Goal: Task Accomplishment & Management: Manage account settings

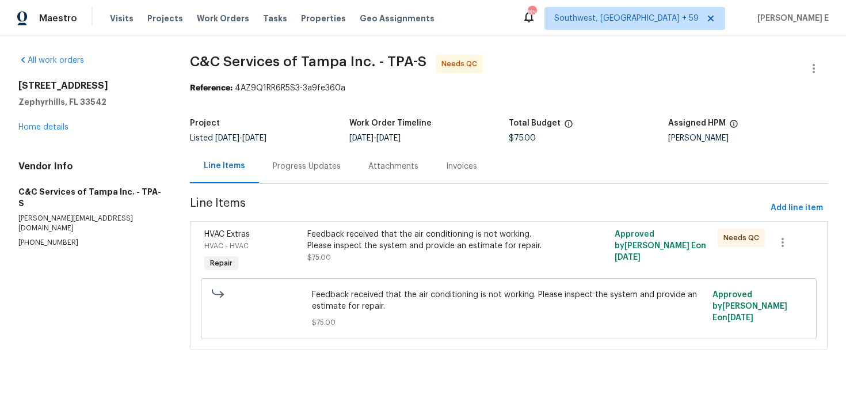
click at [53, 121] on div "6844 Northlake Dr Zephyrhills, FL 33542 Home details" at bounding box center [90, 106] width 144 height 53
click at [39, 131] on div "6844 Northlake Dr Zephyrhills, FL 33542 Home details" at bounding box center [90, 106] width 144 height 53
click at [48, 127] on link "Home details" at bounding box center [43, 127] width 50 height 8
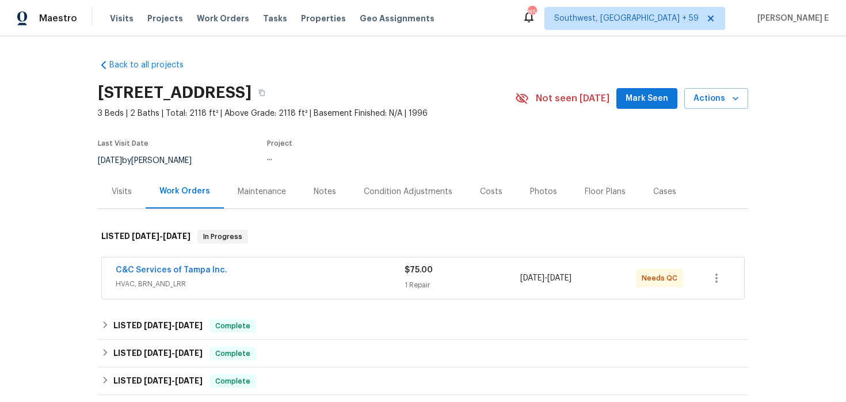
scroll to position [24, 0]
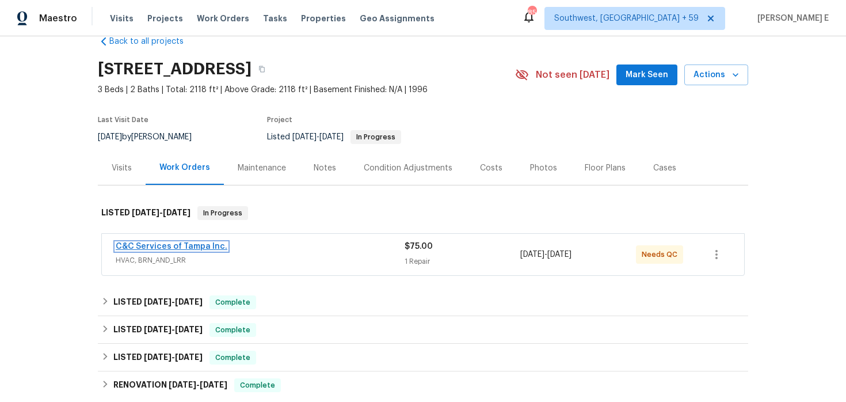
click at [186, 247] on link "C&C Services of Tampa Inc." at bounding box center [172, 246] width 112 height 8
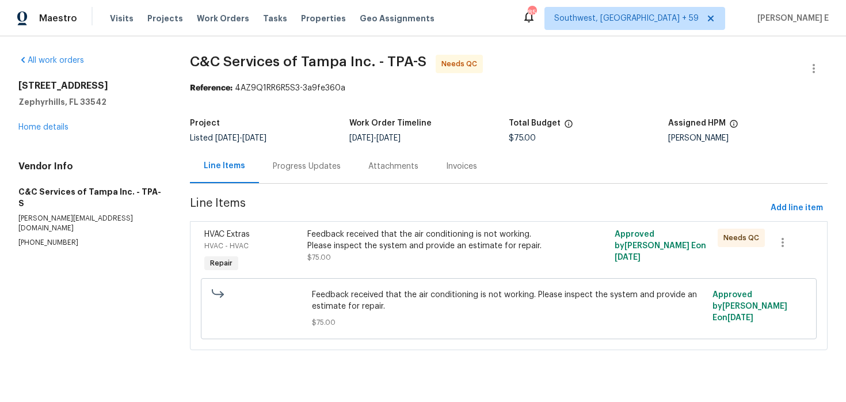
click at [313, 174] on div "Progress Updates" at bounding box center [307, 166] width 96 height 34
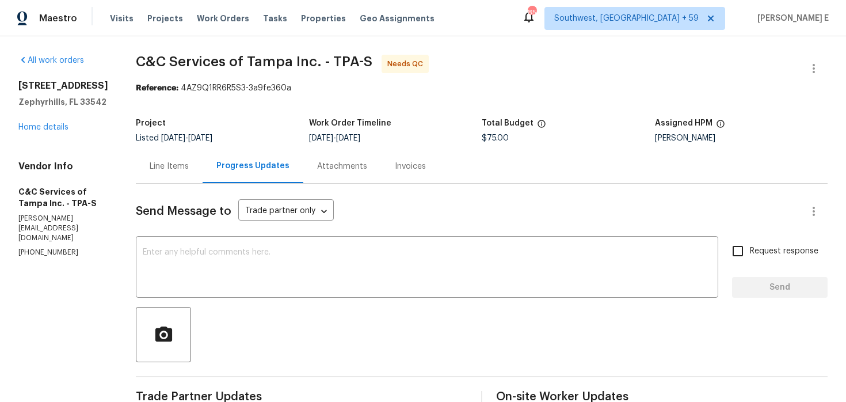
click at [189, 164] on div "Line Items" at bounding box center [169, 167] width 39 height 12
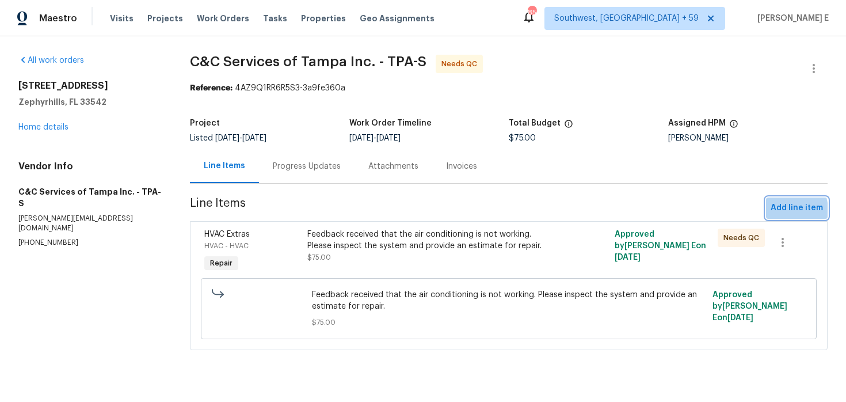
click at [778, 211] on span "Add line item" at bounding box center [797, 208] width 52 height 14
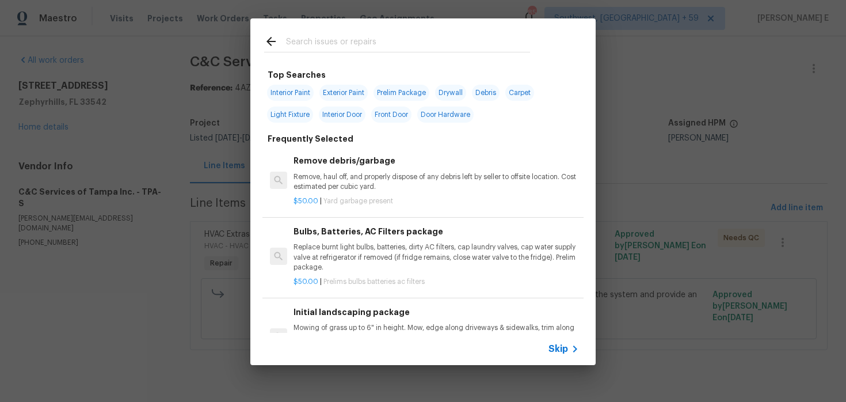
click at [545, 346] on div "Skip" at bounding box center [422, 349] width 345 height 32
click at [556, 345] on span "Skip" at bounding box center [558, 349] width 20 height 12
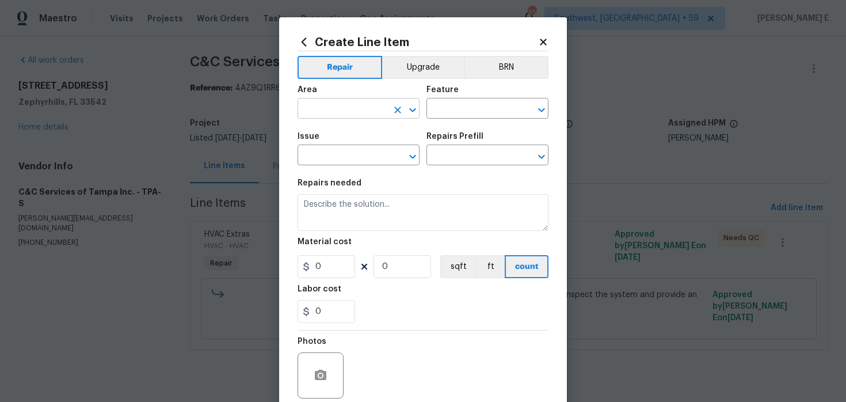
click at [352, 102] on input "text" at bounding box center [342, 110] width 90 height 18
type input "HVAC"
type input "HVAC Extras"
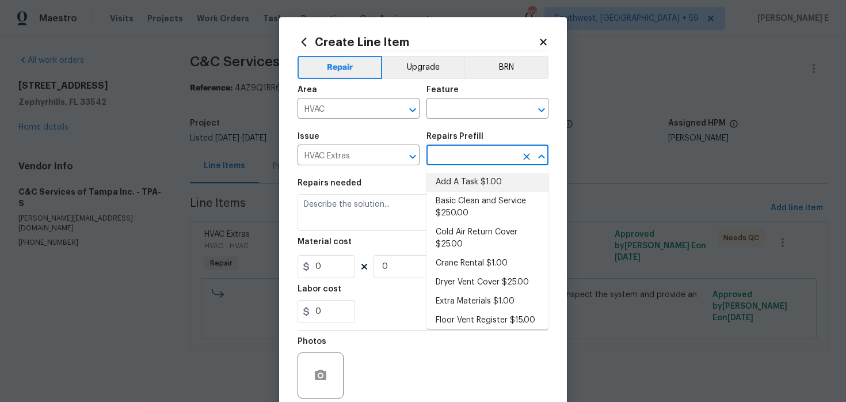
click at [448, 179] on li "Add A Task $1.00" at bounding box center [487, 182] width 122 height 19
type input "HVAC"
type textarea "HPM to detail"
type input "1"
type input "Add A Task $1.00"
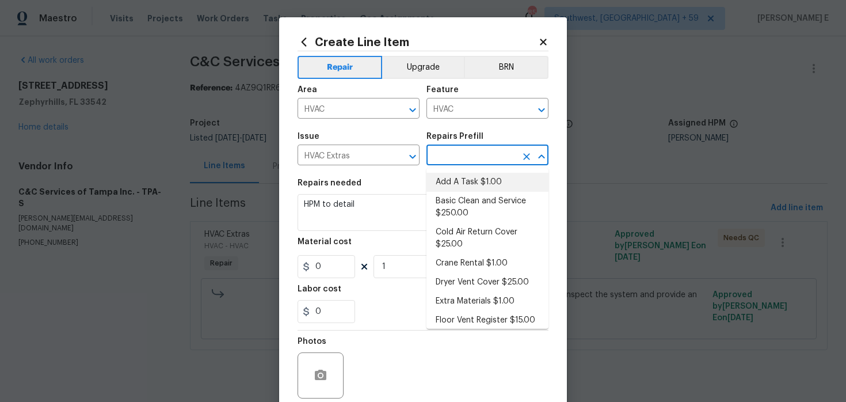
type input "1"
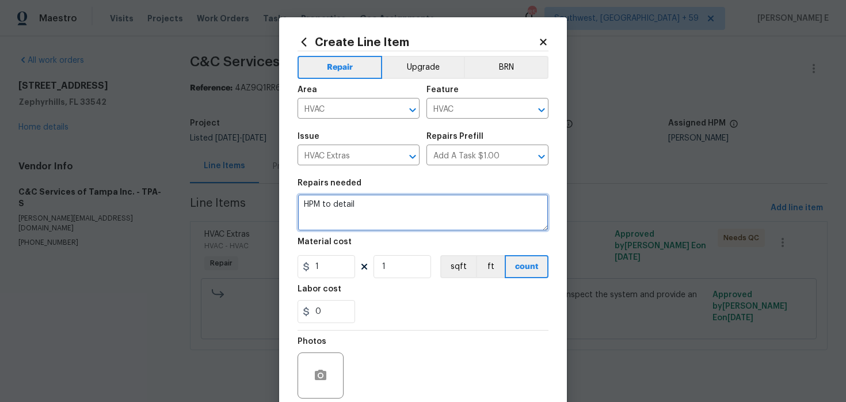
click at [362, 218] on textarea "HPM to detail" at bounding box center [422, 212] width 251 height 37
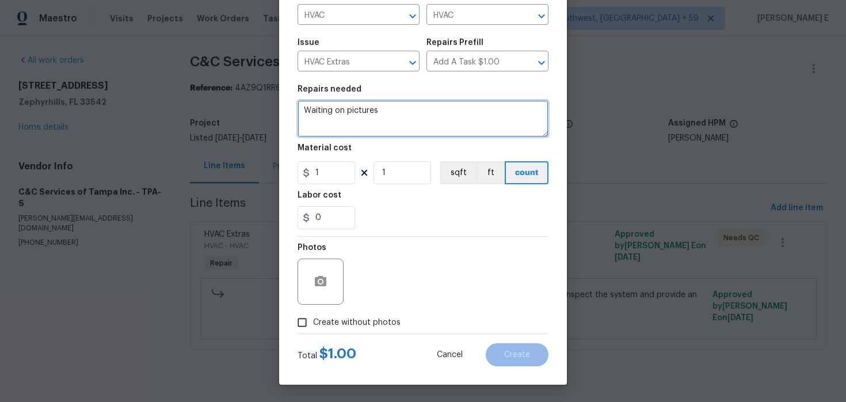
type textarea "Waiting on pictures"
click at [341, 321] on span "Create without photos" at bounding box center [356, 322] width 87 height 12
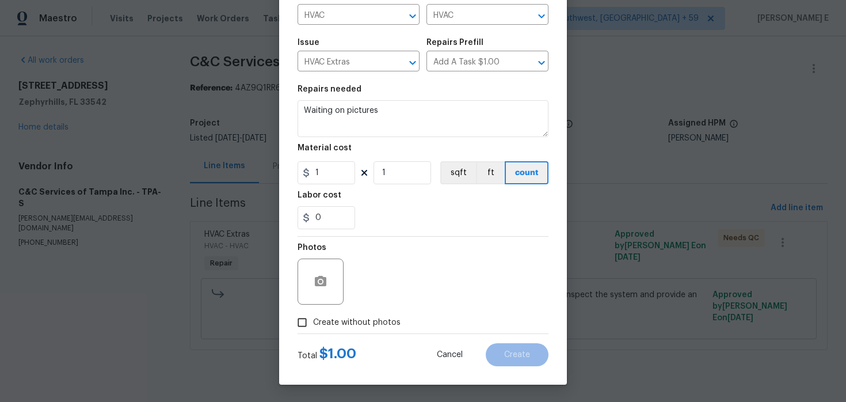
click at [313, 321] on input "Create without photos" at bounding box center [302, 322] width 22 height 22
checkbox input "true"
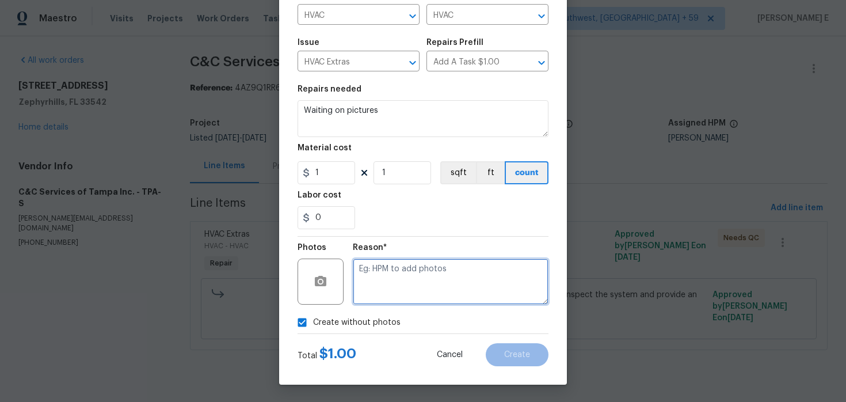
click at [387, 289] on textarea at bounding box center [451, 281] width 196 height 46
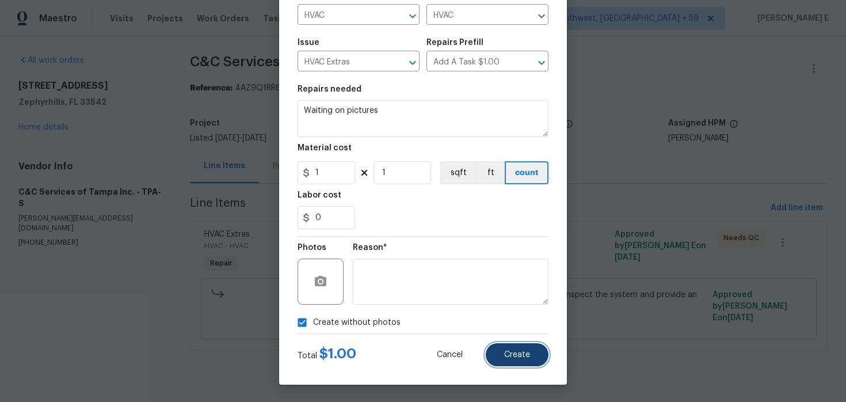
click at [521, 349] on button "Create" at bounding box center [517, 354] width 63 height 23
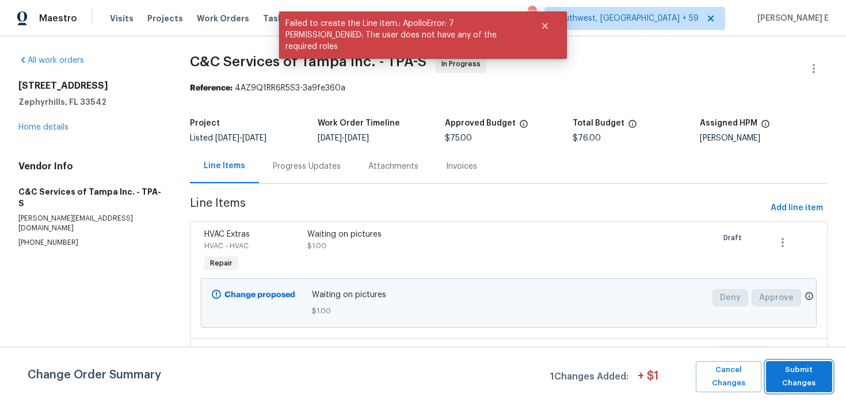
click at [792, 371] on span "Submit Changes" at bounding box center [799, 376] width 55 height 26
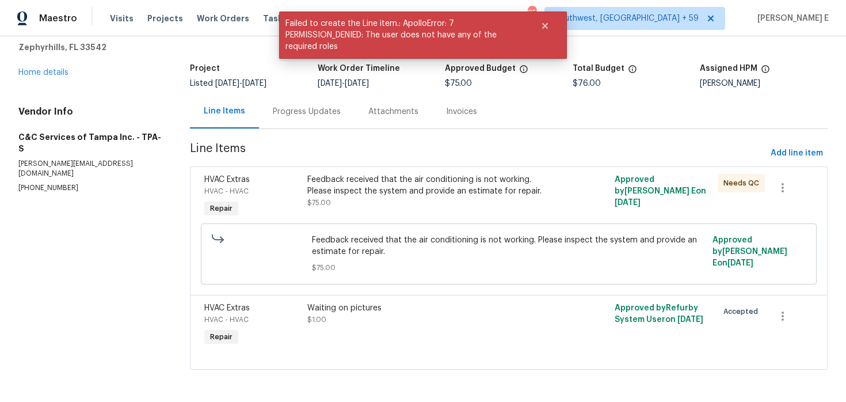
scroll to position [0, 0]
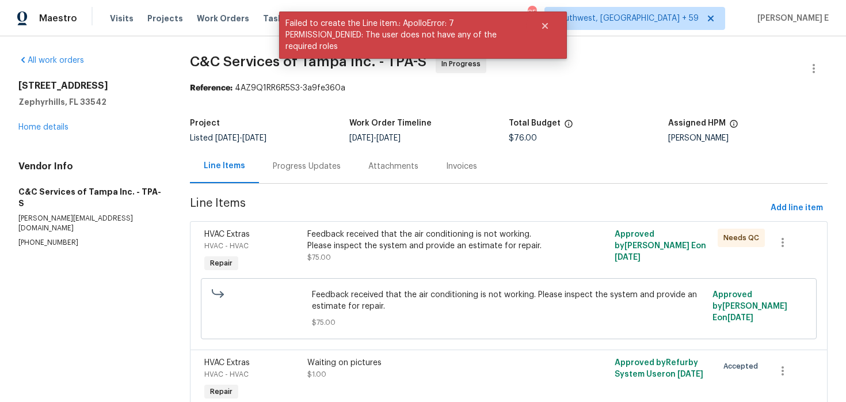
click at [293, 156] on div "Progress Updates" at bounding box center [307, 166] width 96 height 34
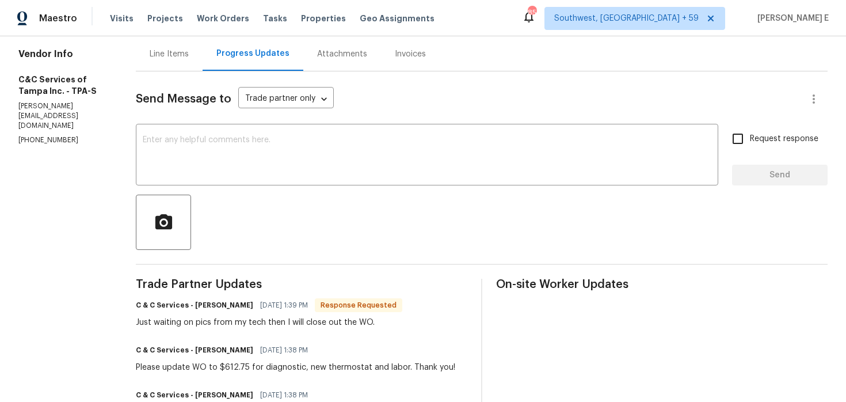
scroll to position [104, 0]
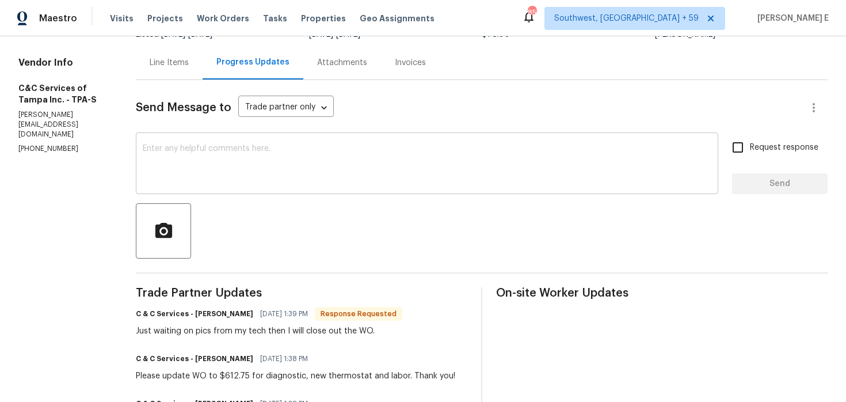
click at [410, 155] on textarea at bounding box center [427, 164] width 569 height 40
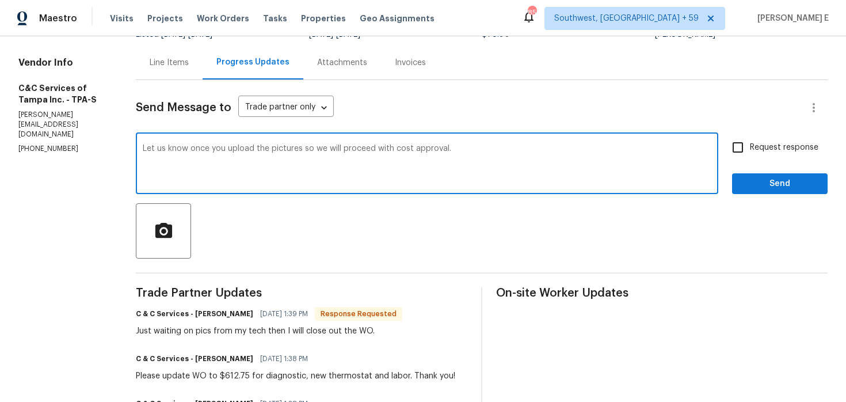
type textarea "Let us know once you upload the pictures so we will proceed with cost approval."
click at [788, 142] on span "Request response" at bounding box center [784, 148] width 68 height 12
click at [750, 142] on input "Request response" at bounding box center [738, 147] width 24 height 24
checkbox input "true"
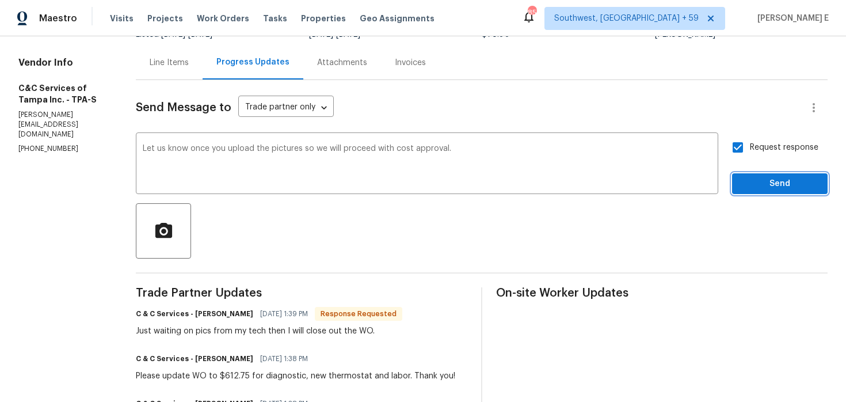
click at [765, 190] on span "Send" at bounding box center [779, 184] width 77 height 14
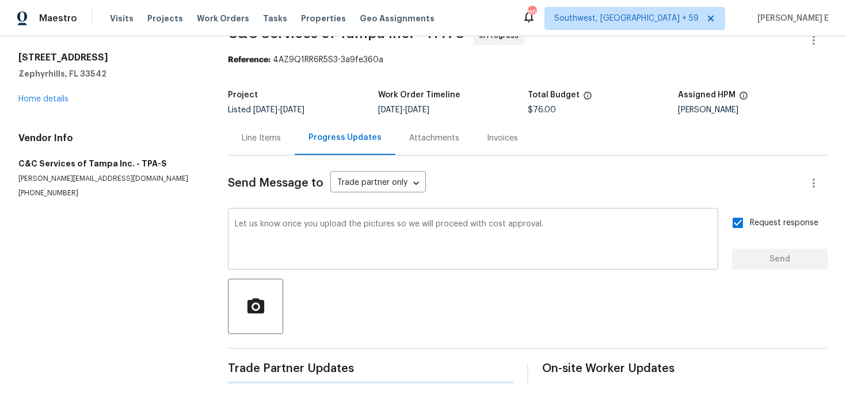
scroll to position [0, 0]
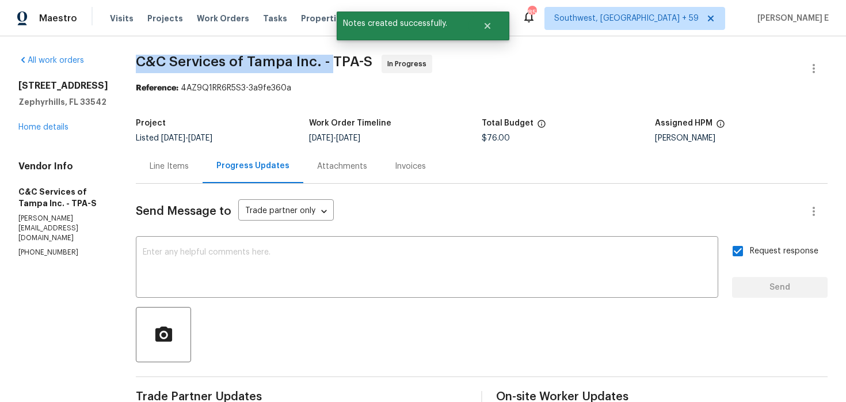
drag, startPoint x: 159, startPoint y: 66, endPoint x: 350, endPoint y: 65, distance: 191.6
click at [350, 65] on span "C&C Services of Tampa Inc. - TPA-S" at bounding box center [254, 62] width 237 height 14
copy span "C&C Services of Tampa Inc. -"
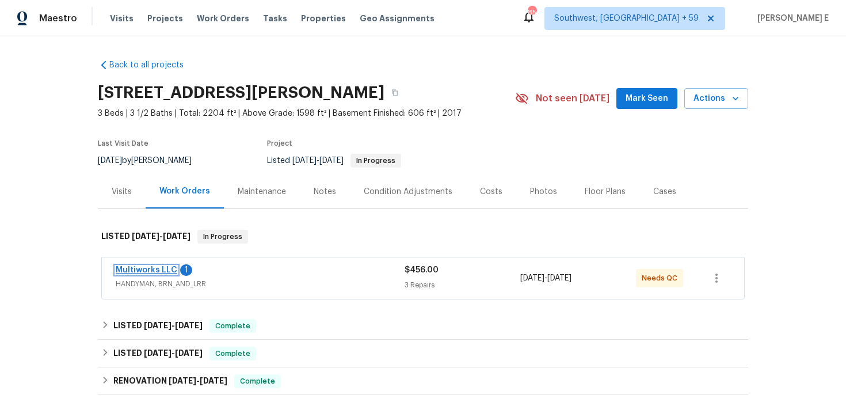
click at [150, 272] on link "Multiworks LLC" at bounding box center [147, 270] width 62 height 8
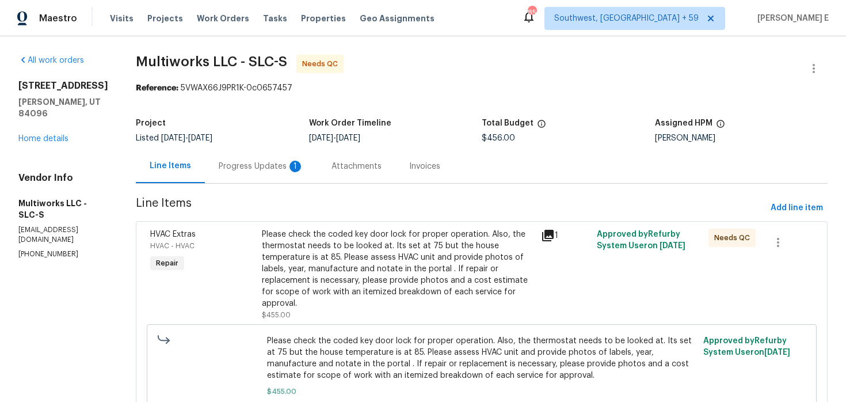
click at [273, 160] on div "Progress Updates 1" at bounding box center [261, 166] width 113 height 34
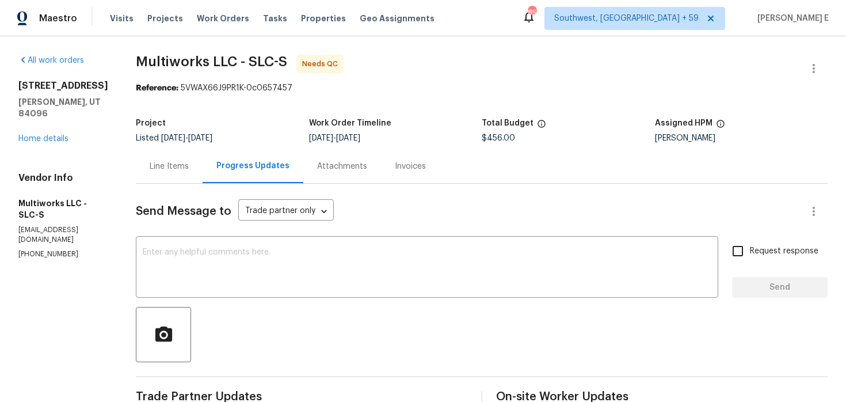
click at [175, 163] on div "Line Items" at bounding box center [169, 167] width 39 height 12
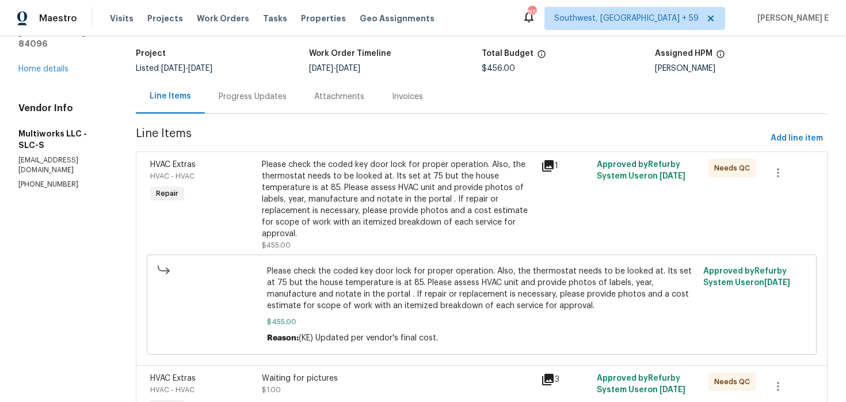
scroll to position [129, 0]
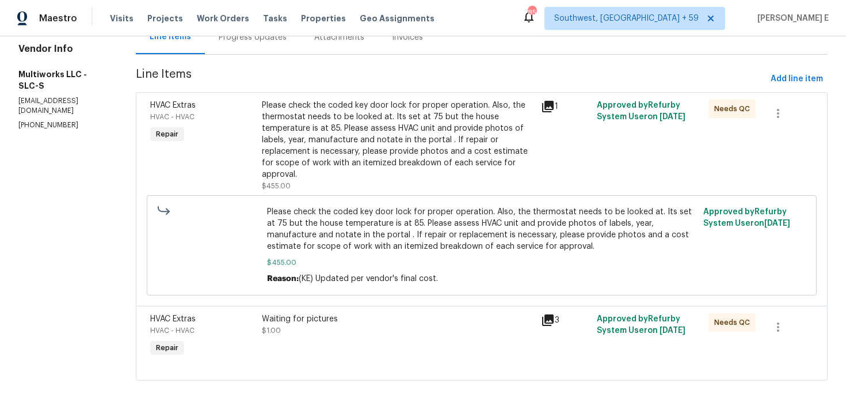
click at [332, 347] on div "Waiting for pictures $1.00" at bounding box center [397, 336] width 279 height 53
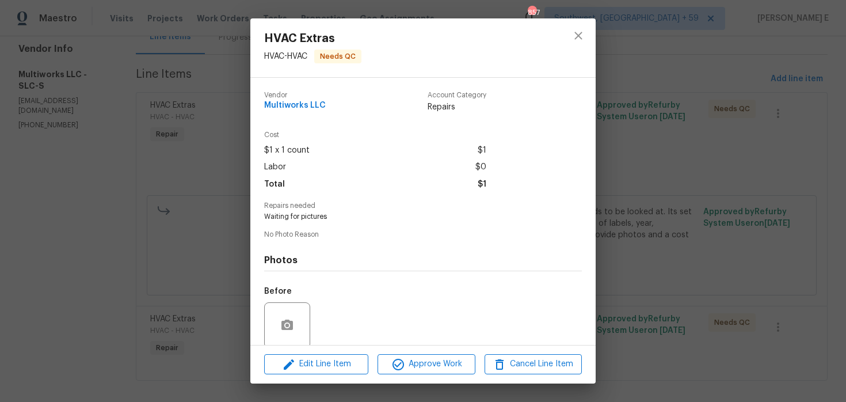
scroll to position [89, 0]
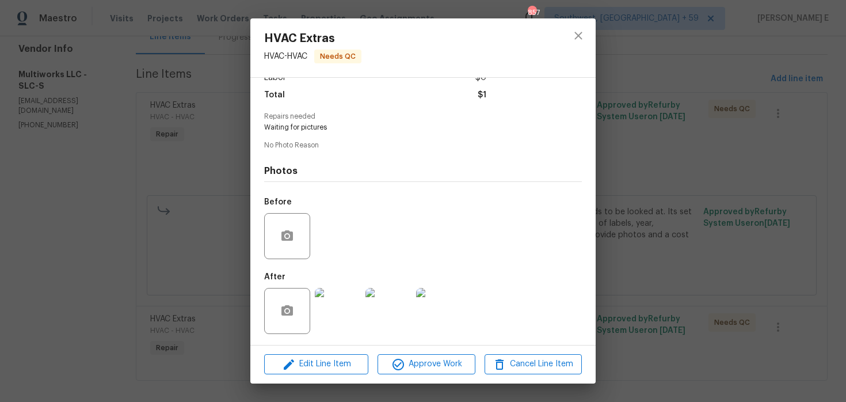
click at [340, 303] on img at bounding box center [338, 311] width 46 height 46
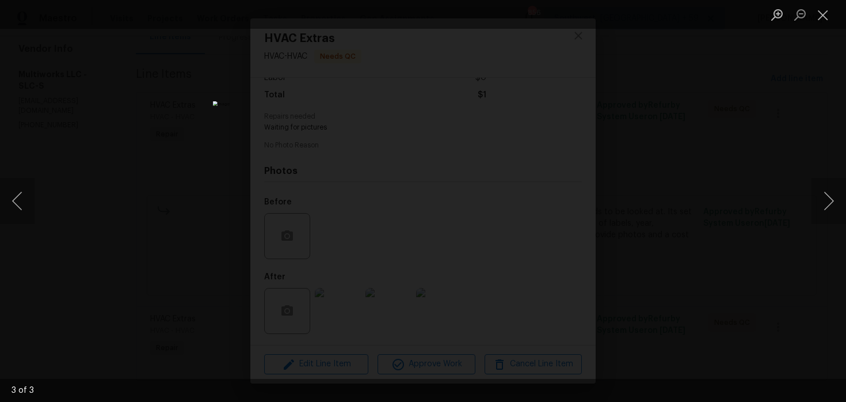
click at [671, 110] on div "Lightbox" at bounding box center [423, 201] width 846 height 402
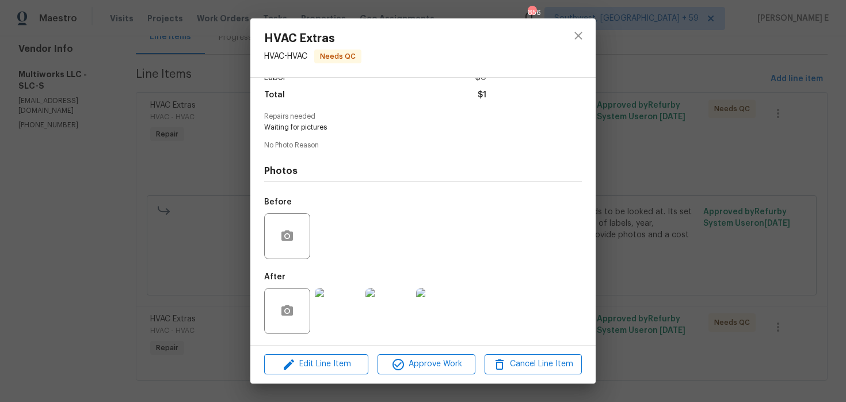
click at [671, 110] on div "HVAC Extras HVAC - HVAC Needs QC Vendor Multiworks LLC Account Category Repairs…" at bounding box center [423, 201] width 846 height 402
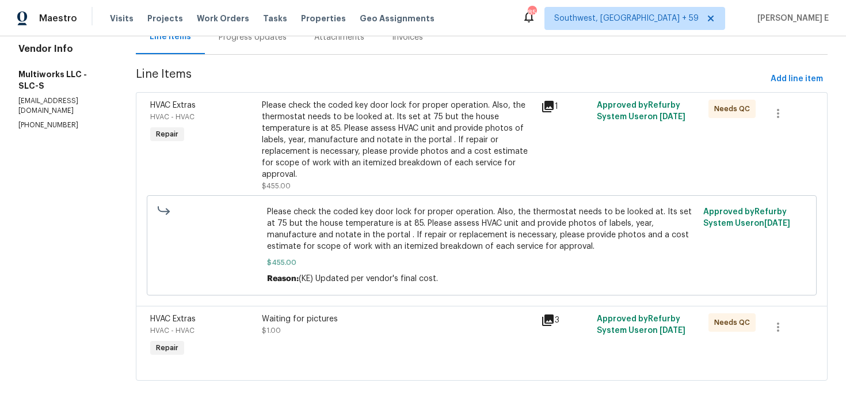
click at [417, 143] on div "Please check the coded key door lock for proper operation. Also, the thermostat…" at bounding box center [398, 140] width 272 height 81
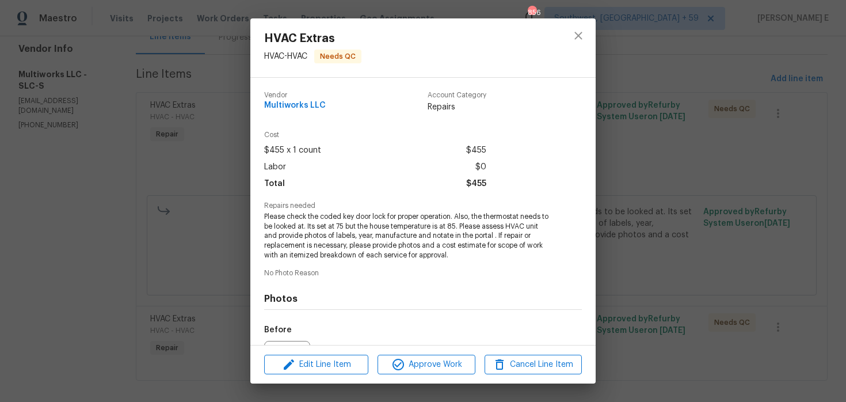
scroll to position [128, 0]
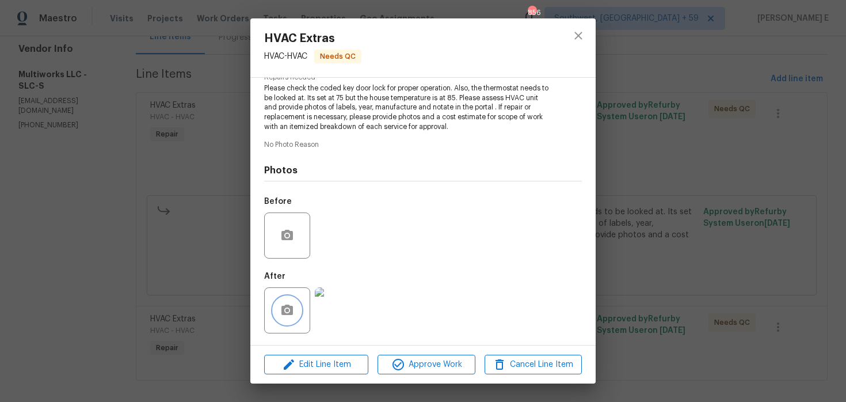
click at [280, 309] on icon "button" at bounding box center [287, 310] width 14 height 14
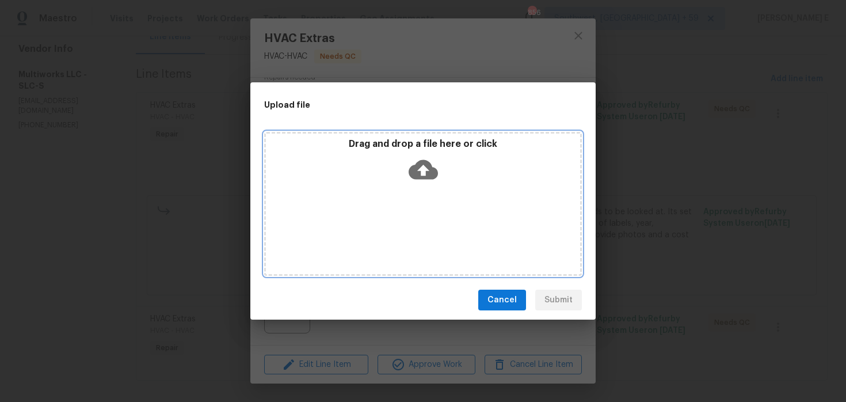
click at [428, 172] on icon at bounding box center [423, 170] width 29 height 20
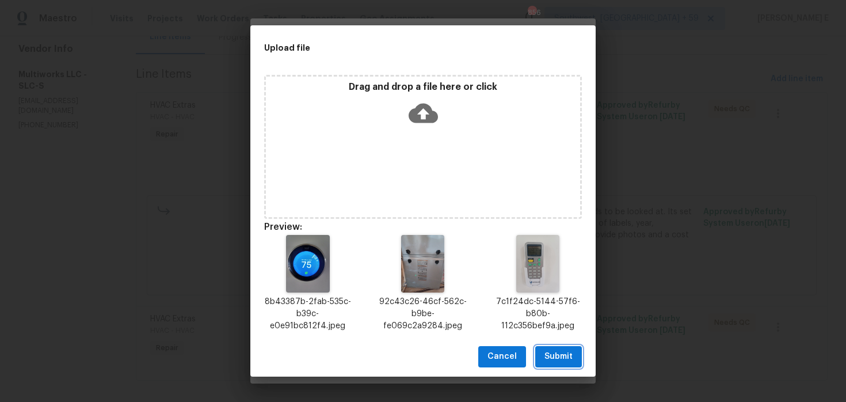
click at [555, 358] on span "Submit" at bounding box center [558, 356] width 28 height 14
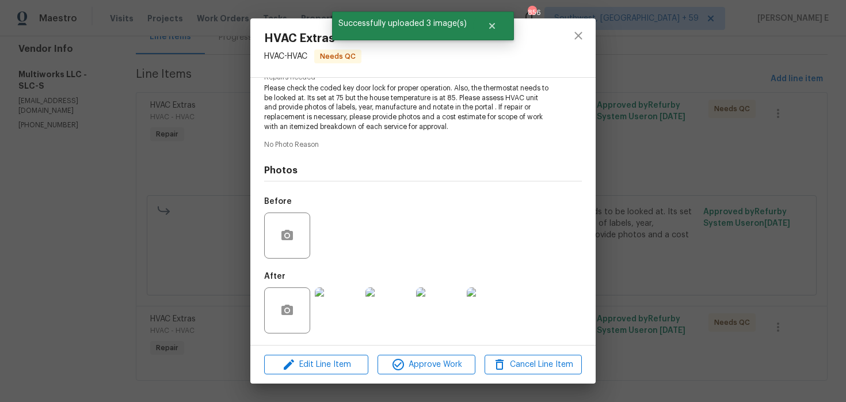
click at [338, 310] on img at bounding box center [338, 310] width 46 height 46
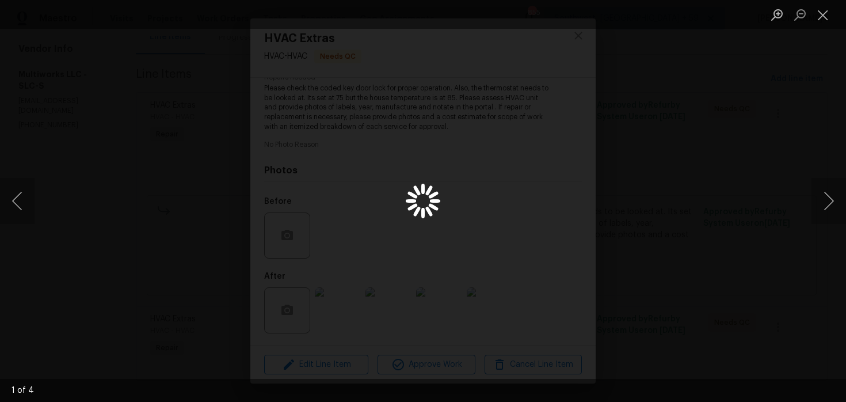
click at [768, 73] on div "Lightbox" at bounding box center [423, 201] width 846 height 402
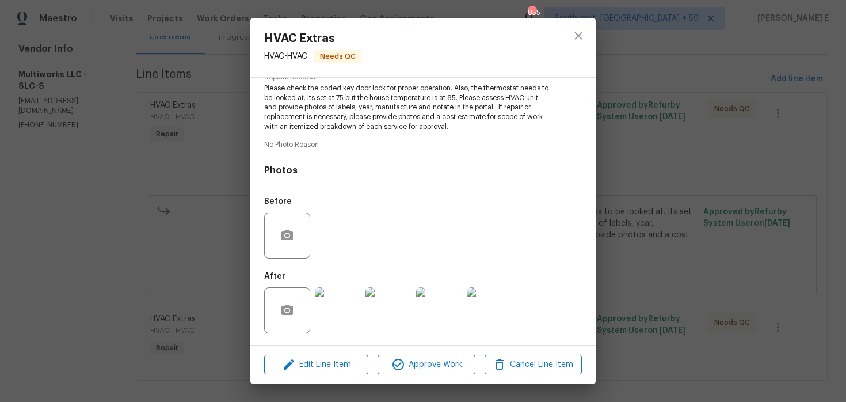
click at [683, 140] on div "HVAC Extras HVAC - HVAC Needs QC Vendor Multiworks LLC Account Category Repairs…" at bounding box center [423, 201] width 846 height 402
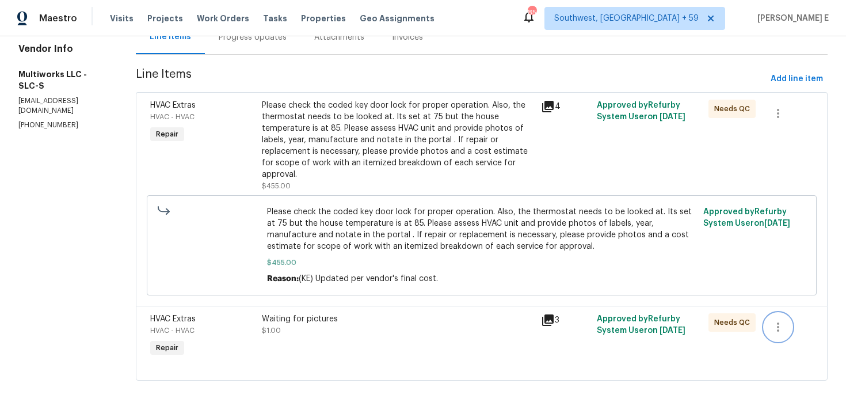
click at [775, 320] on icon "button" at bounding box center [778, 327] width 14 height 14
click at [781, 312] on li "Cancel" at bounding box center [786, 315] width 44 height 19
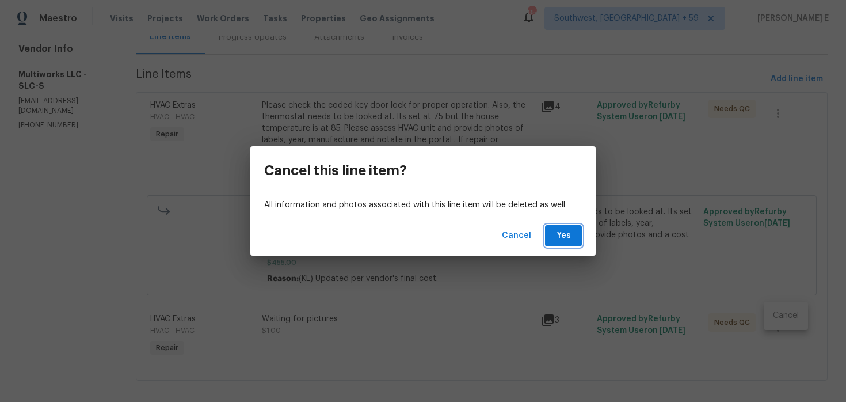
click at [567, 239] on span "Yes" at bounding box center [563, 235] width 18 height 14
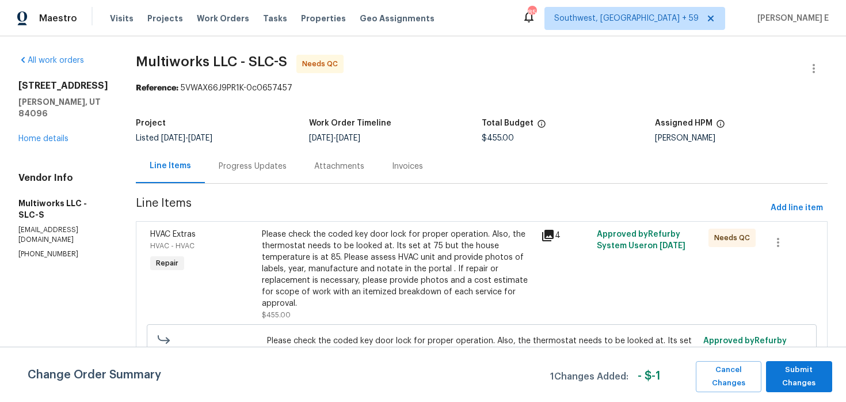
scroll to position [55, 0]
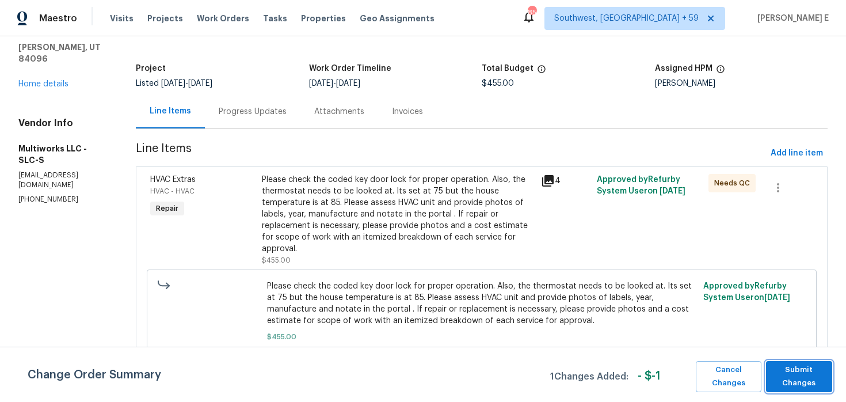
click at [781, 371] on span "Submit Changes" at bounding box center [799, 376] width 55 height 26
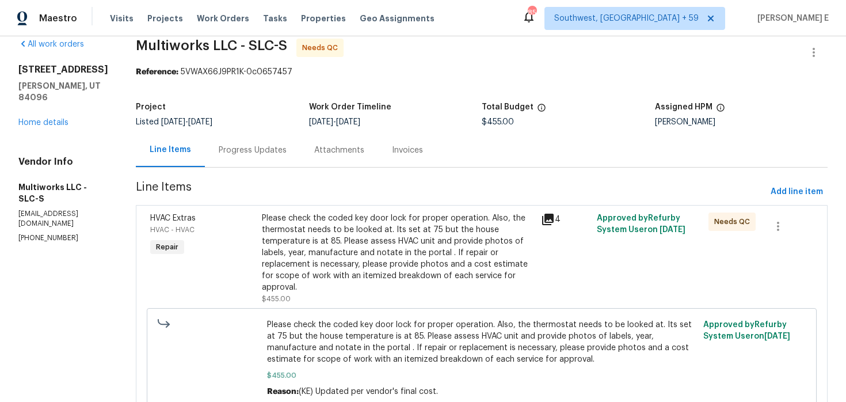
scroll to position [0, 0]
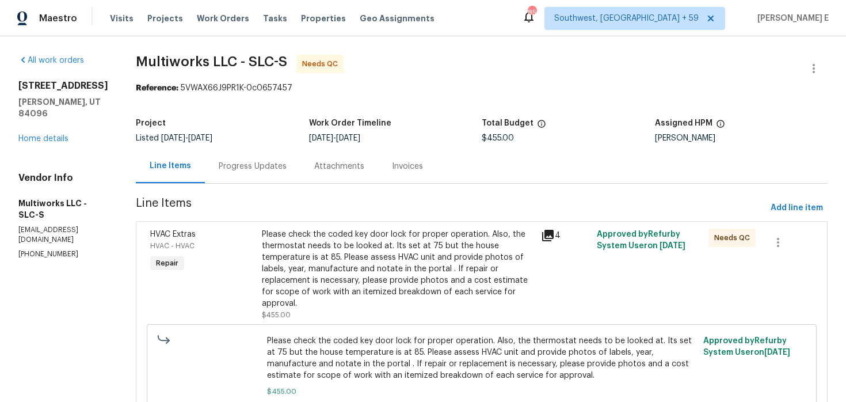
click at [266, 173] on div "Progress Updates" at bounding box center [253, 166] width 96 height 34
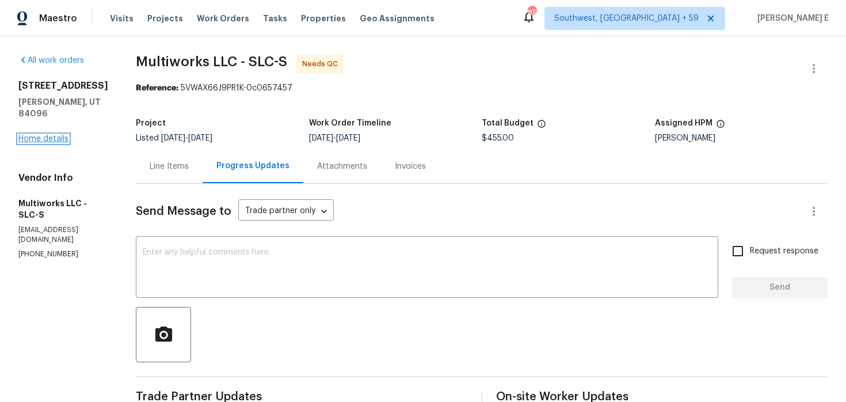
click at [37, 135] on link "Home details" at bounding box center [43, 139] width 50 height 8
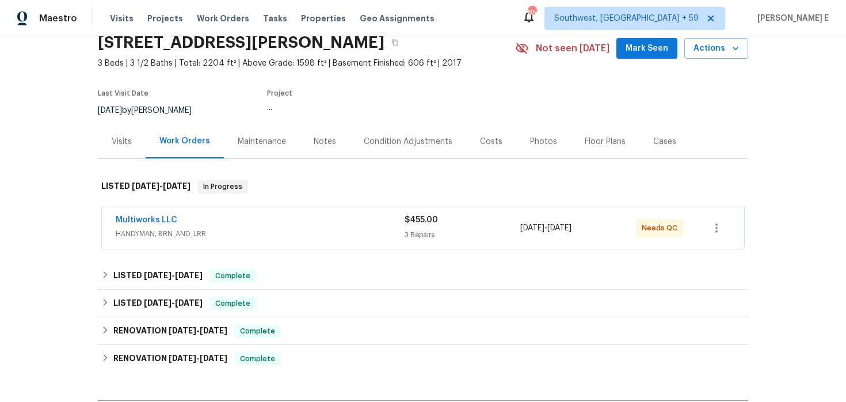
scroll to position [51, 0]
click at [157, 218] on link "Multiworks LLC" at bounding box center [147, 219] width 62 height 8
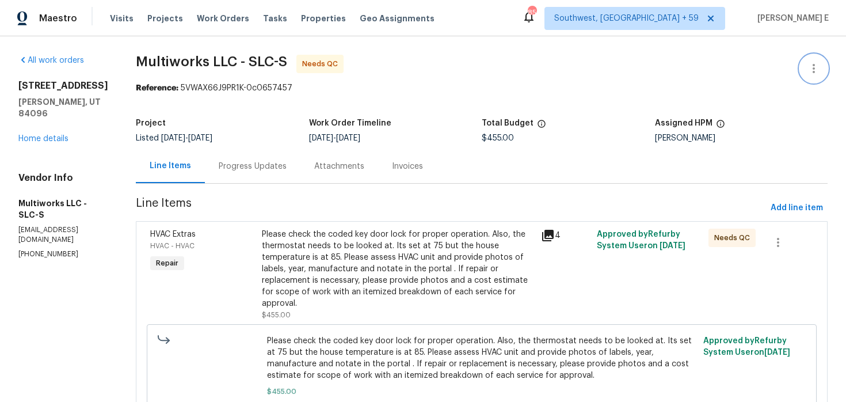
click at [817, 62] on icon "button" at bounding box center [814, 69] width 14 height 14
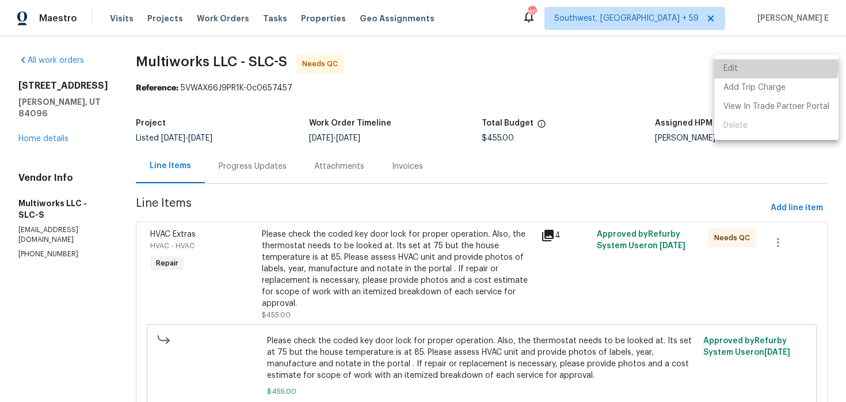
click at [769, 66] on li "Edit" at bounding box center [776, 68] width 124 height 19
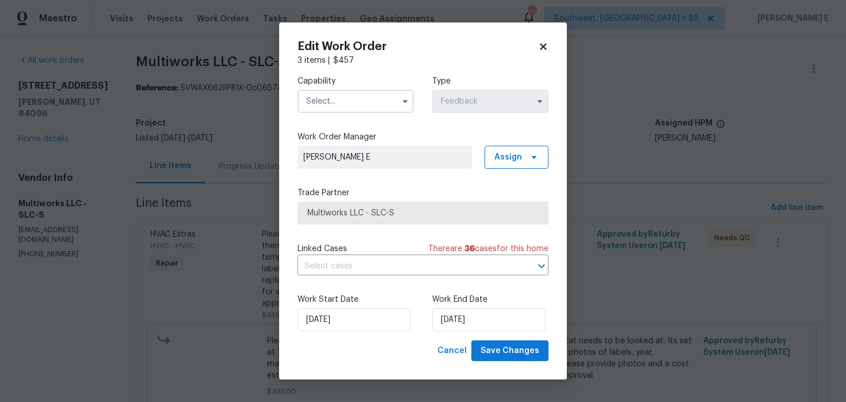
click at [345, 111] on input "text" at bounding box center [355, 101] width 116 height 23
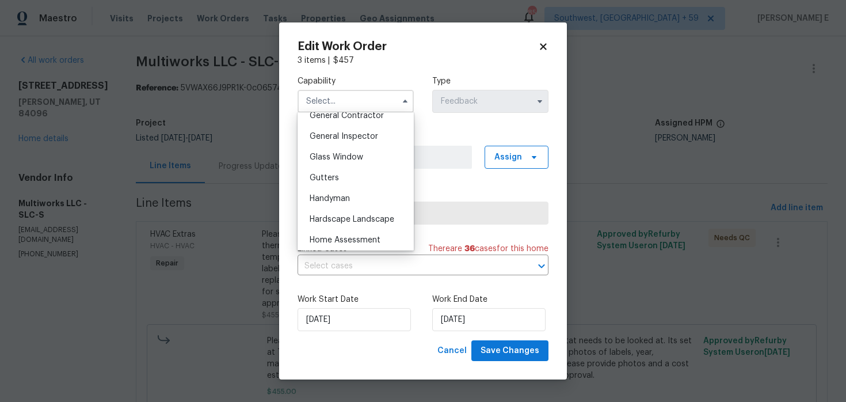
scroll to position [561, 0]
click at [338, 193] on span "Handyman" at bounding box center [330, 197] width 40 height 8
type input "Handyman"
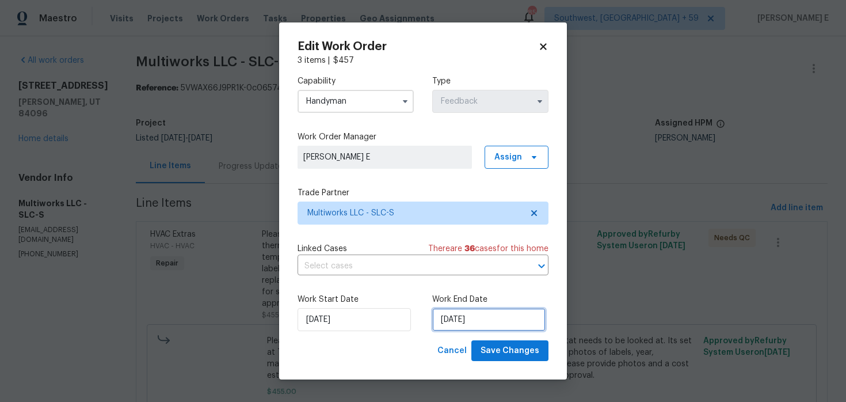
click at [466, 319] on input "08/08/2025" at bounding box center [488, 319] width 113 height 23
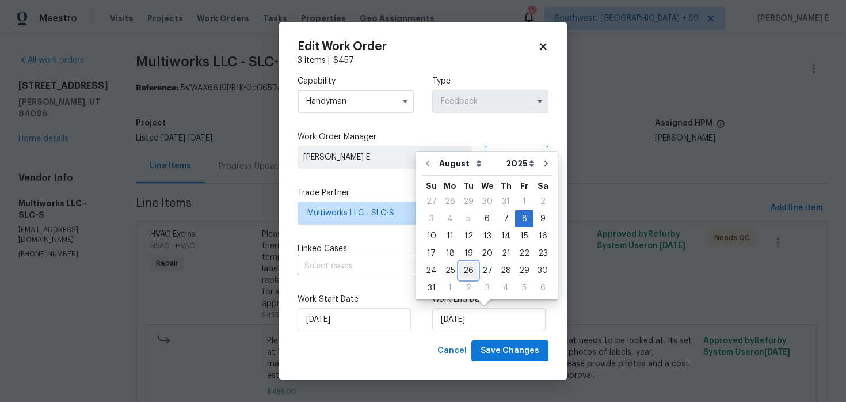
click at [466, 272] on div "26" at bounding box center [468, 270] width 18 height 16
type input "26/08/2025"
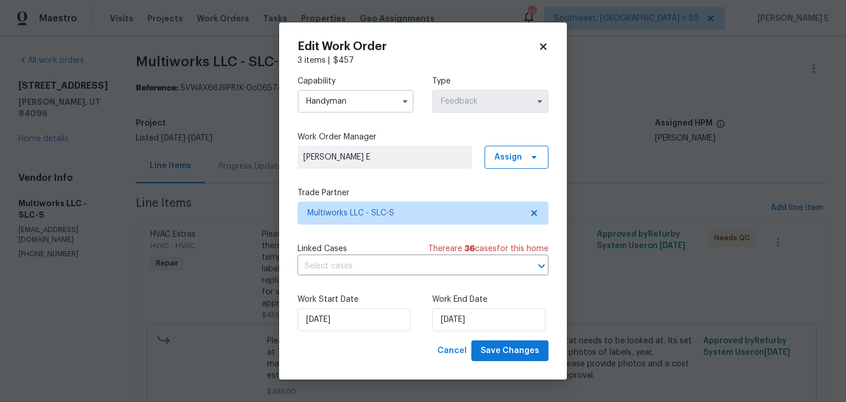
click at [492, 362] on div "Edit Work Order 3 items | $ 457 Capability Handyman Type Feedback Work Order Ma…" at bounding box center [423, 200] width 288 height 357
click at [499, 353] on span "Save Changes" at bounding box center [509, 351] width 59 height 14
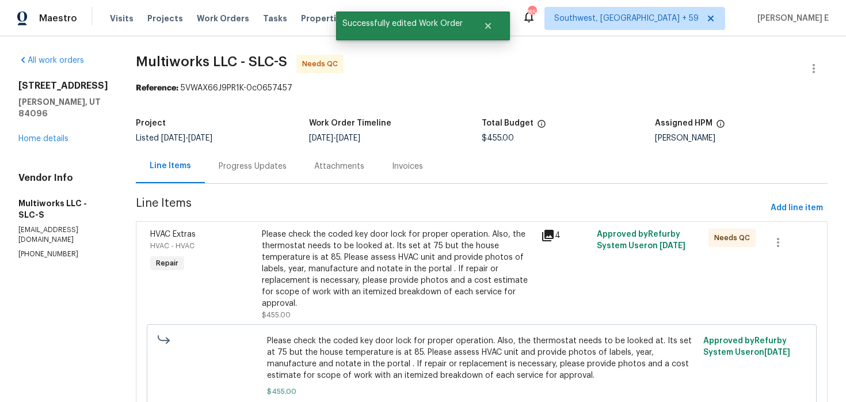
click at [322, 279] on div "Please check the coded key door lock for proper operation. Also, the thermostat…" at bounding box center [398, 268] width 272 height 81
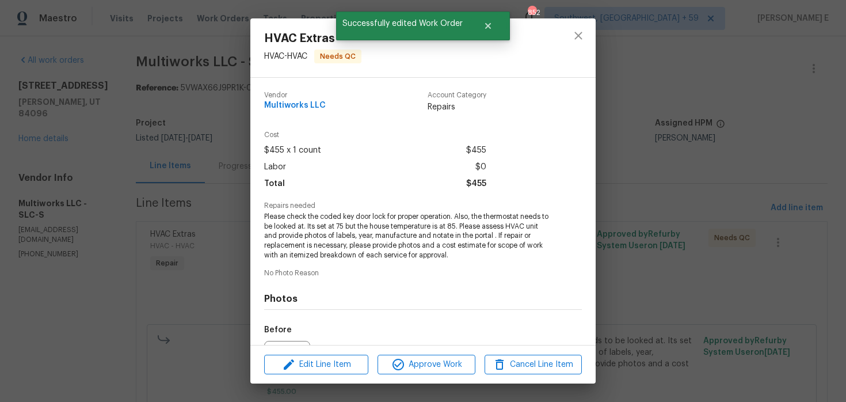
scroll to position [128, 0]
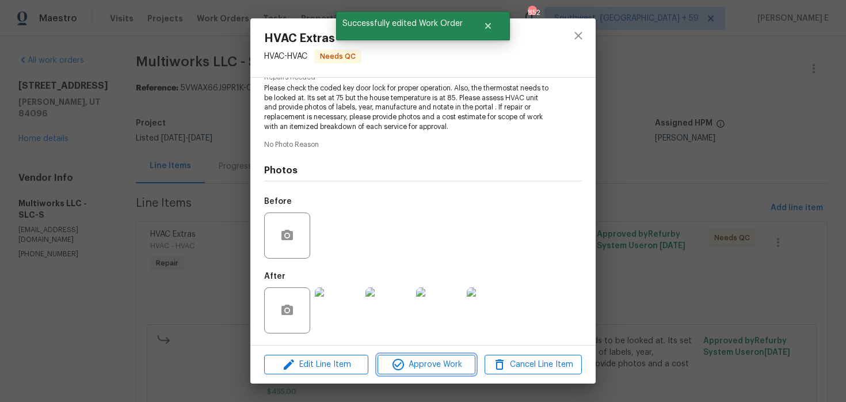
click at [428, 369] on span "Approve Work" at bounding box center [426, 364] width 90 height 14
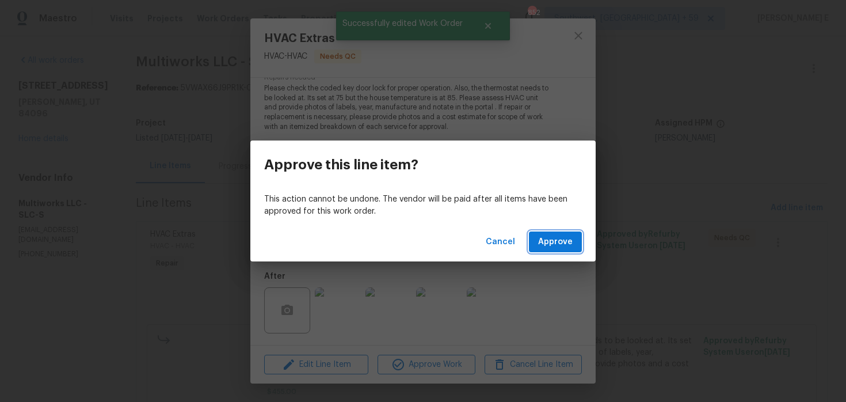
click at [543, 250] on button "Approve" at bounding box center [555, 241] width 53 height 21
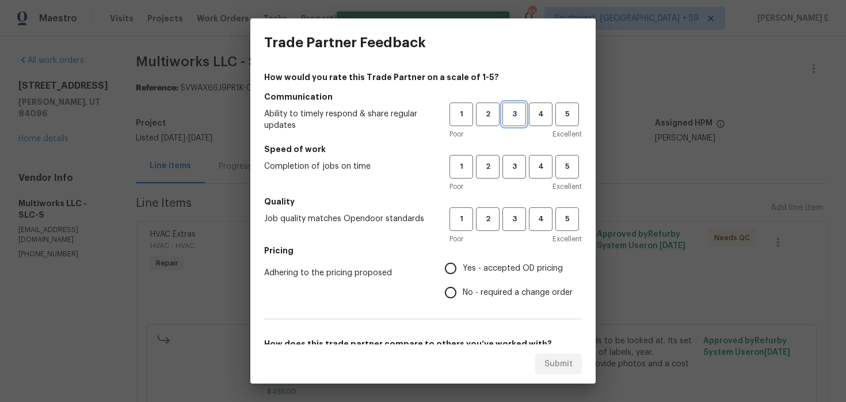
click at [513, 112] on span "3" at bounding box center [514, 114] width 21 height 13
click at [513, 163] on span "3" at bounding box center [514, 166] width 21 height 13
click at [514, 226] on button "3" at bounding box center [514, 219] width 24 height 24
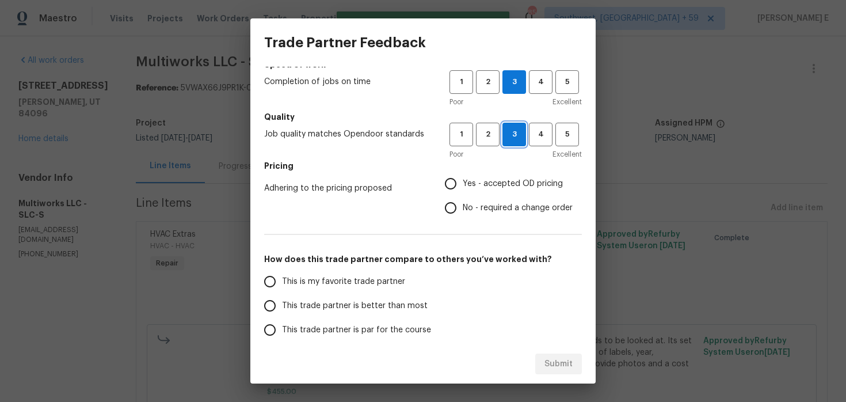
scroll to position [92, 0]
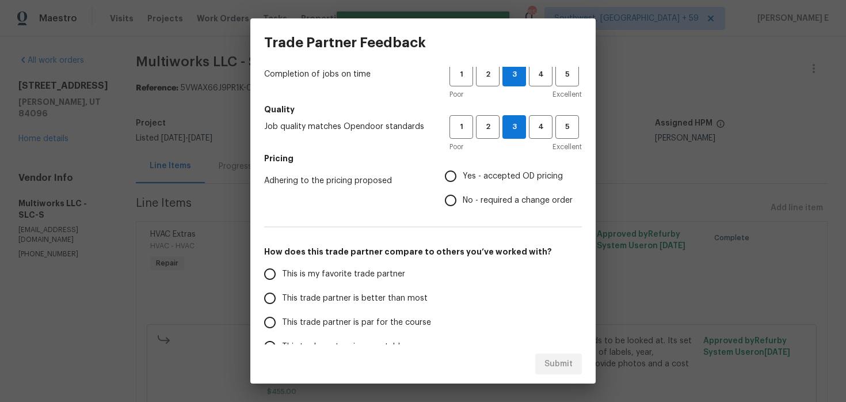
click at [455, 205] on input "No - required a change order" at bounding box center [450, 200] width 24 height 24
radio input "true"
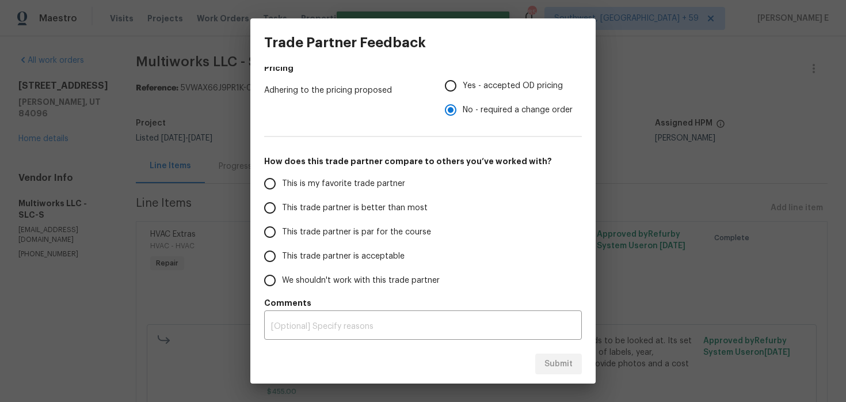
click at [338, 225] on label "This trade partner is par for the course" at bounding box center [349, 232] width 182 height 24
click at [282, 225] on input "This trade partner is par for the course" at bounding box center [270, 232] width 24 height 24
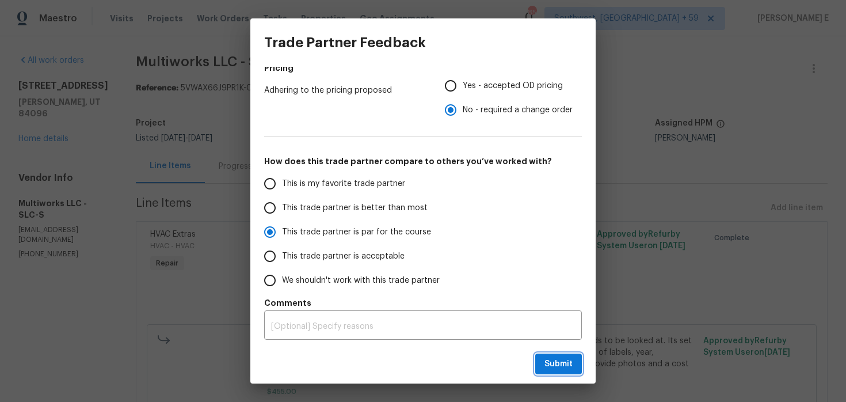
click at [549, 370] on span "Submit" at bounding box center [558, 364] width 28 height 14
radio input "true"
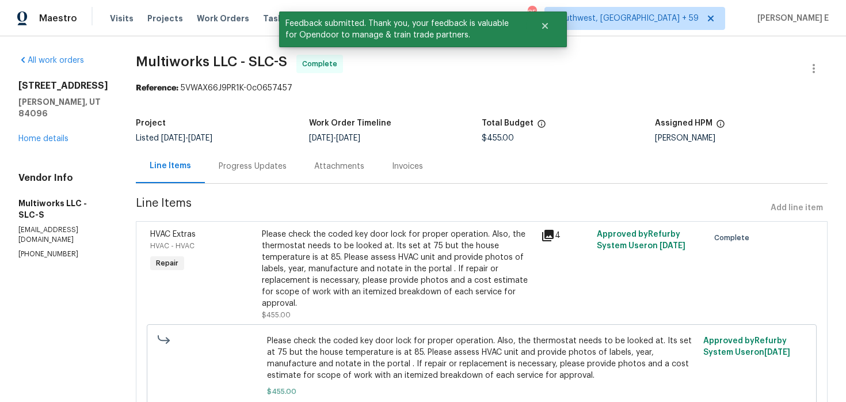
click at [259, 170] on div "Progress Updates" at bounding box center [253, 167] width 68 height 12
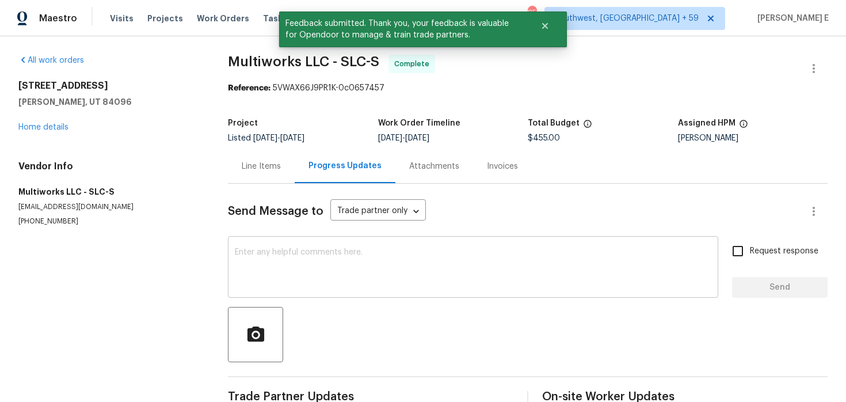
click at [270, 265] on textarea at bounding box center [473, 268] width 476 height 40
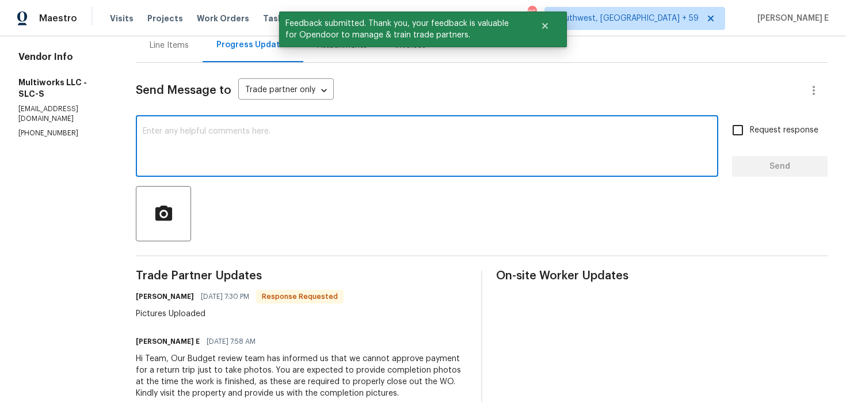
scroll to position [123, 0]
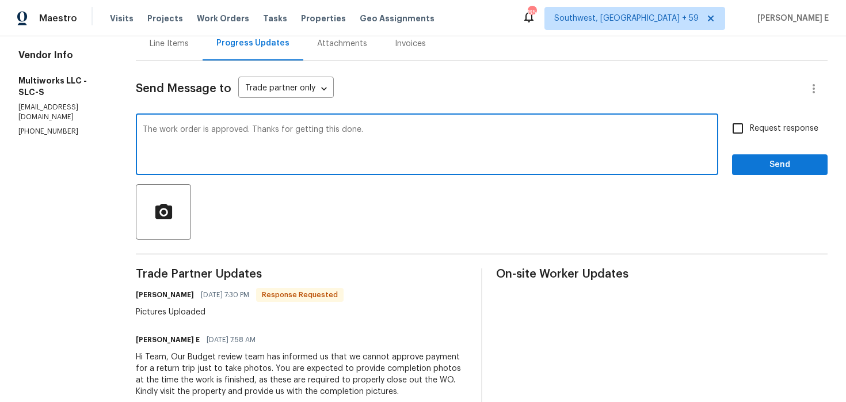
type textarea "The work order is approved. Thanks for getting this done."
click at [741, 136] on input "Request response" at bounding box center [738, 128] width 24 height 24
checkbox input "true"
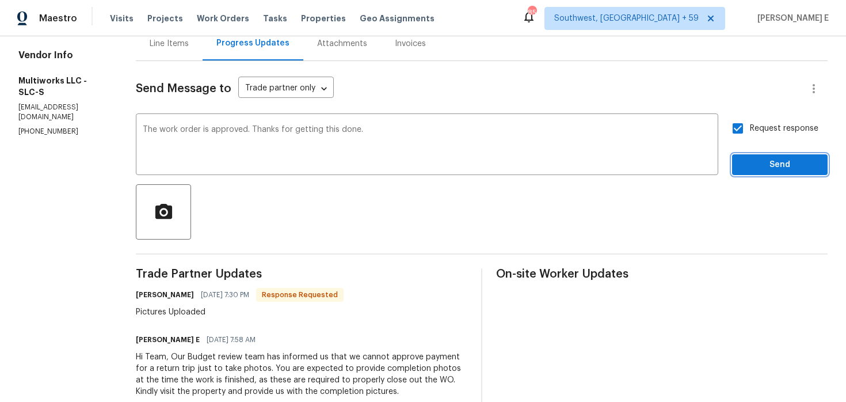
click at [751, 166] on span "Send" at bounding box center [779, 165] width 77 height 14
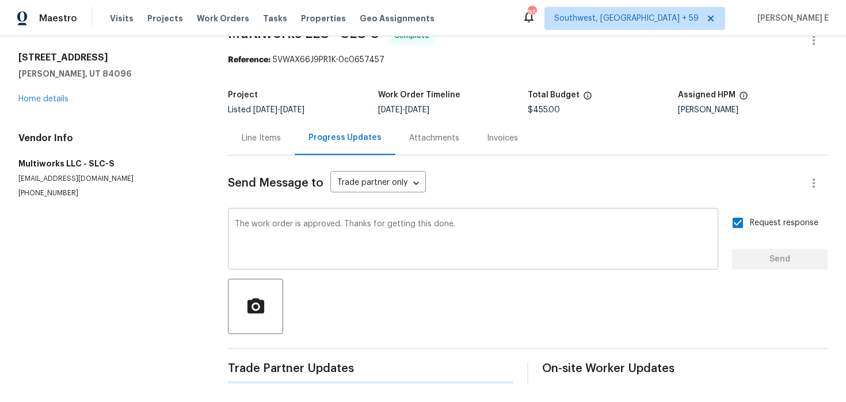
scroll to position [0, 0]
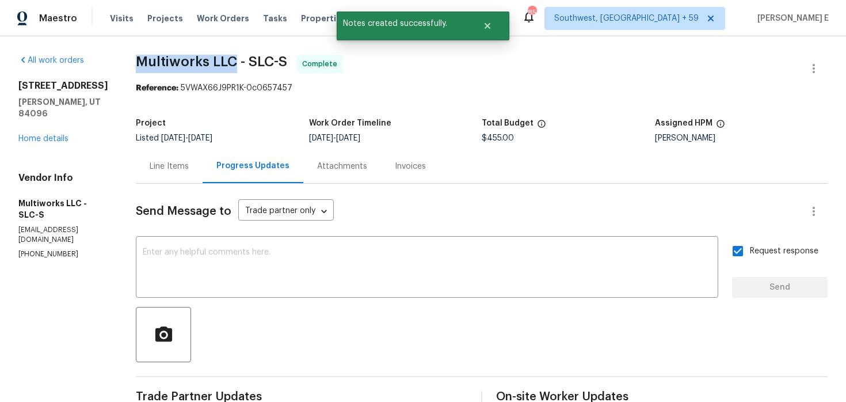
drag, startPoint x: 128, startPoint y: 55, endPoint x: 230, endPoint y: 59, distance: 101.9
click at [230, 59] on span "Multiworks LLC - SLC-S" at bounding box center [211, 62] width 151 height 14
copy span "Multiworks LLC"
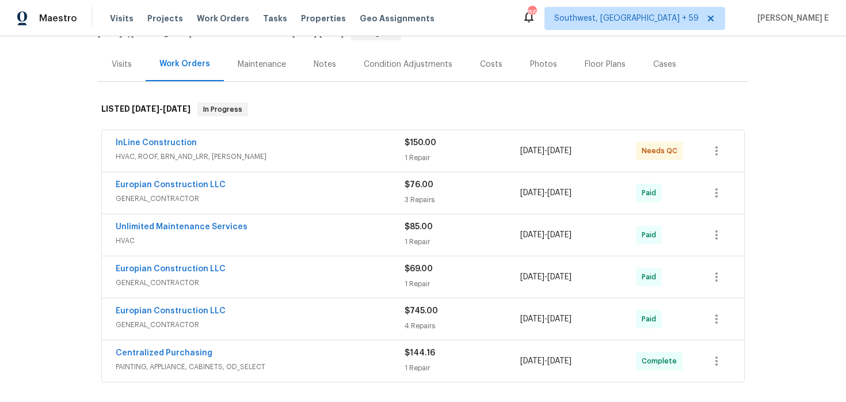
scroll to position [131, 0]
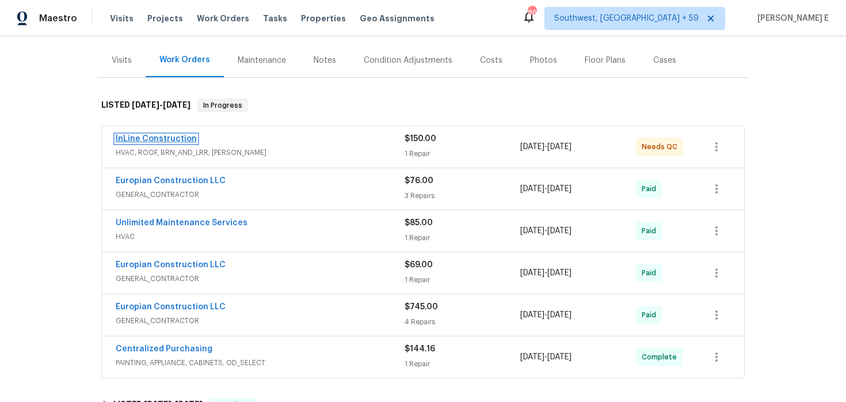
click at [166, 137] on link "InLine Construction" at bounding box center [156, 139] width 81 height 8
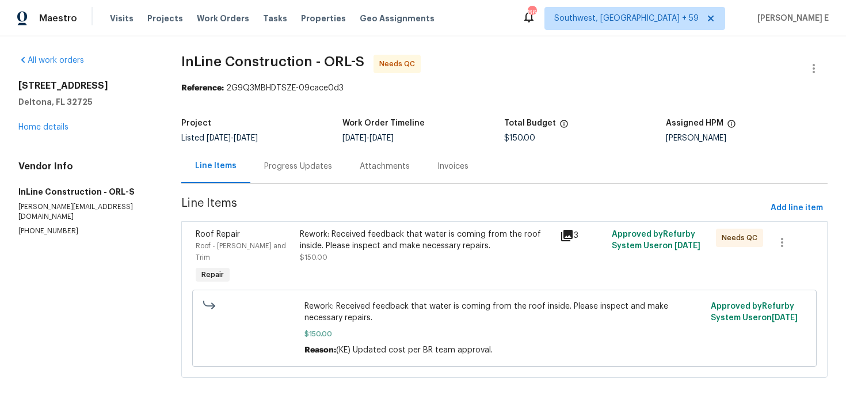
click at [307, 234] on div "Rework: Received feedback that water is coming from the roof inside. Please ins…" at bounding box center [426, 239] width 253 height 23
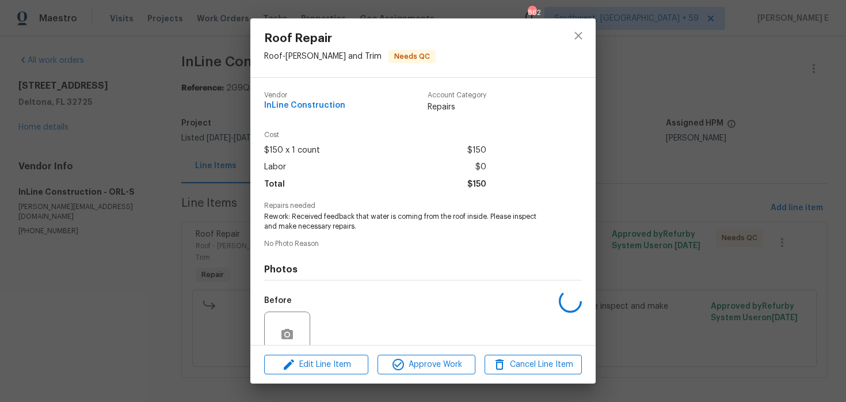
scroll to position [99, 0]
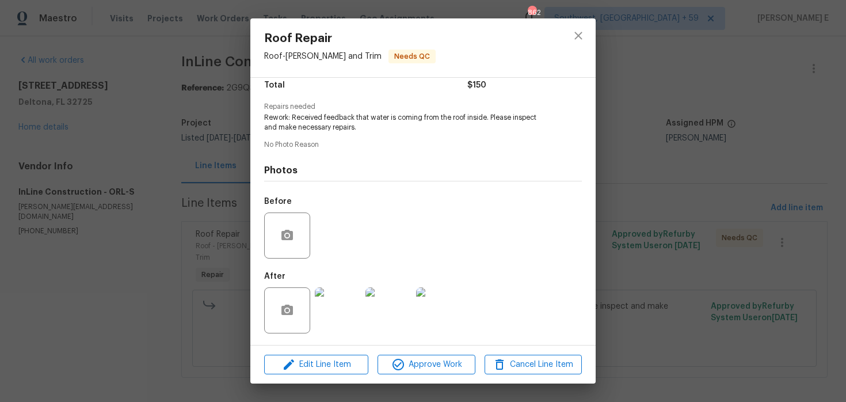
click at [320, 300] on img at bounding box center [338, 310] width 46 height 46
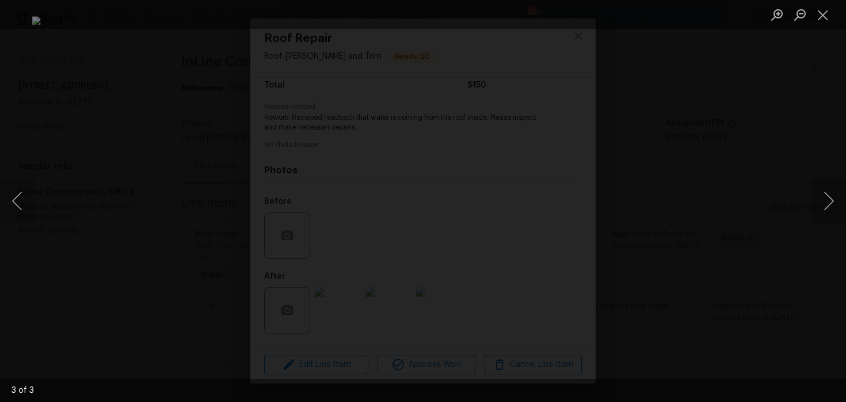
click at [750, 197] on div "Lightbox" at bounding box center [423, 201] width 846 height 402
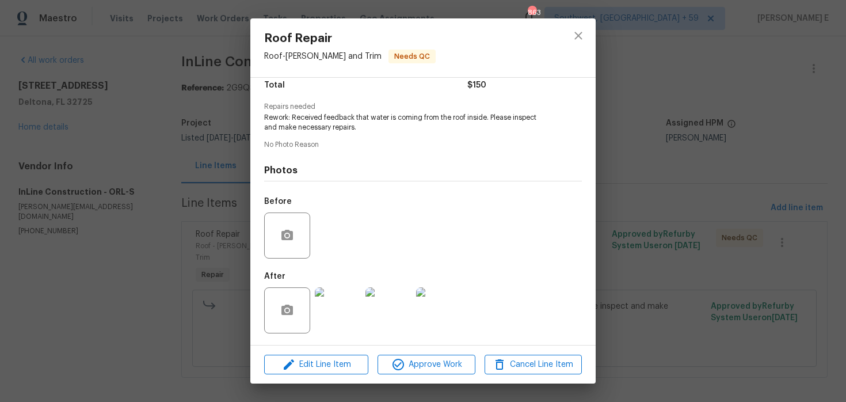
click at [750, 197] on div "Roof Repair Roof - Eaves and Trim Needs QC Vendor InLine Construction Account C…" at bounding box center [423, 201] width 846 height 402
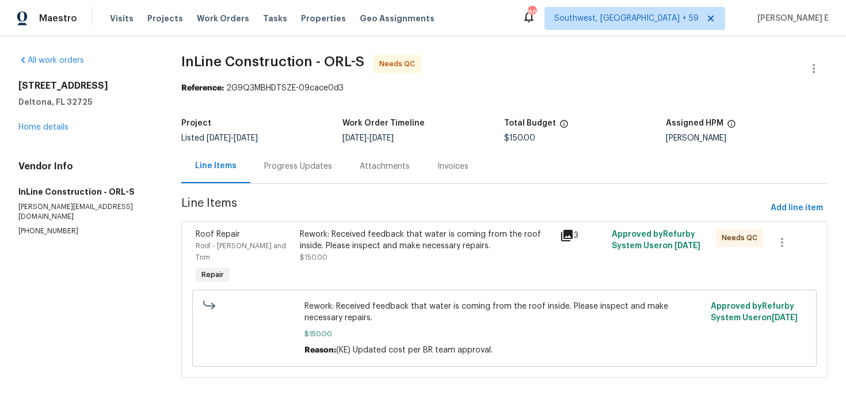
click at [293, 173] on div "Progress Updates" at bounding box center [298, 166] width 96 height 34
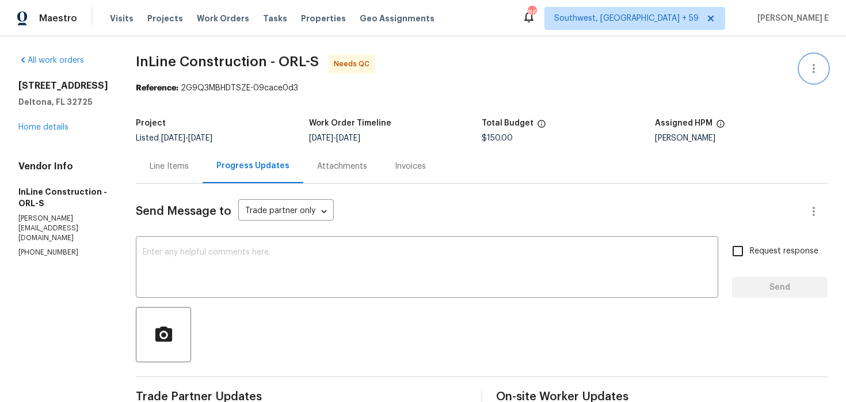
click at [817, 62] on icon "button" at bounding box center [814, 69] width 14 height 14
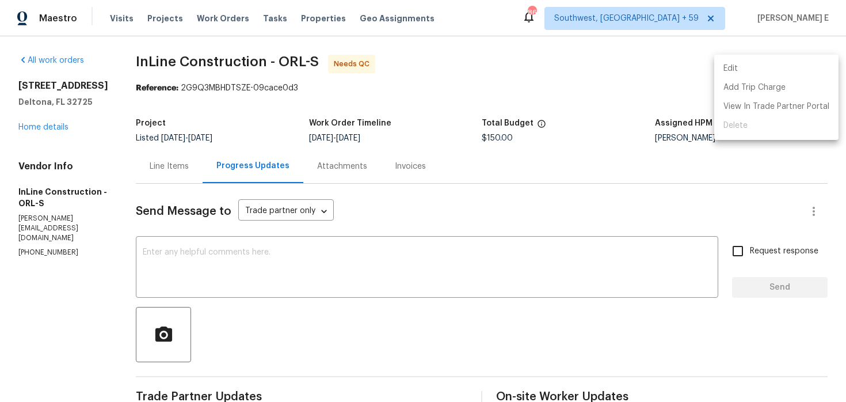
click at [765, 68] on li "Edit" at bounding box center [776, 68] width 124 height 19
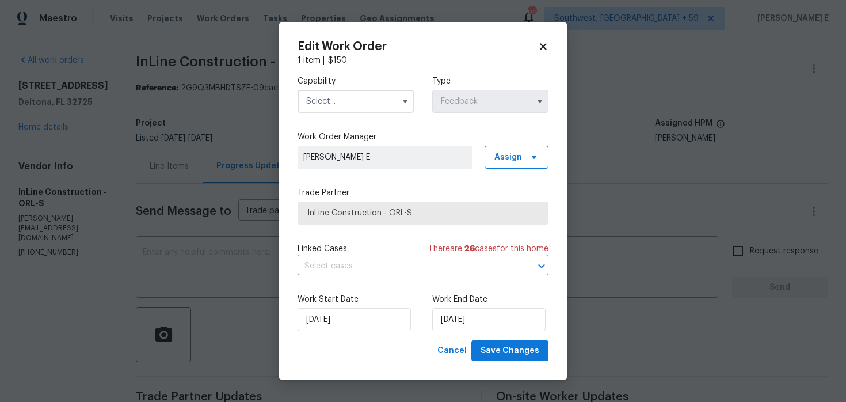
click at [358, 105] on input "text" at bounding box center [355, 101] width 116 height 23
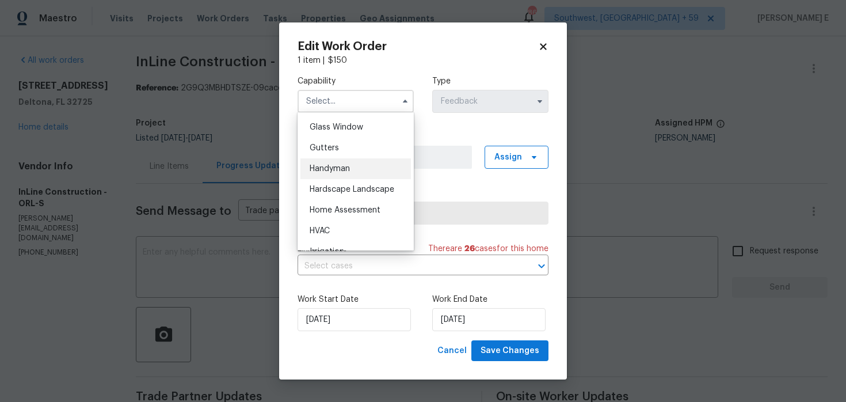
scroll to position [590, 0]
click at [352, 170] on div "Handyman" at bounding box center [355, 168] width 110 height 21
type input "Handyman"
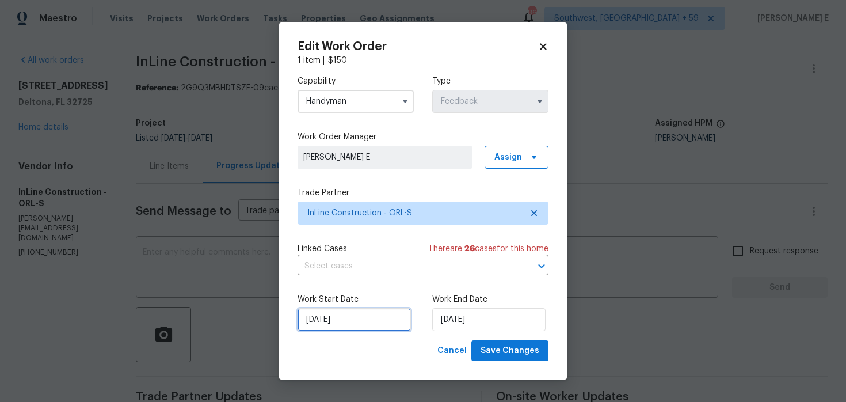
click at [327, 316] on input "14/08/2025" at bounding box center [353, 319] width 113 height 23
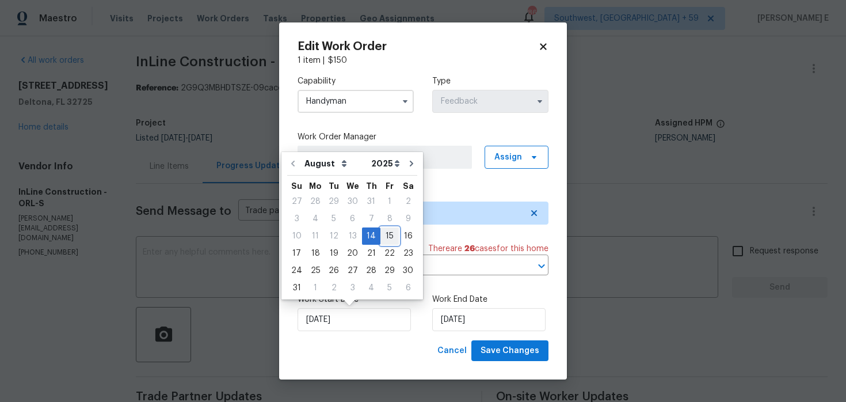
click at [387, 234] on div "15" at bounding box center [389, 236] width 18 height 16
type input "15/08/2025"
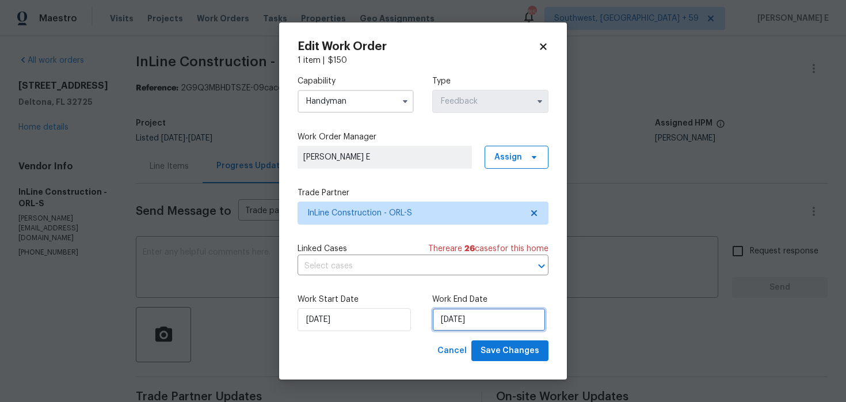
click at [482, 312] on input "18/08/2025" at bounding box center [488, 319] width 113 height 23
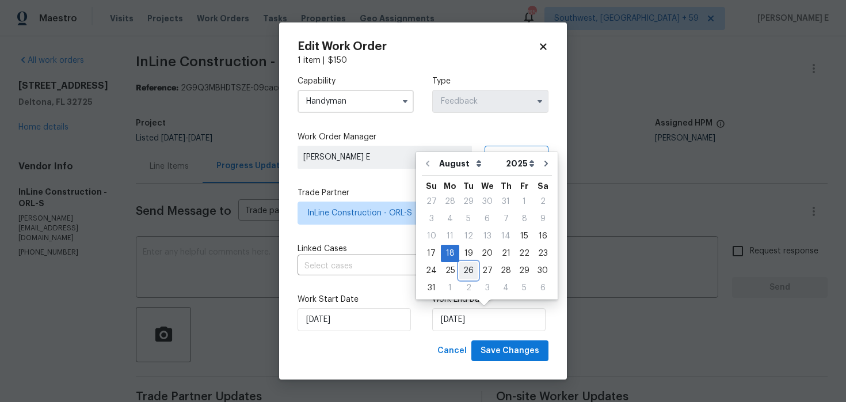
click at [467, 270] on div "26" at bounding box center [468, 270] width 18 height 16
type input "26/08/2025"
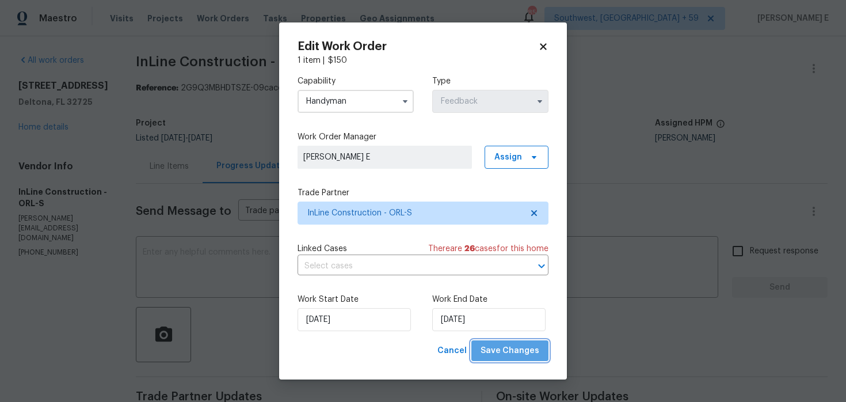
click at [513, 341] on button "Save Changes" at bounding box center [509, 350] width 77 height 21
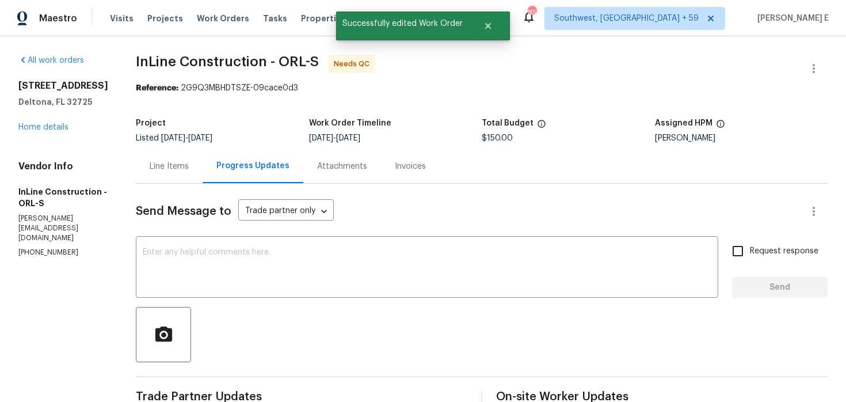
click at [174, 173] on div "Line Items" at bounding box center [169, 166] width 67 height 34
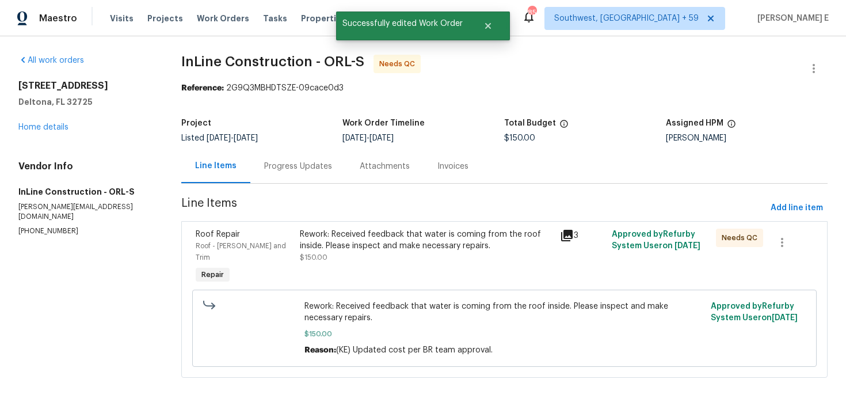
click at [366, 249] on div "Rework: Received feedback that water is coming from the roof inside. Please ins…" at bounding box center [426, 239] width 253 height 23
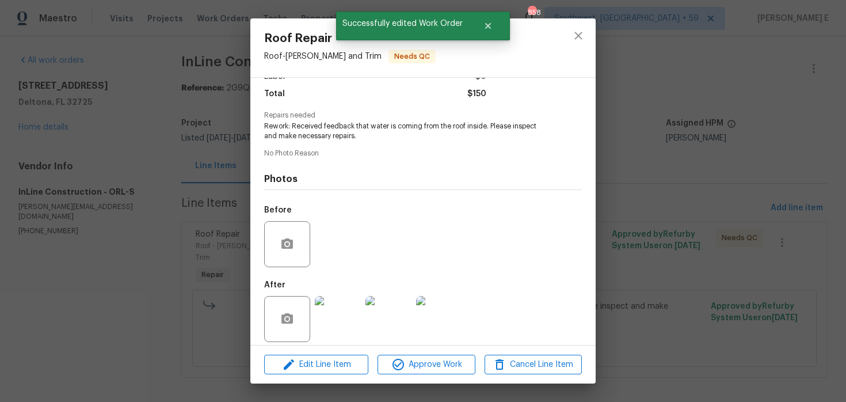
scroll to position [99, 0]
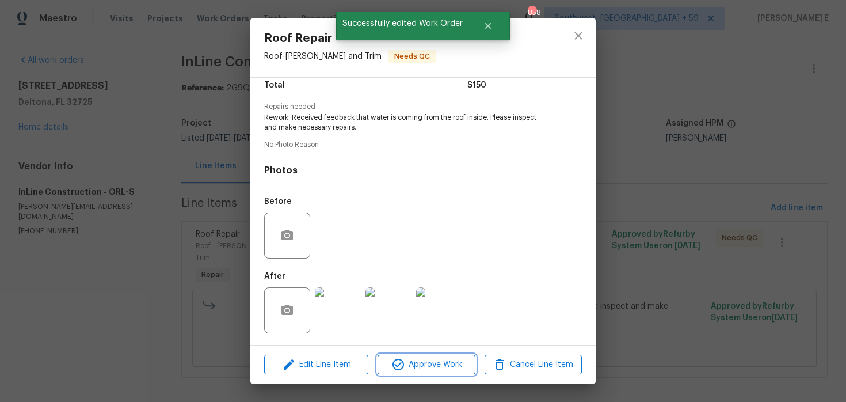
click at [406, 361] on span "Approve Work" at bounding box center [426, 364] width 90 height 14
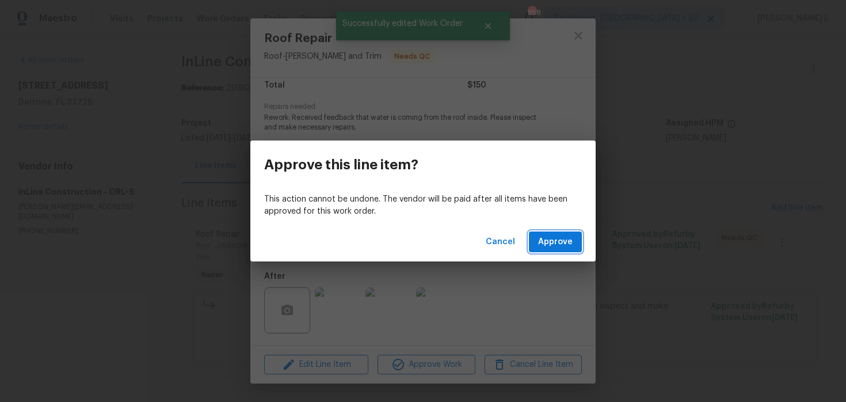
click at [552, 239] on span "Approve" at bounding box center [555, 242] width 35 height 14
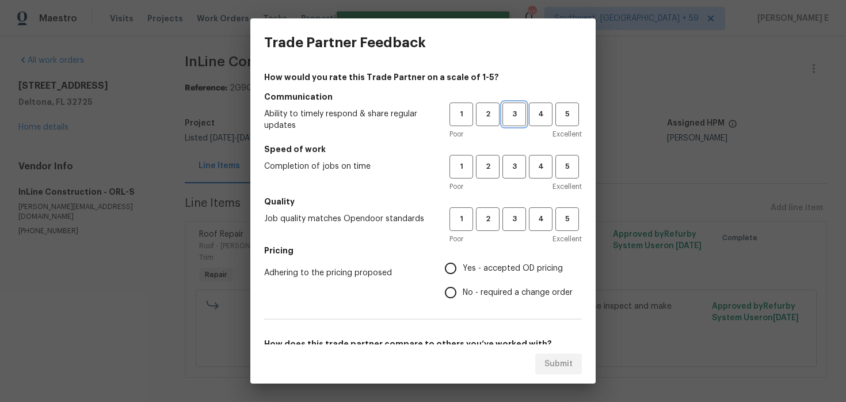
click at [513, 113] on span "3" at bounding box center [514, 114] width 21 height 13
click at [517, 159] on button "3" at bounding box center [514, 167] width 24 height 24
click at [512, 218] on span "3" at bounding box center [514, 218] width 21 height 13
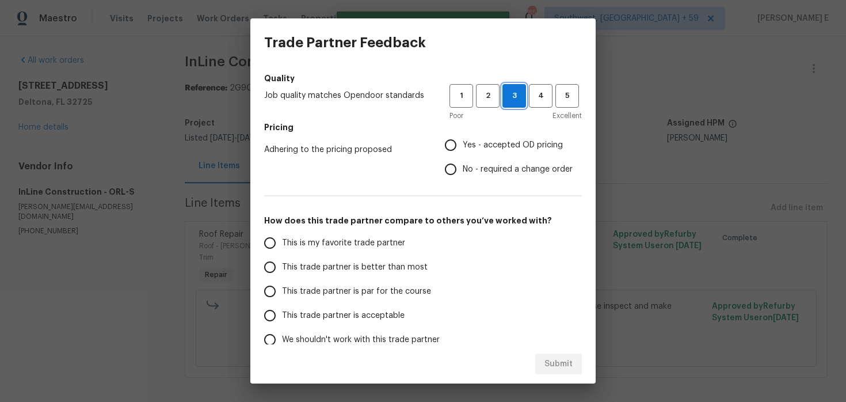
scroll to position [136, 0]
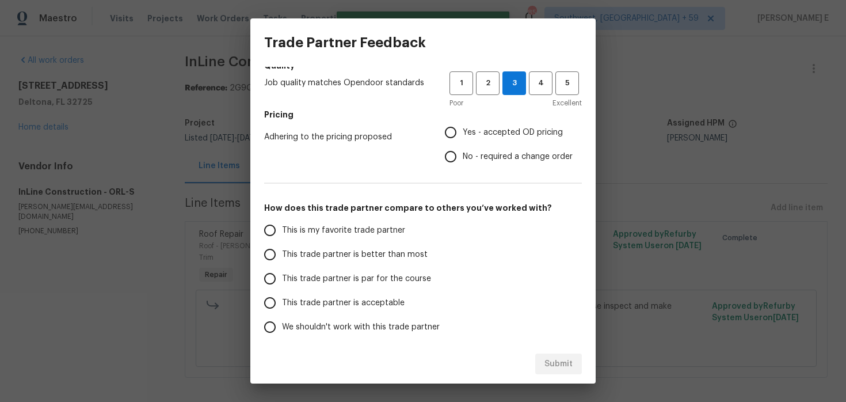
click at [454, 150] on input "No - required a change order" at bounding box center [450, 156] width 24 height 24
radio input "true"
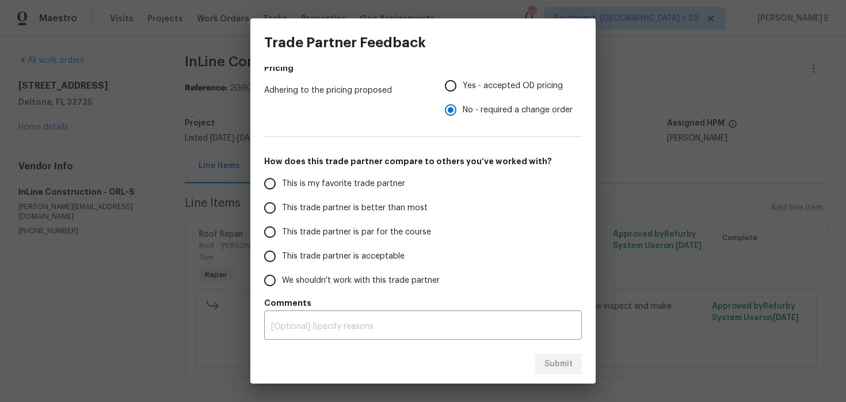
click at [360, 232] on span "This trade partner is par for the course" at bounding box center [356, 232] width 149 height 12
click at [282, 232] on input "This trade partner is par for the course" at bounding box center [270, 232] width 24 height 24
click at [548, 364] on span "Submit" at bounding box center [558, 364] width 28 height 14
radio input "true"
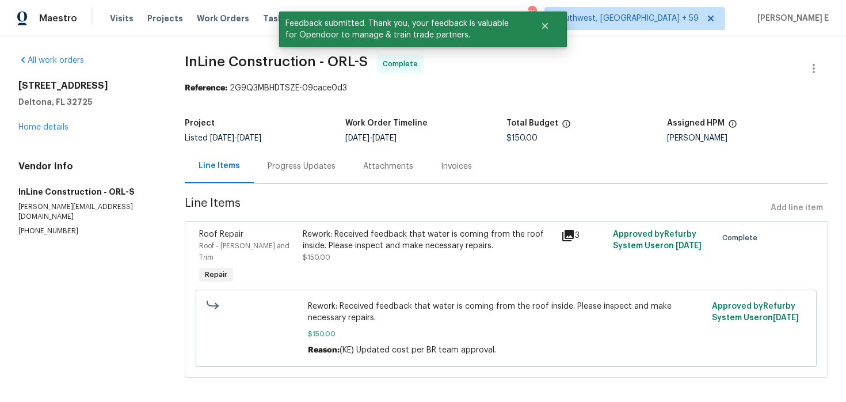
click at [307, 174] on div "Progress Updates" at bounding box center [302, 166] width 96 height 34
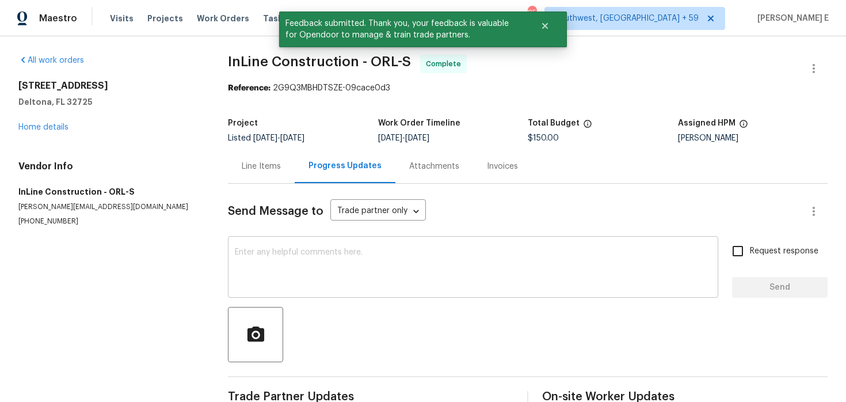
click at [318, 257] on textarea at bounding box center [473, 268] width 476 height 40
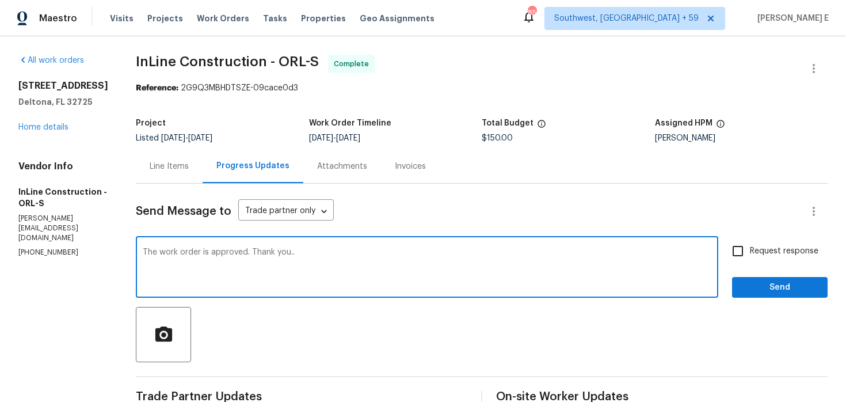
type textarea "The work order is approved. Thank you.."
click at [769, 255] on span "Request response" at bounding box center [784, 251] width 68 height 12
click at [750, 255] on input "Request response" at bounding box center [738, 251] width 24 height 24
checkbox input "true"
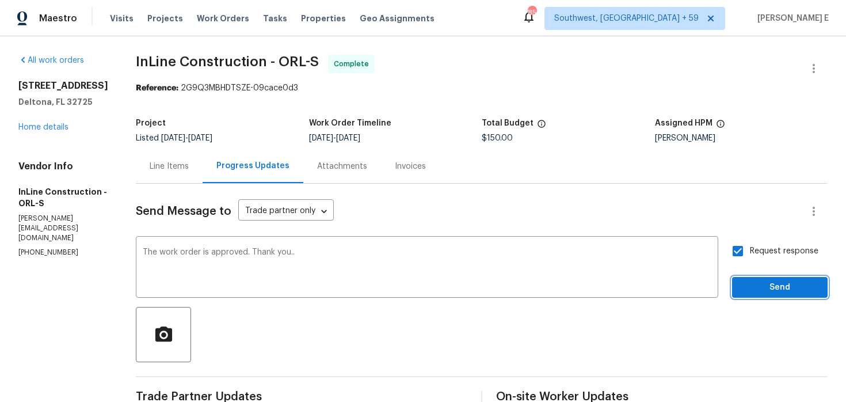
click at [763, 288] on span "Send" at bounding box center [779, 287] width 77 height 14
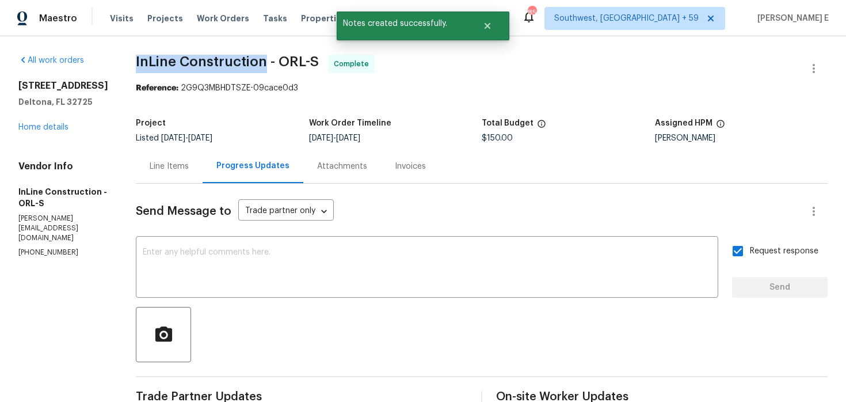
drag, startPoint x: 139, startPoint y: 62, endPoint x: 270, endPoint y: 64, distance: 131.8
click at [270, 64] on span "InLine Construction - ORL-S" at bounding box center [227, 62] width 183 height 14
copy span "InLine Construction"
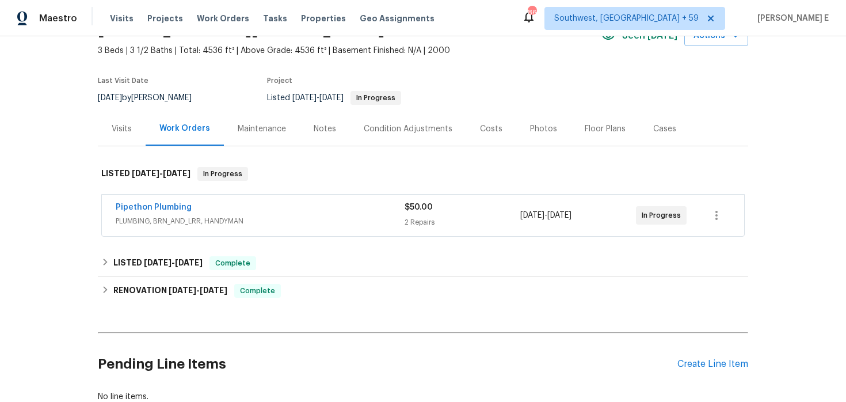
scroll to position [79, 0]
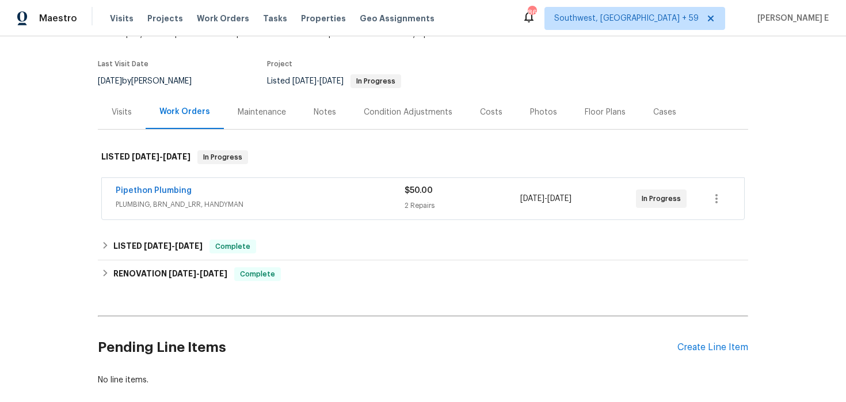
click at [221, 189] on div "Pipethon Plumbing" at bounding box center [260, 192] width 289 height 14
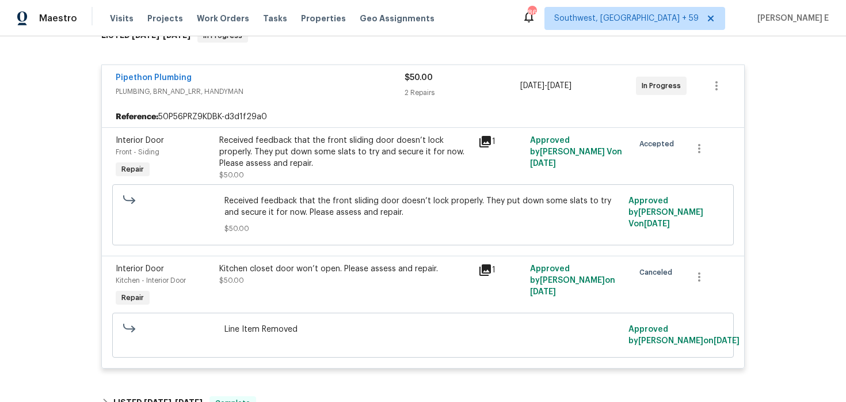
scroll to position [203, 0]
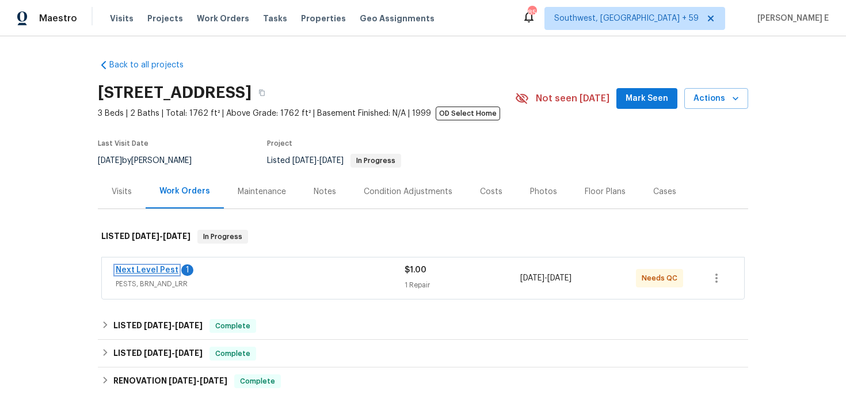
click at [162, 266] on link "Next Level Pest" at bounding box center [147, 270] width 63 height 8
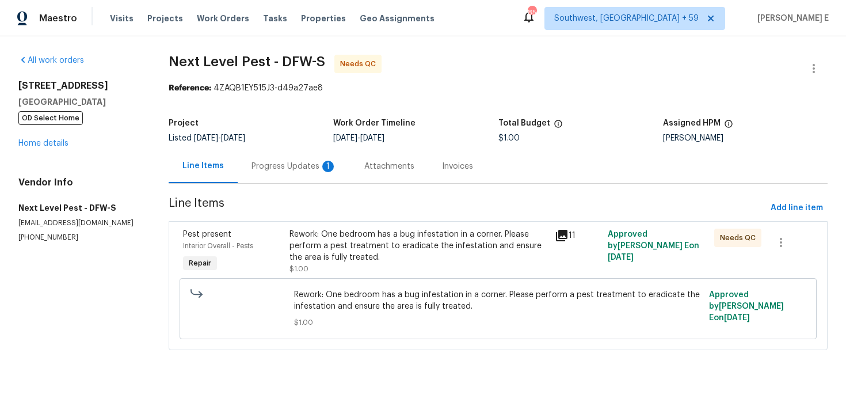
click at [291, 162] on div "Progress Updates 1" at bounding box center [293, 167] width 85 height 12
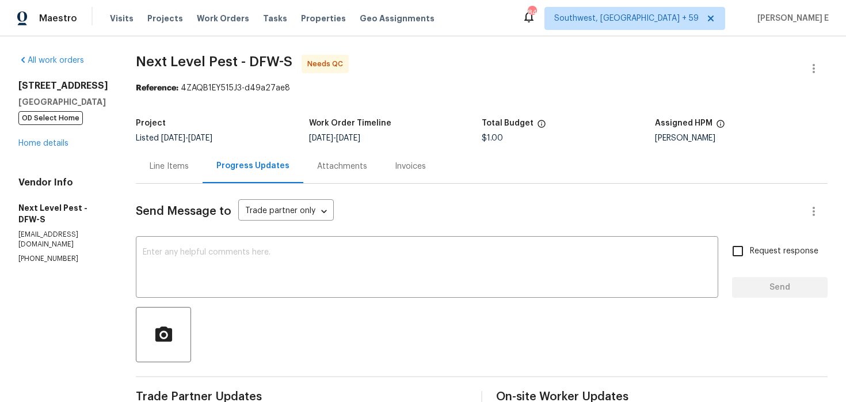
click at [158, 166] on div "Line Items" at bounding box center [169, 167] width 39 height 12
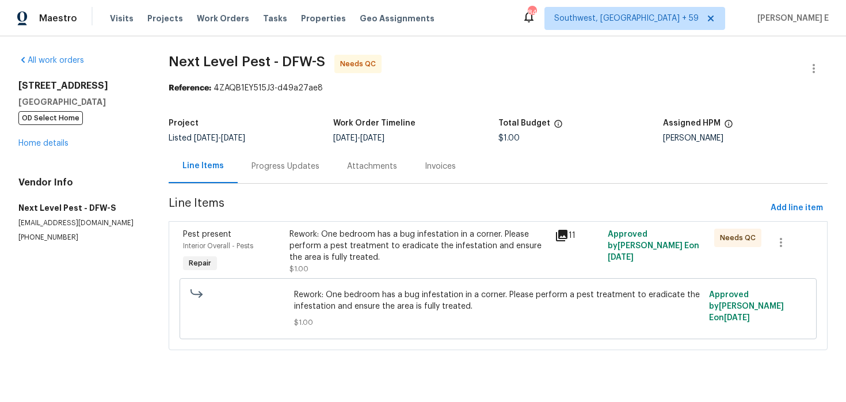
click at [329, 254] on div "Rework: One bedroom has a bug infestation in a corner. Please perform a pest tr…" at bounding box center [418, 245] width 258 height 35
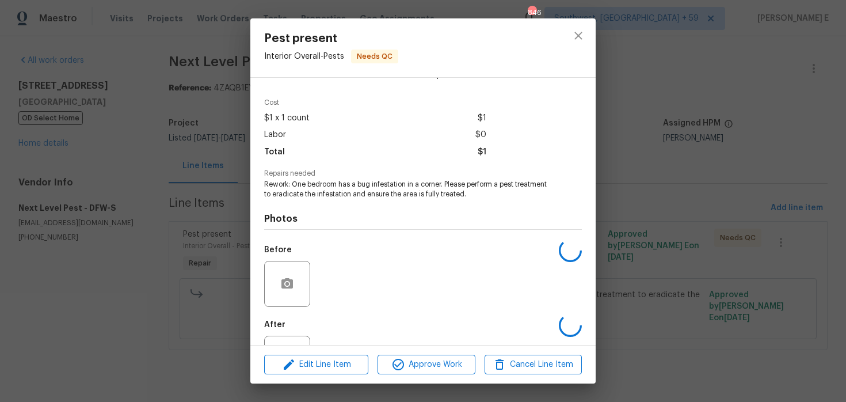
scroll to position [81, 0]
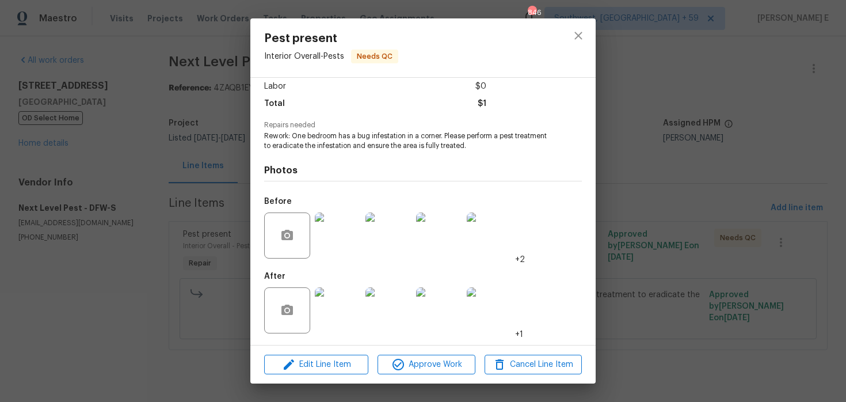
click at [331, 310] on img at bounding box center [338, 310] width 46 height 46
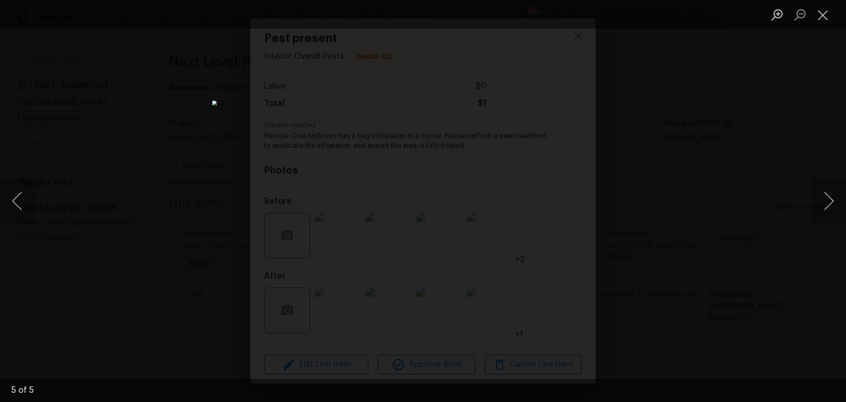
click at [625, 186] on div "Lightbox" at bounding box center [423, 201] width 846 height 402
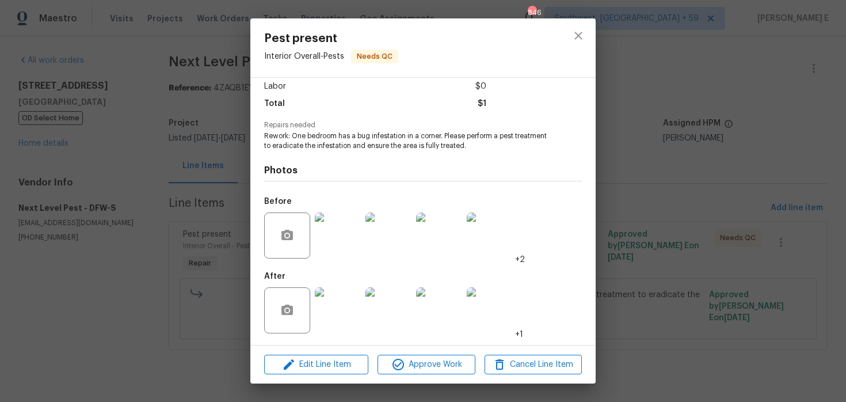
click at [625, 186] on div "Pest present Interior Overall - Pests Needs QC Vendor Next Level Pest Account C…" at bounding box center [423, 201] width 846 height 402
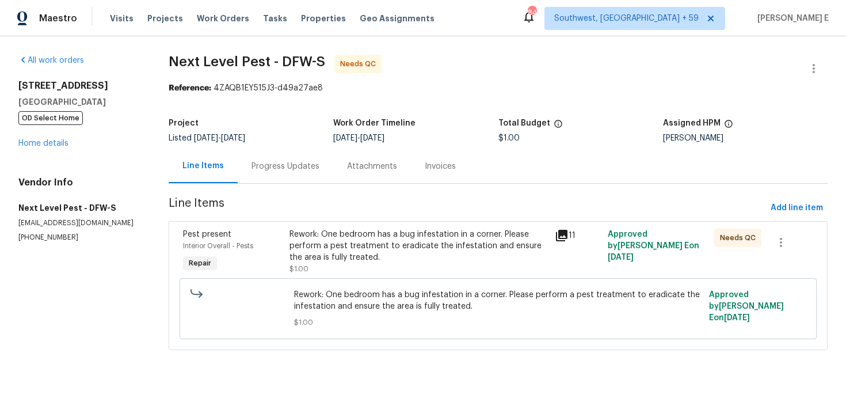
click at [302, 159] on div "Progress Updates" at bounding box center [286, 166] width 96 height 34
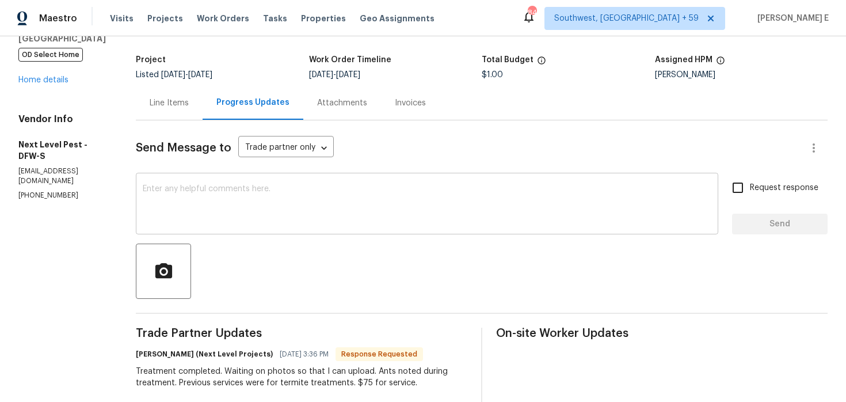
scroll to position [91, 0]
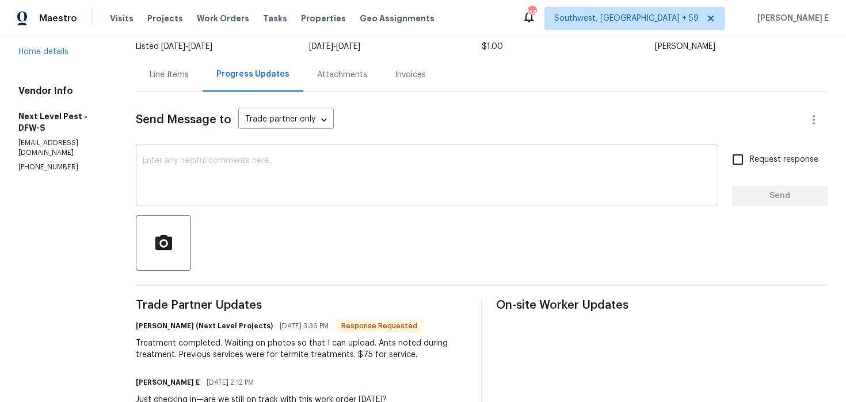
click at [318, 204] on div "x ​" at bounding box center [427, 176] width 582 height 59
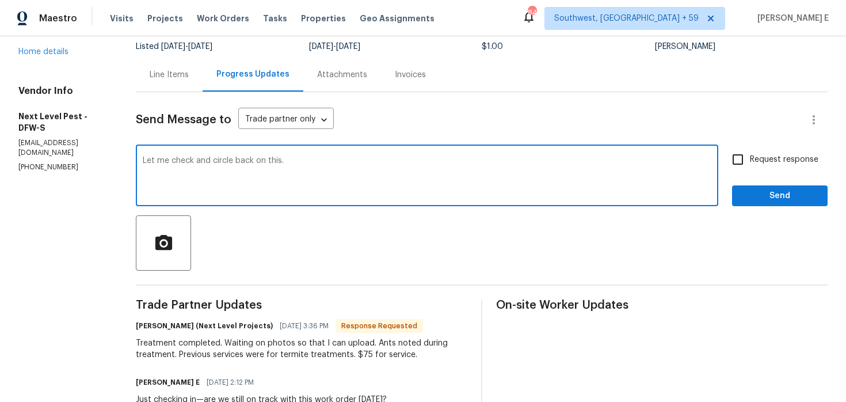
type textarea "Let me check and circle back on this."
click at [755, 166] on label "Request response" at bounding box center [772, 159] width 93 height 24
click at [750, 166] on input "Request response" at bounding box center [738, 159] width 24 height 24
checkbox input "true"
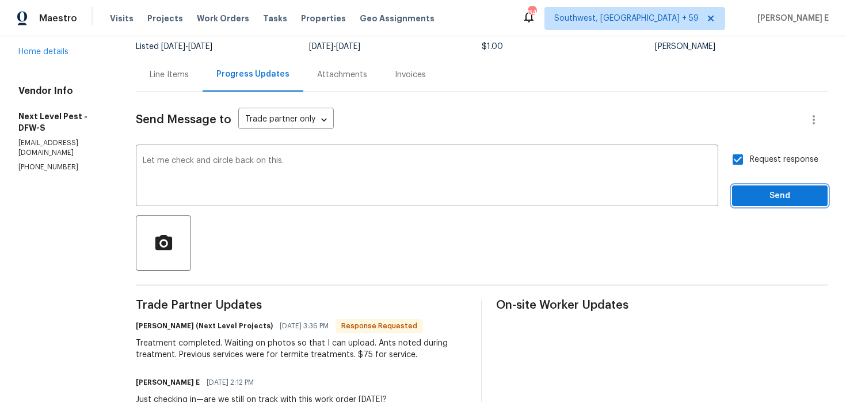
click at [757, 196] on span "Send" at bounding box center [779, 196] width 77 height 14
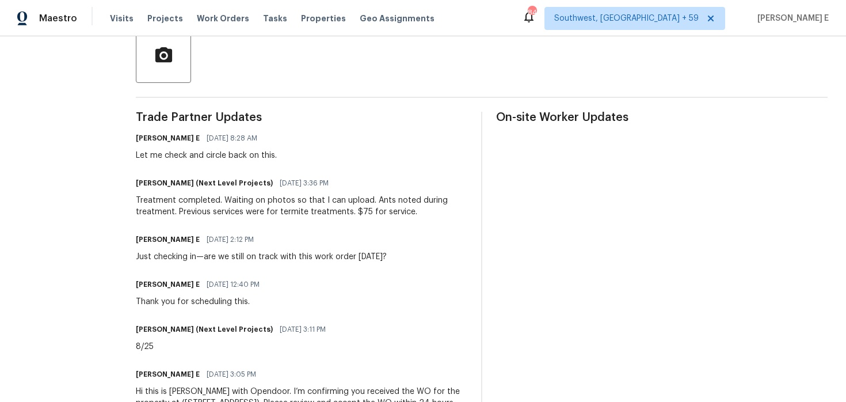
scroll to position [300, 0]
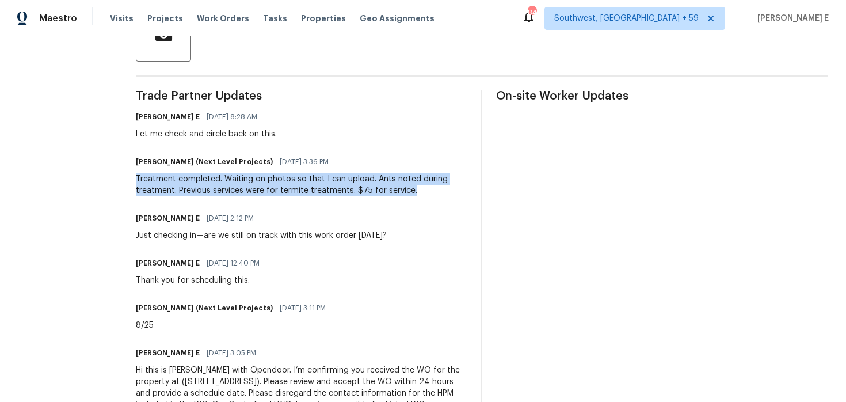
drag, startPoint x: 139, startPoint y: 180, endPoint x: 414, endPoint y: 189, distance: 275.8
click at [414, 189] on div "All work orders 9032 Rock Valley Cv Dallas, TX 75238 OD Select Home Home detail…" at bounding box center [423, 89] width 846 height 707
copy div "Treatment completed. Waiting on photos so that I can upload. Ants noted during …"
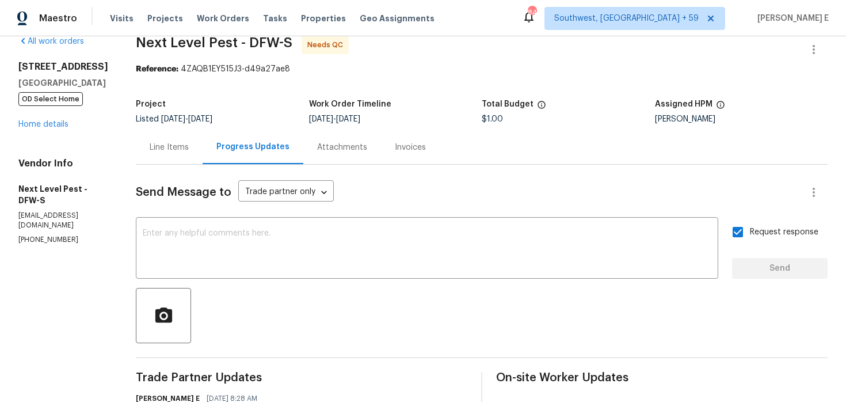
scroll to position [0, 0]
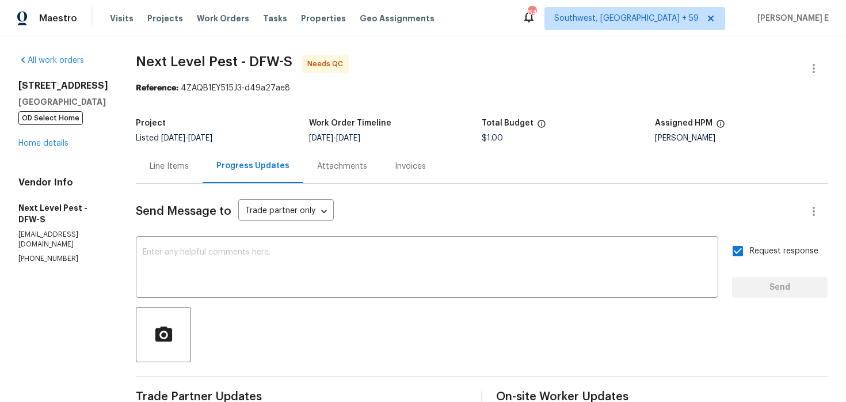
click at [146, 158] on div "Line Items" at bounding box center [169, 166] width 67 height 34
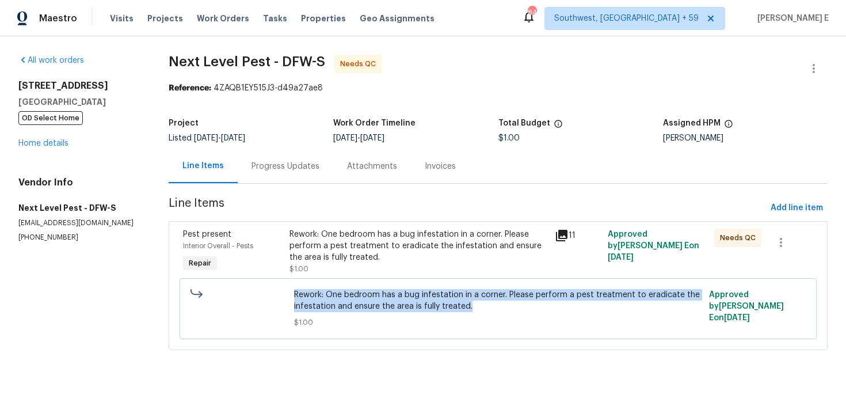
drag, startPoint x: 297, startPoint y: 293, endPoint x: 480, endPoint y: 303, distance: 183.8
click at [480, 303] on span "Rework: One bedroom has a bug infestation in a corner. Please perform a pest tr…" at bounding box center [497, 300] width 407 height 23
copy span "Rework: One bedroom has a bug infestation in a corner. Please perform a pest tr…"
click at [55, 145] on link "Home details" at bounding box center [43, 143] width 50 height 8
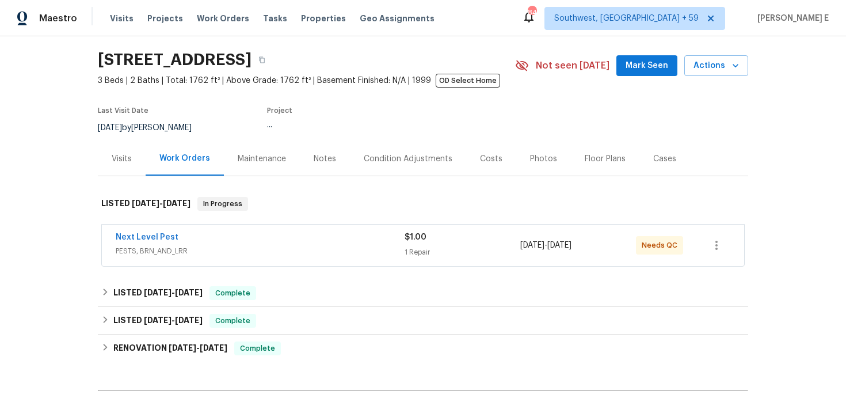
scroll to position [38, 0]
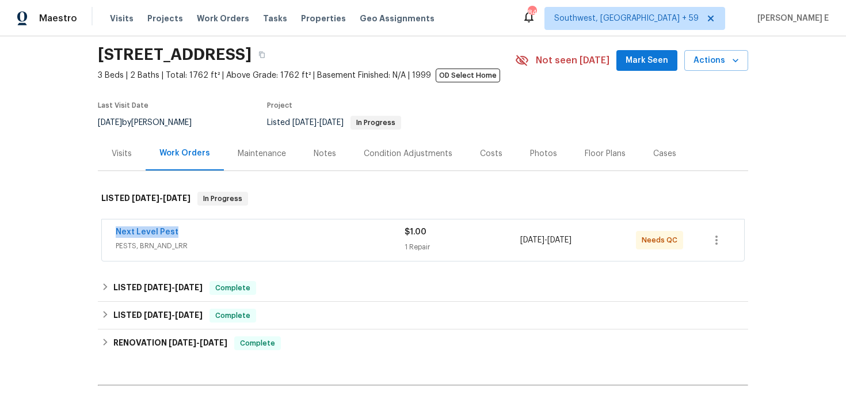
drag, startPoint x: 119, startPoint y: 233, endPoint x: 191, endPoint y: 233, distance: 71.9
click at [191, 233] on div "Next Level Pest PESTS, BRN_AND_LRR $1.00 1 Repair 8/21/2025 - 8/25/2025 Needs QC" at bounding box center [423, 239] width 642 height 41
copy link "Next Level Pest"
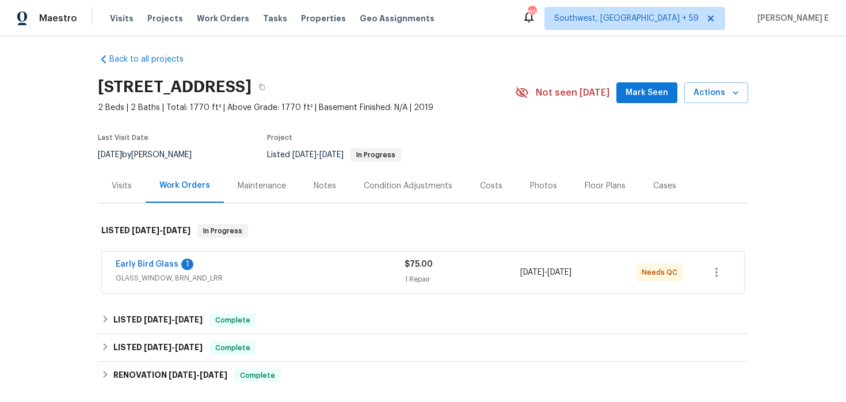
scroll to position [7, 0]
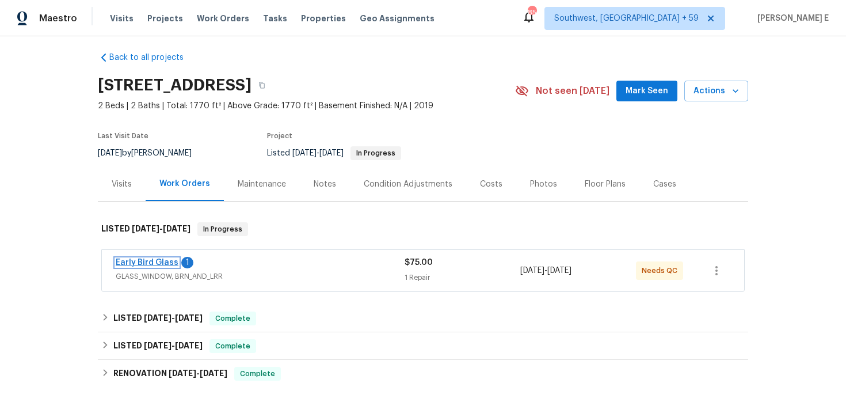
click at [147, 265] on link "Early Bird Glass" at bounding box center [147, 262] width 63 height 8
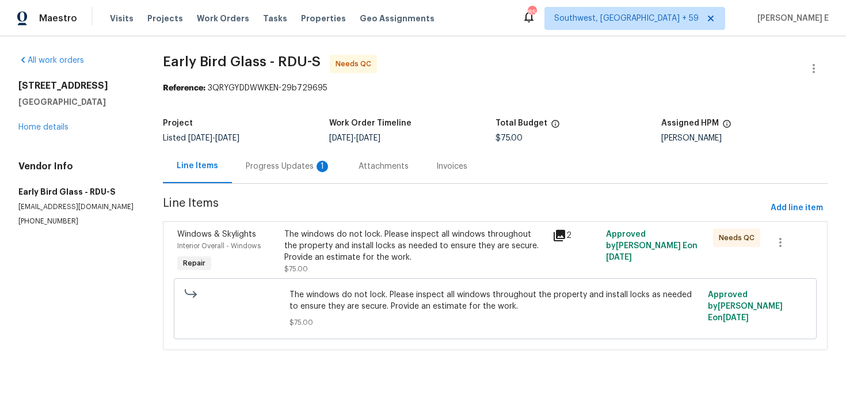
click at [283, 169] on div "Progress Updates 1" at bounding box center [288, 167] width 85 height 12
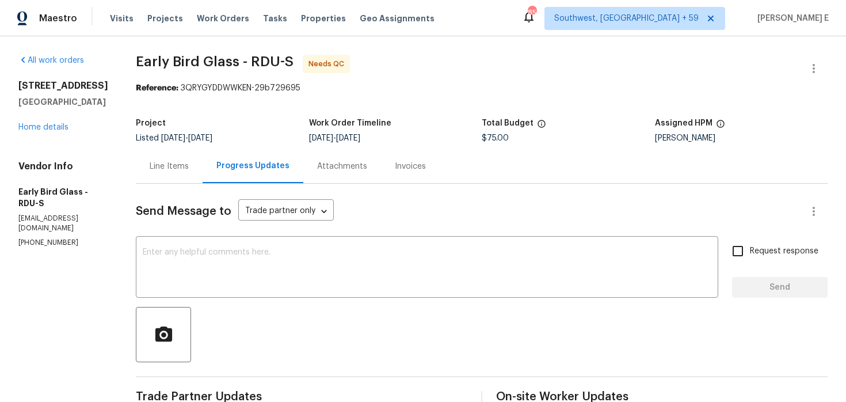
click at [169, 158] on div "Line Items" at bounding box center [169, 166] width 67 height 34
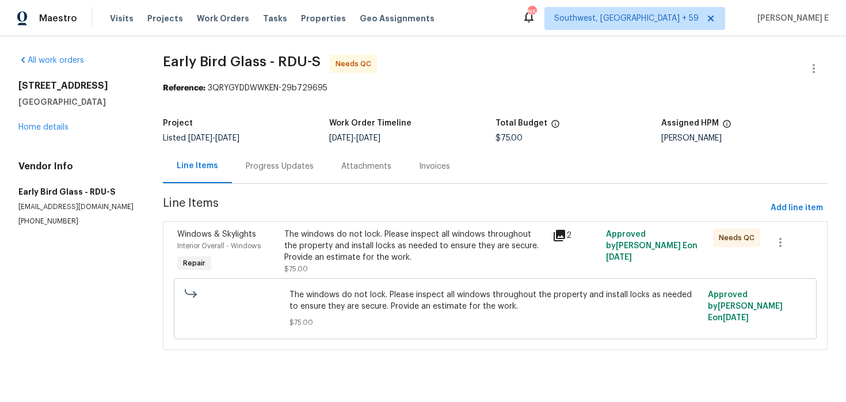
click at [322, 246] on div "The windows do not lock. Please inspect all windows throughout the property and…" at bounding box center [414, 245] width 261 height 35
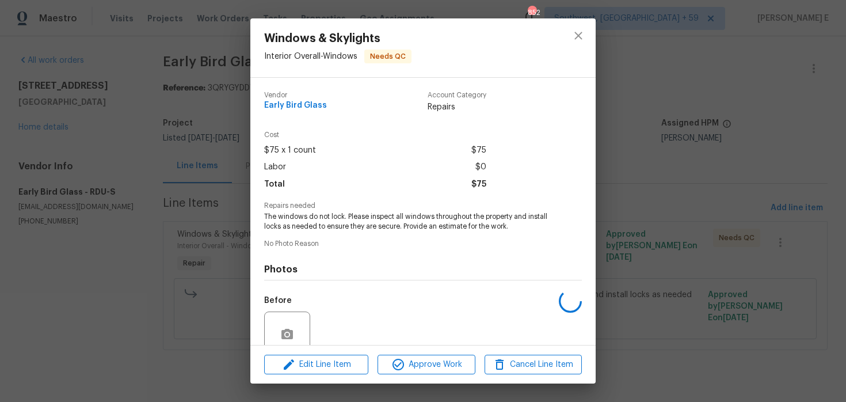
scroll to position [99, 0]
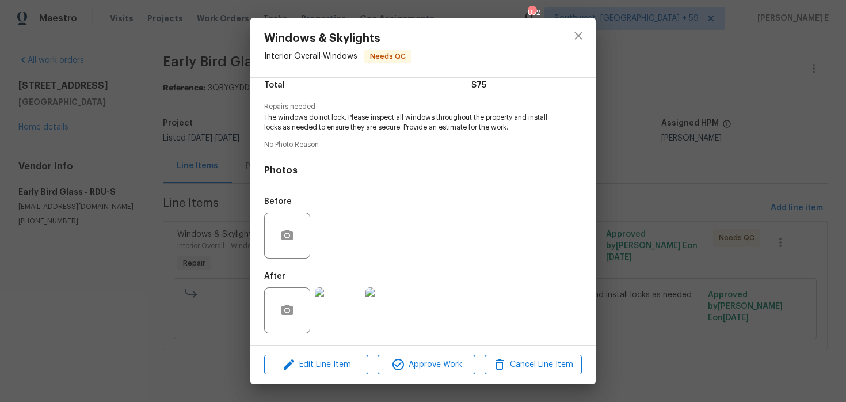
click at [328, 321] on img at bounding box center [338, 310] width 46 height 46
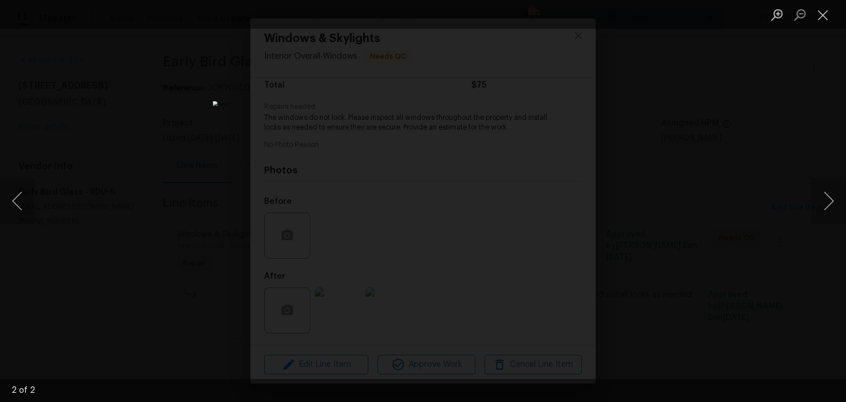
click at [620, 186] on div "Lightbox" at bounding box center [423, 201] width 846 height 402
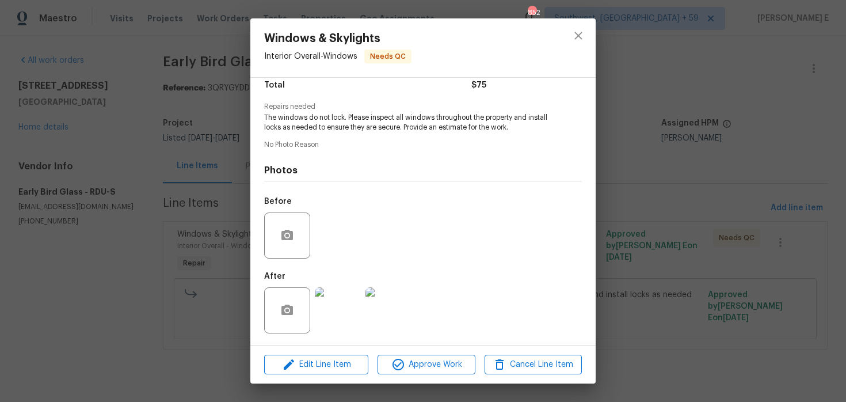
click at [620, 186] on div "Windows & Skylights Interior Overall - Windows Needs QC Vendor Early Bird Glass…" at bounding box center [423, 201] width 846 height 402
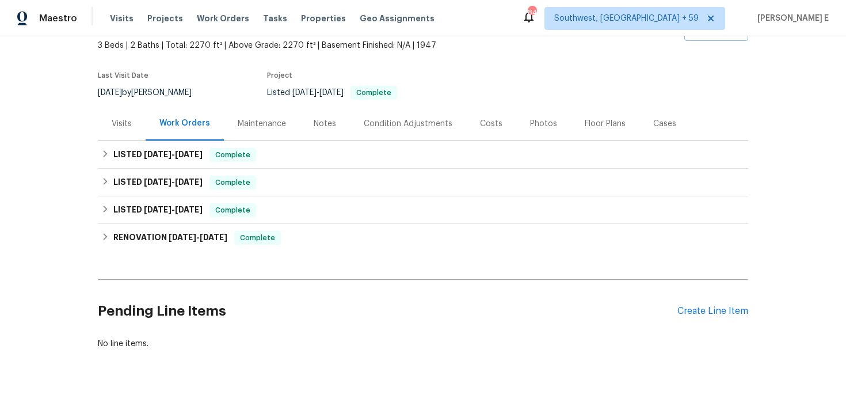
scroll to position [94, 0]
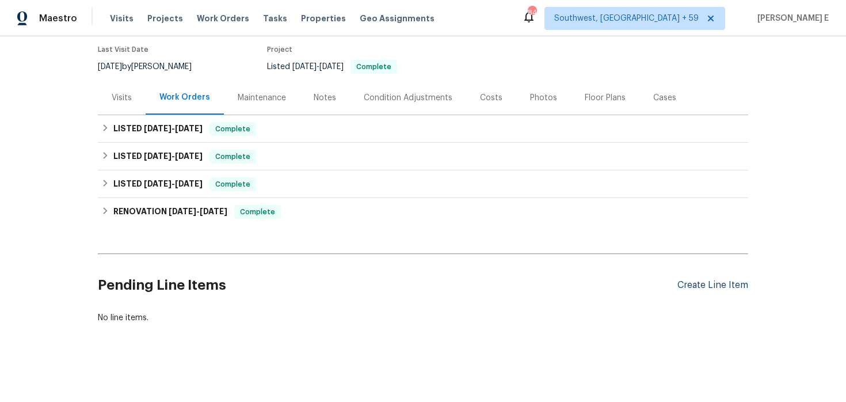
click at [704, 285] on div "Create Line Item" at bounding box center [712, 285] width 71 height 11
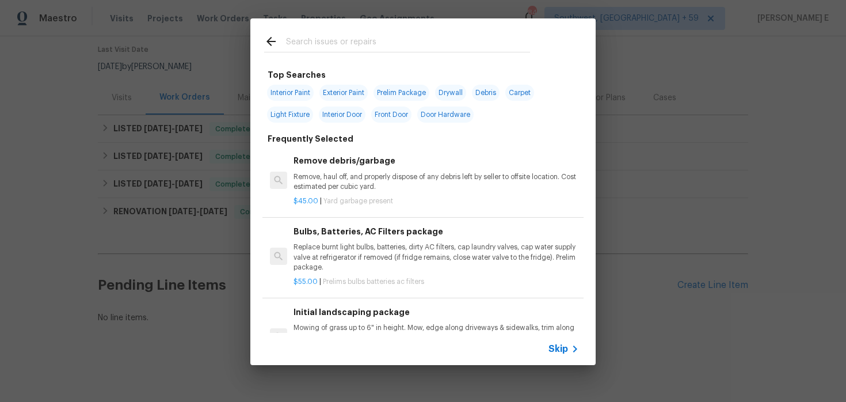
click at [556, 348] on span "Skip" at bounding box center [558, 349] width 20 height 12
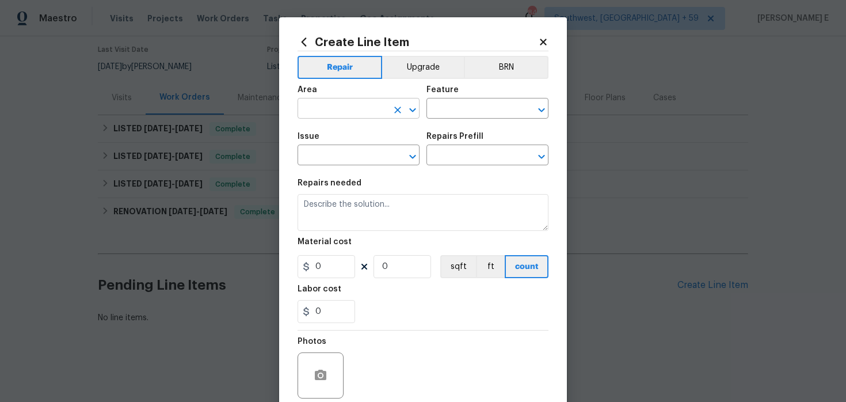
click at [323, 112] on input "text" at bounding box center [342, 110] width 90 height 18
type input "Kitchen"
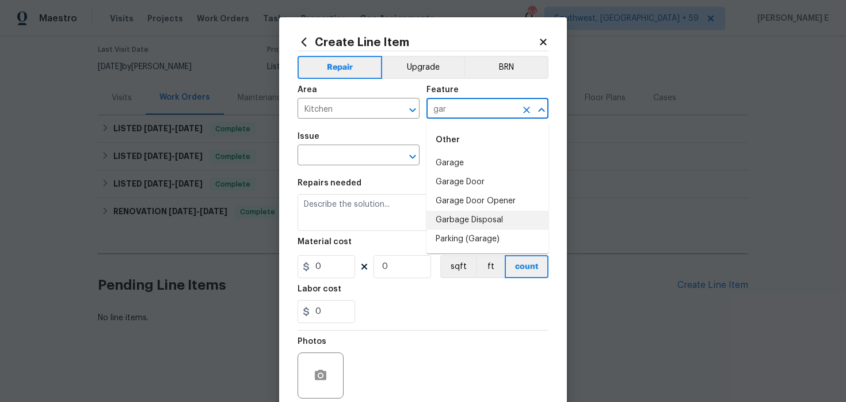
click at [458, 212] on li "Garbage Disposal" at bounding box center [487, 220] width 122 height 19
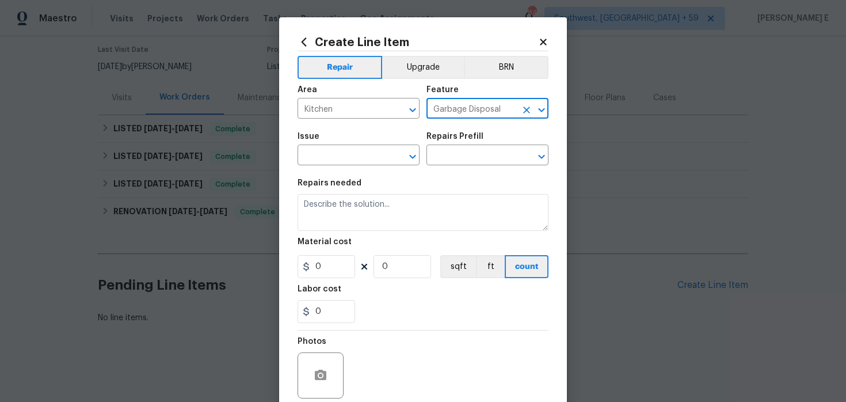
type input "Garbage Disposal"
click at [300, 141] on div "Issue" at bounding box center [358, 139] width 122 height 15
click at [304, 154] on input "text" at bounding box center [342, 156] width 90 height 18
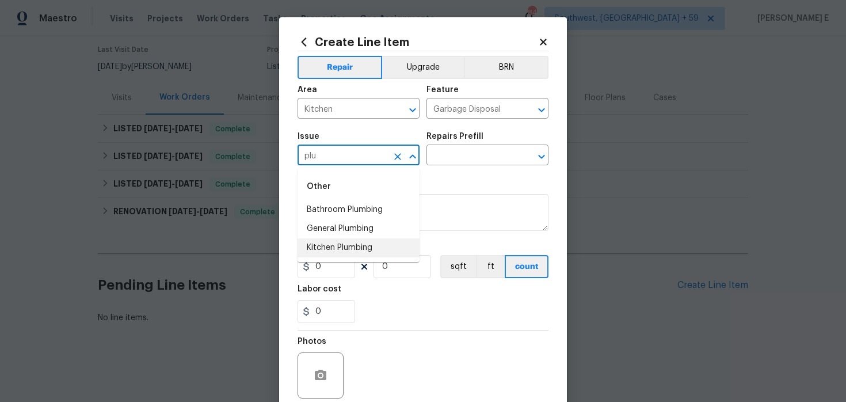
click at [346, 245] on li "Kitchen Plumbing" at bounding box center [358, 247] width 122 height 19
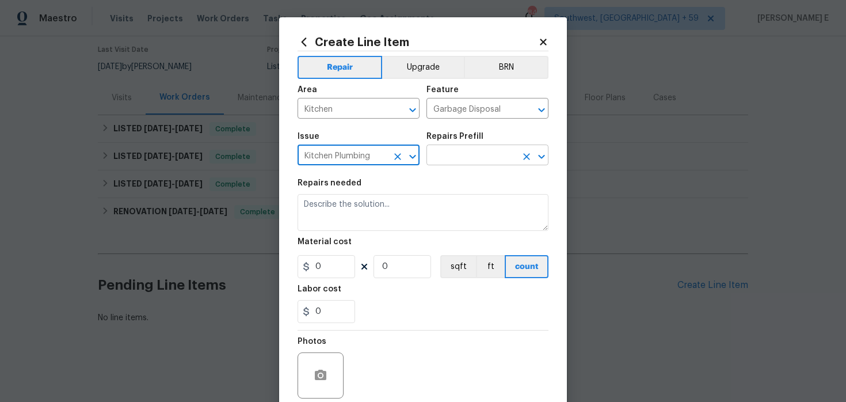
type input "Kitchen Plumbing"
click at [461, 158] on input "text" at bounding box center [471, 156] width 90 height 18
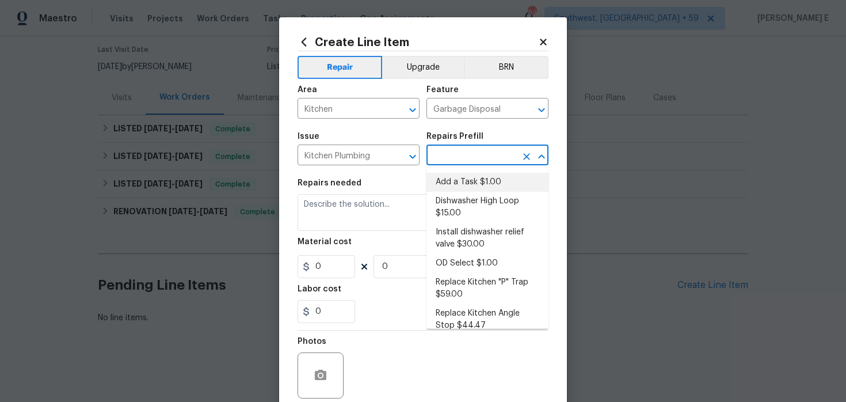
click at [451, 180] on li "Add a Task $1.00" at bounding box center [487, 182] width 122 height 19
type input "Plumbing"
type input "Add a Task $1.00"
type textarea "HPM to detail"
type input "1"
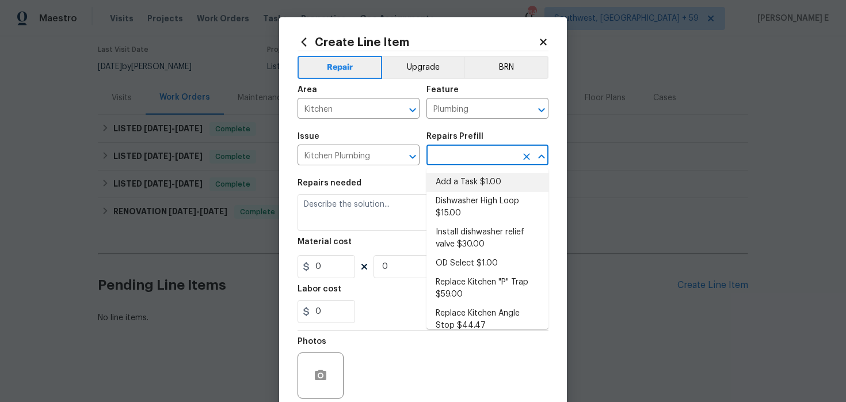
type input "1"
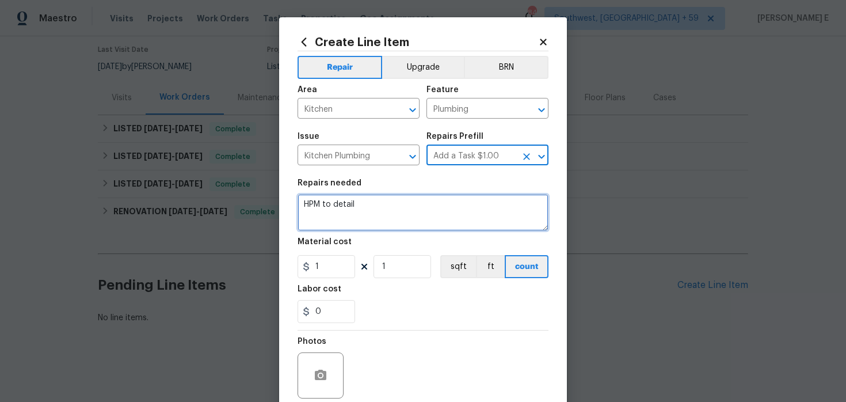
click at [395, 195] on textarea "HPM to detail" at bounding box center [422, 212] width 251 height 37
paste textarea "Inspect and repair/replace garbage disposal (motor runs but not spinning, likel…"
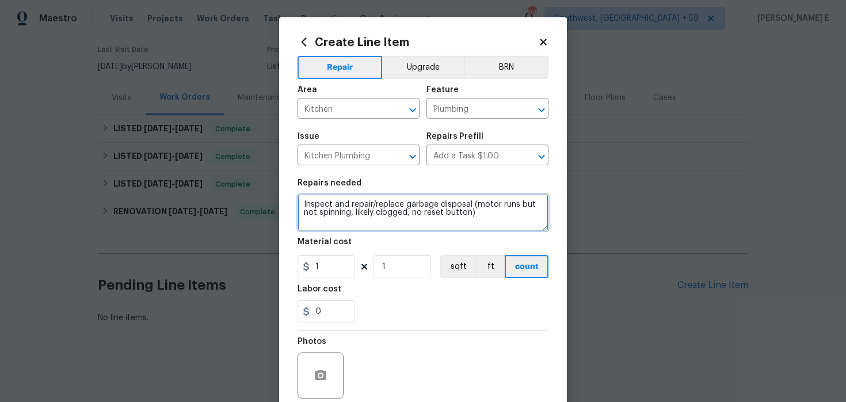
drag, startPoint x: 372, startPoint y: 204, endPoint x: 402, endPoint y: 205, distance: 29.9
click at [402, 205] on textarea "Inspect and repair/replace garbage disposal (motor runs but not spinning, likel…" at bounding box center [422, 212] width 251 height 37
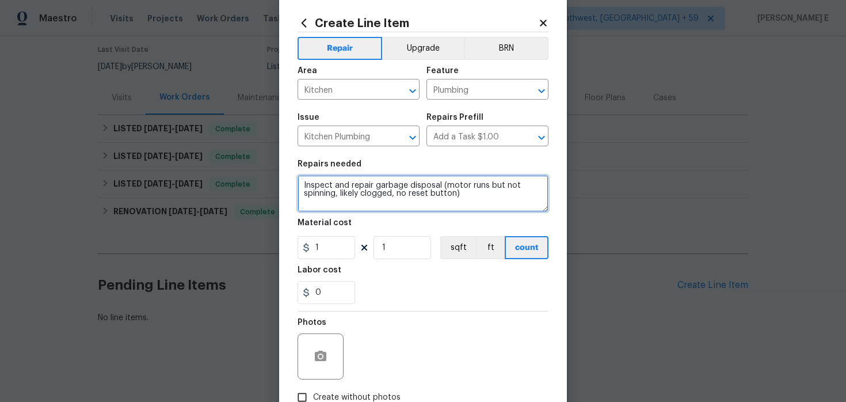
type textarea "Inspect and repair garbage disposal (motor runs but not spinning, likely clogge…"
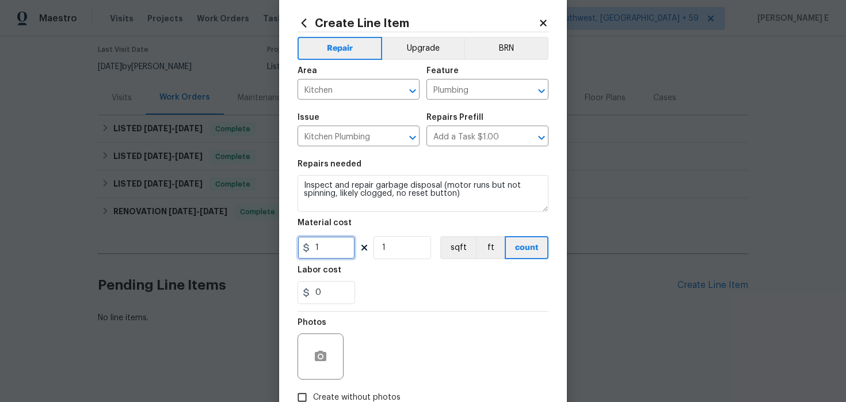
drag, startPoint x: 323, startPoint y: 251, endPoint x: 288, endPoint y: 251, distance: 35.1
click at [288, 251] on div "Create Line Item Repair Upgrade BRN Area Kitchen ​ Feature Plumbing ​ Issue Kit…" at bounding box center [423, 228] width 288 height 461
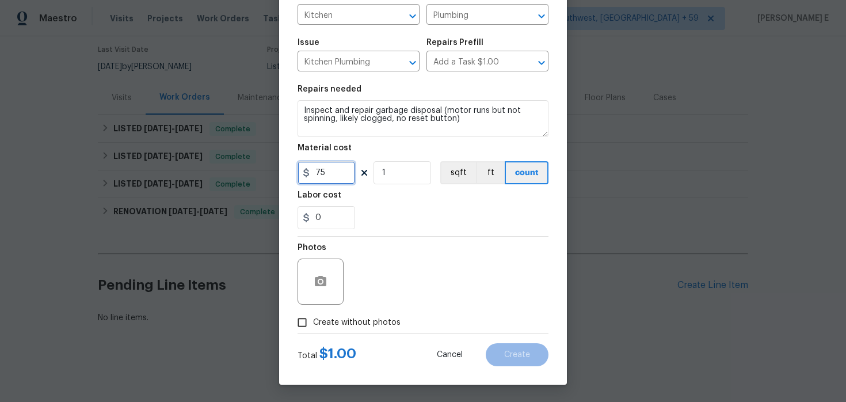
type input "75"
click at [311, 277] on button "button" at bounding box center [321, 282] width 28 height 28
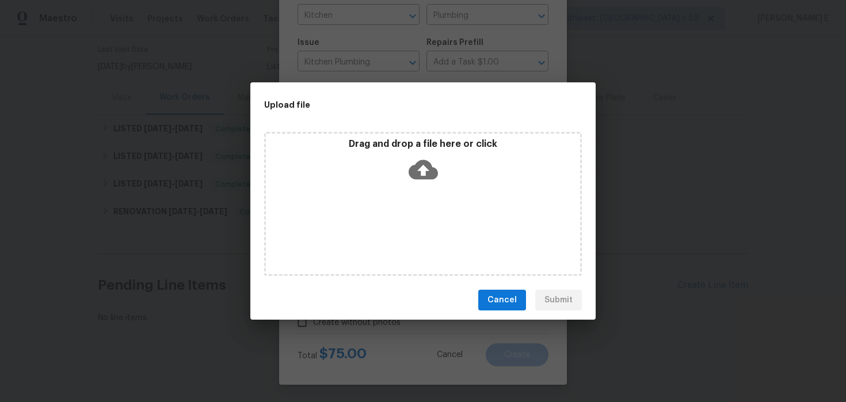
click at [410, 170] on icon at bounding box center [423, 170] width 29 height 20
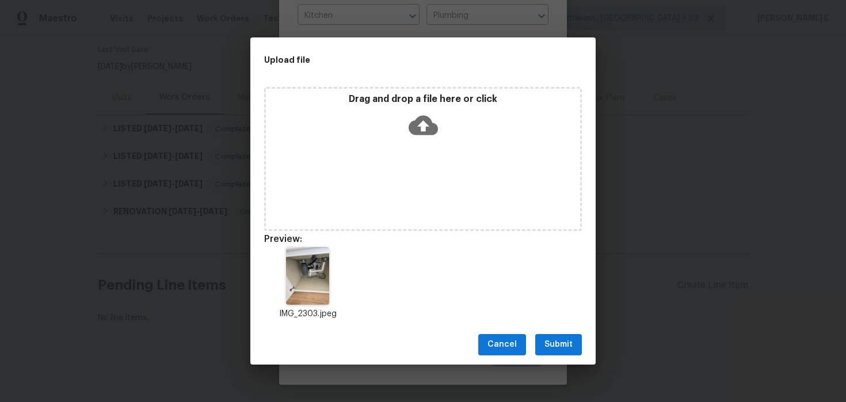
click at [558, 349] on span "Submit" at bounding box center [558, 344] width 28 height 14
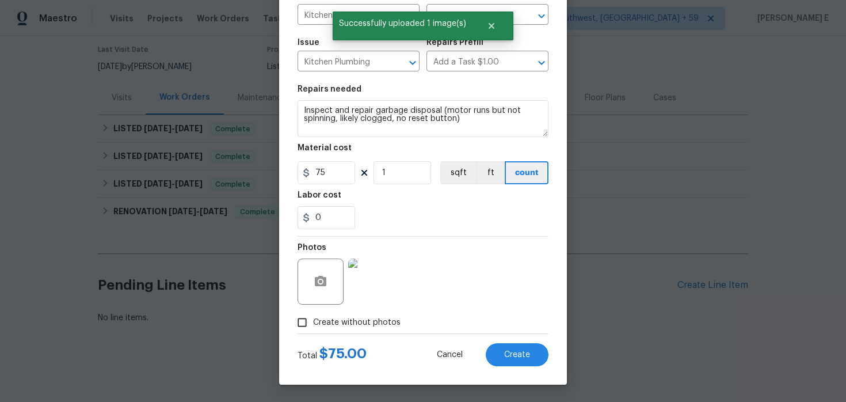
click at [523, 368] on div "Create Line Item Repair Upgrade BRN Area Kitchen ​ Feature Plumbing ​ Issue Kit…" at bounding box center [423, 153] width 288 height 461
click at [525, 356] on span "Create" at bounding box center [517, 354] width 26 height 9
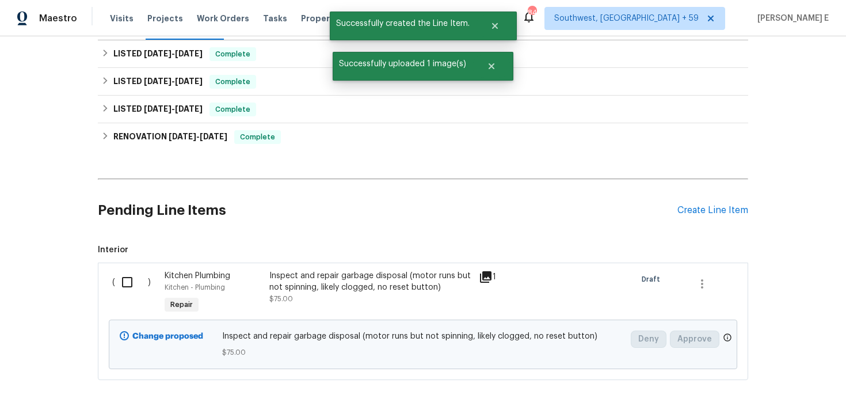
scroll to position [225, 0]
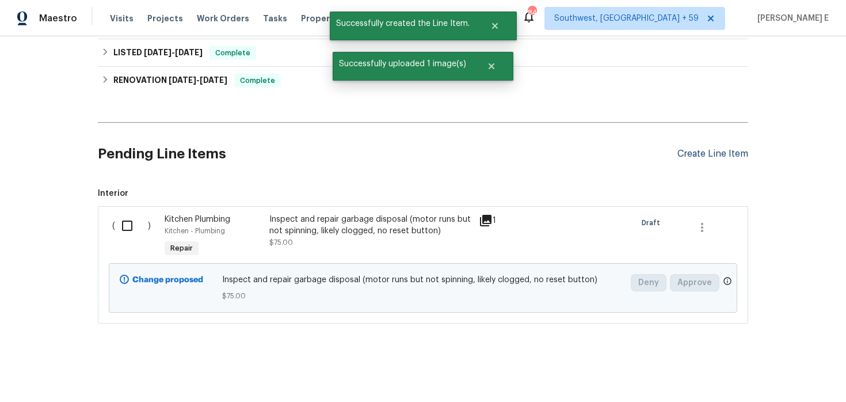
click at [716, 155] on div "Create Line Item" at bounding box center [712, 153] width 71 height 11
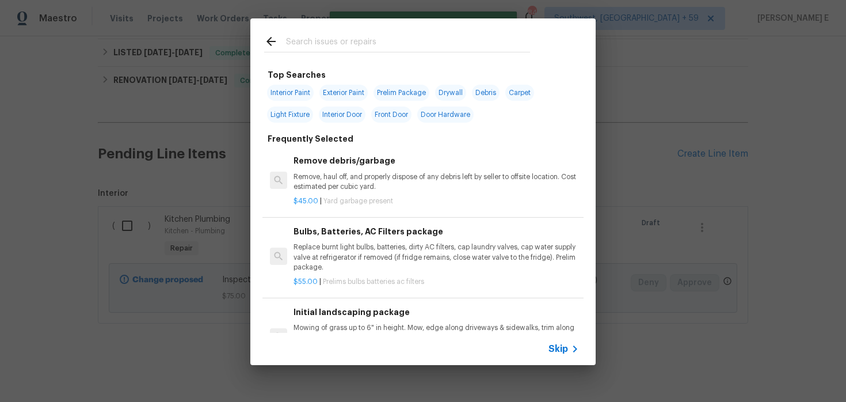
click at [578, 352] on icon at bounding box center [575, 349] width 14 height 14
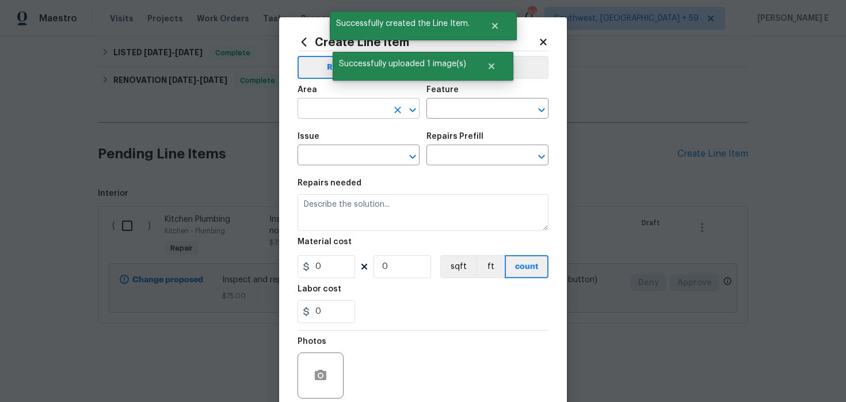
click at [336, 109] on input "text" at bounding box center [342, 110] width 90 height 18
type input "Kitchen"
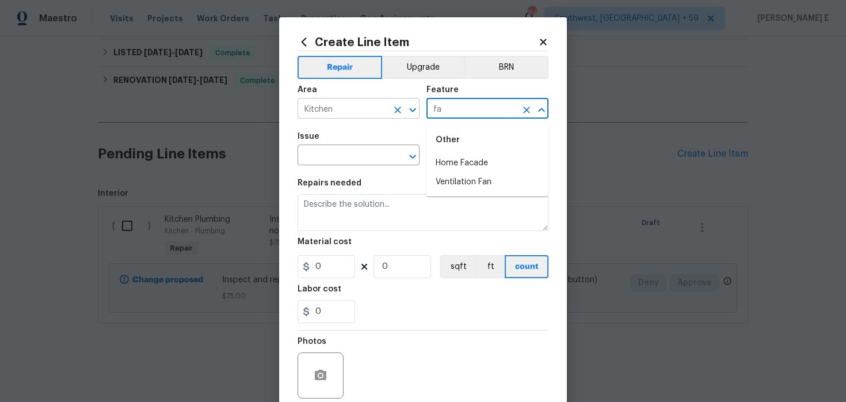
type input "f"
type input "k"
type input "Plumbing"
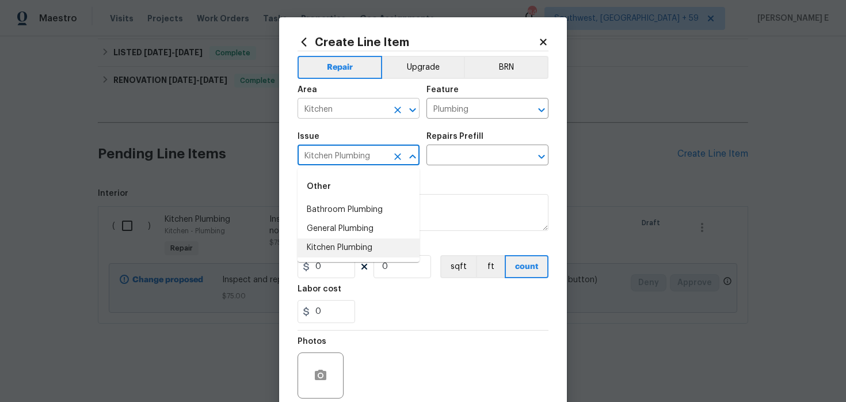
type input "Kitchen Plumbing"
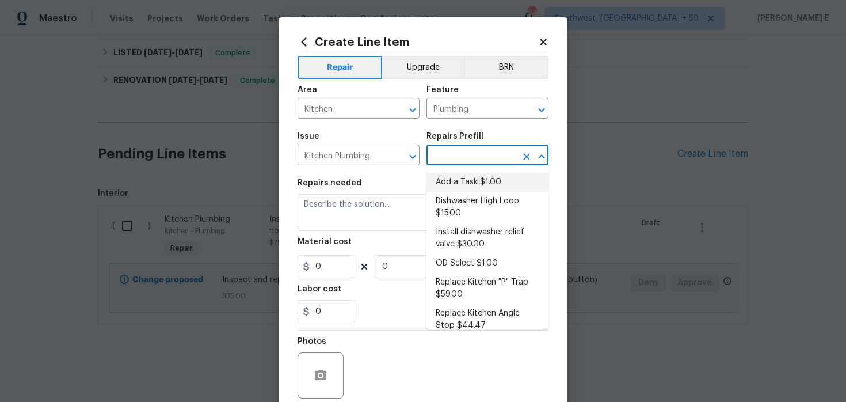
click at [468, 175] on li "Add a Task $1.00" at bounding box center [487, 182] width 122 height 19
type input "Add a Task $1.00"
type textarea "HPM to detail"
type input "1"
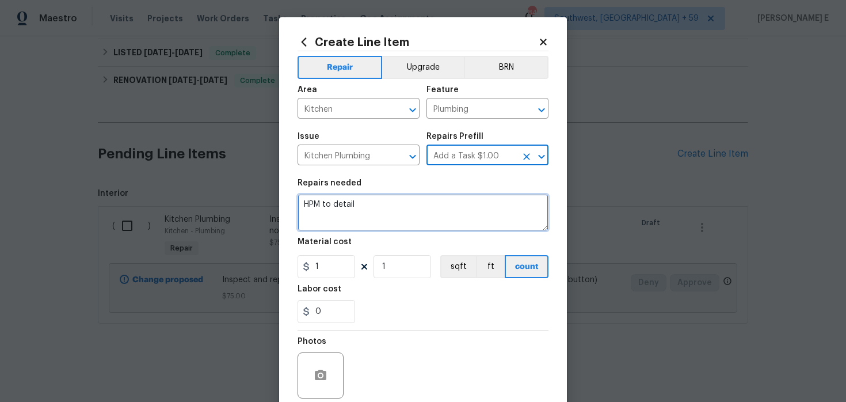
click at [361, 204] on textarea "HPM to detail" at bounding box center [422, 212] width 251 height 37
paste textarea "Repair kitchen faucet leak at back of handle (may need new washer)."
type textarea "Repair kitchen faucet leak at back of handle (may need new washer)."
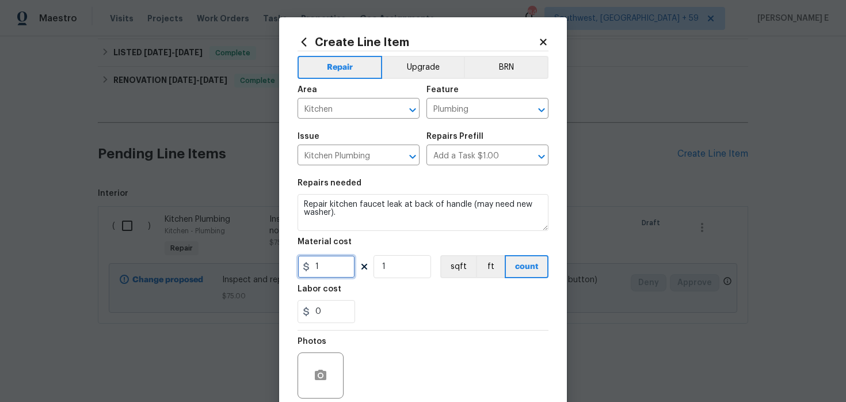
drag, startPoint x: 325, startPoint y: 270, endPoint x: 263, endPoint y: 269, distance: 62.1
click at [265, 269] on div "Create Line Item Repair Upgrade BRN Area Kitchen ​ Feature Plumbing ​ Issue Kit…" at bounding box center [423, 201] width 846 height 402
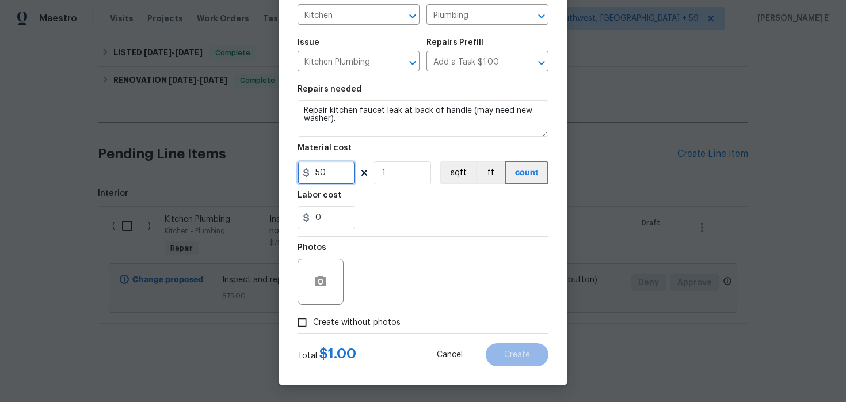
type input "50"
click at [318, 334] on div "Total $ 1.00 Cancel Create" at bounding box center [422, 350] width 251 height 32
click at [323, 283] on icon "button" at bounding box center [321, 281] width 12 height 10
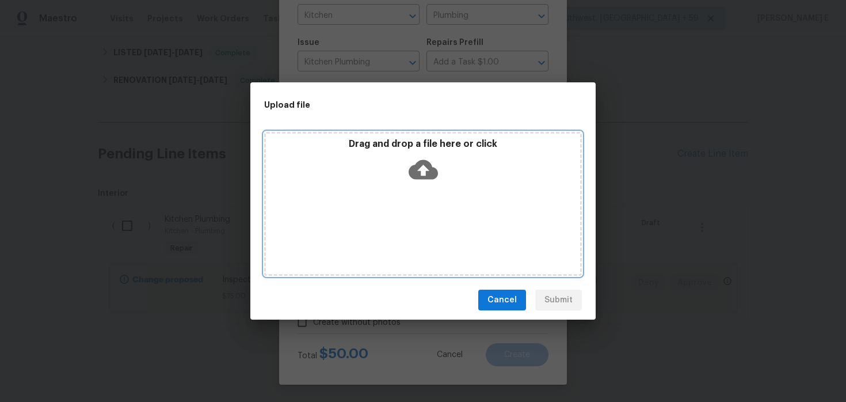
click at [422, 162] on icon at bounding box center [423, 170] width 29 height 20
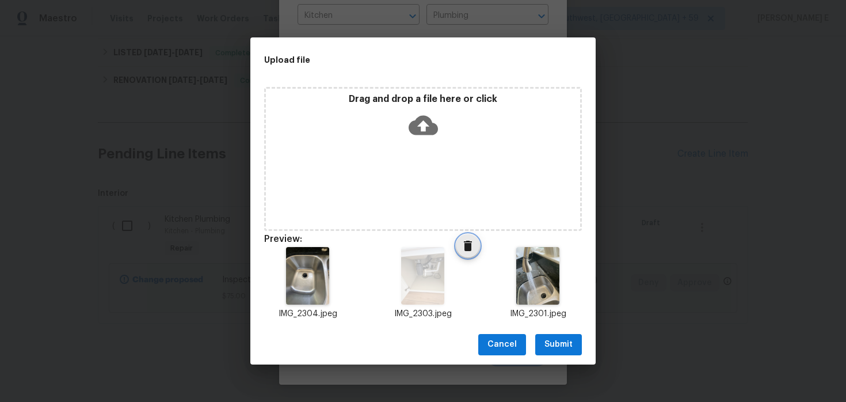
click at [463, 244] on icon "Delete" at bounding box center [468, 246] width 14 height 14
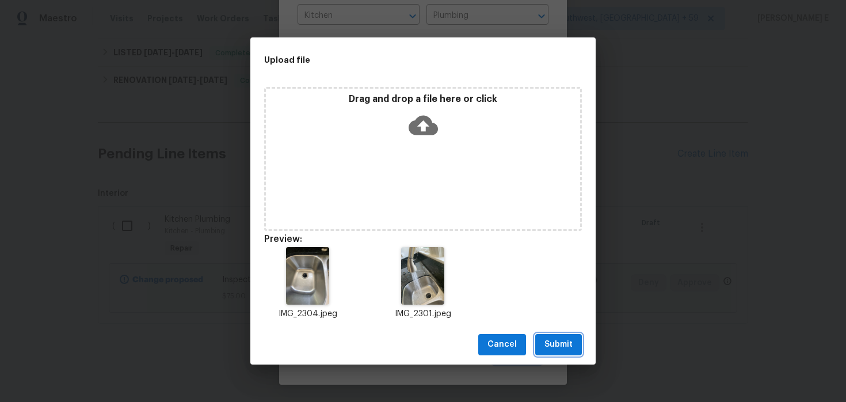
click at [548, 340] on span "Submit" at bounding box center [558, 344] width 28 height 14
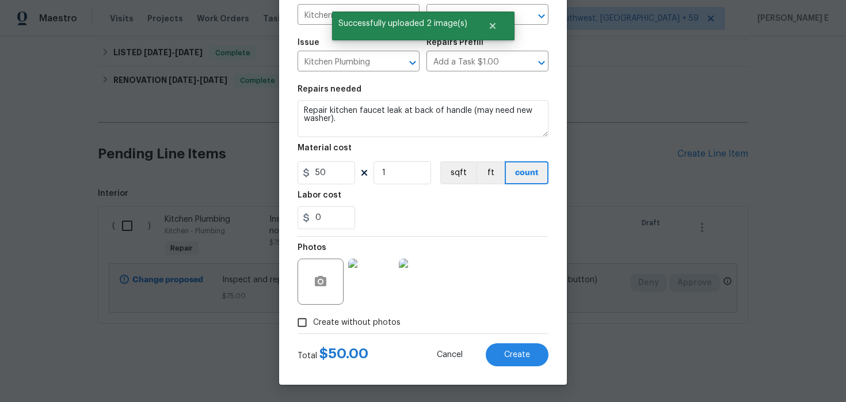
click at [445, 279] on div at bounding box center [421, 281] width 51 height 60
click at [499, 350] on button "Create" at bounding box center [517, 354] width 63 height 23
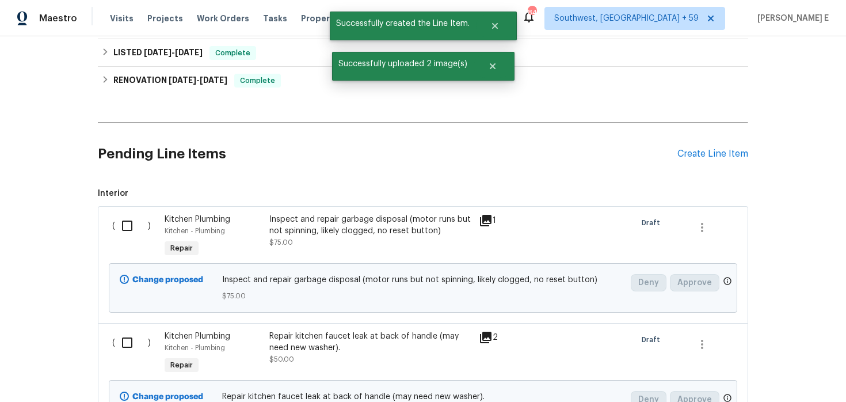
scroll to position [342, 0]
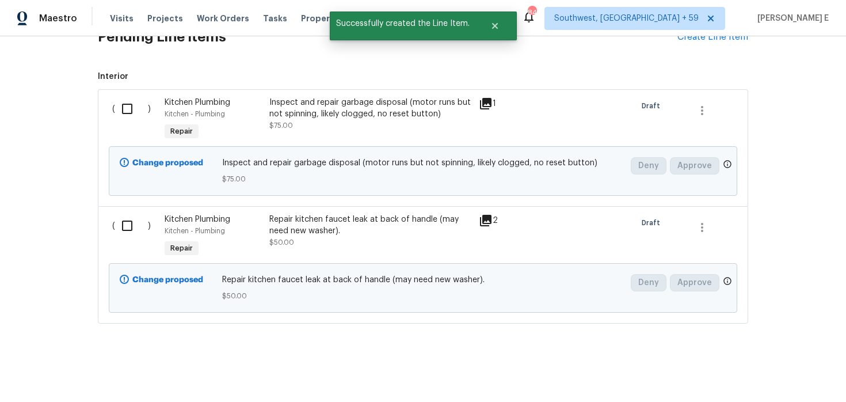
click at [128, 110] on input "checkbox" at bounding box center [131, 109] width 33 height 24
checkbox input "true"
click at [131, 232] on input "checkbox" at bounding box center [131, 225] width 33 height 24
checkbox input "true"
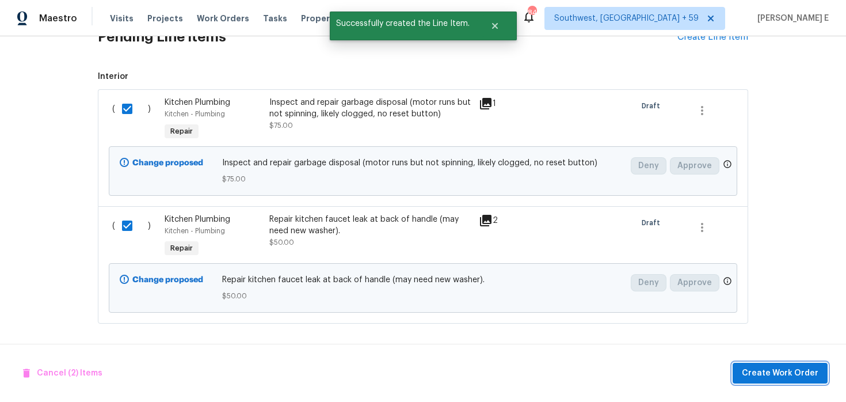
click at [756, 376] on span "Create Work Order" at bounding box center [780, 373] width 77 height 14
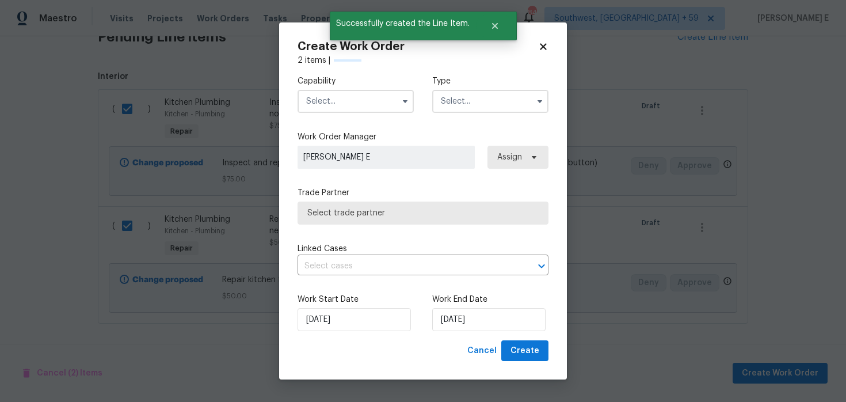
checkbox input "false"
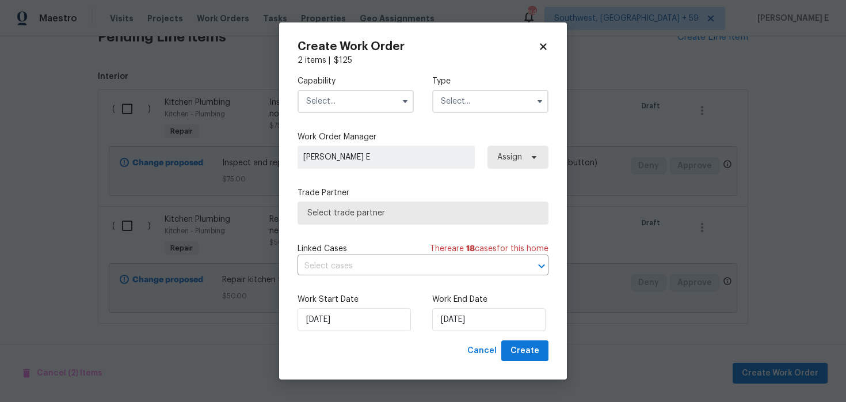
click at [375, 103] on input "text" at bounding box center [355, 101] width 116 height 23
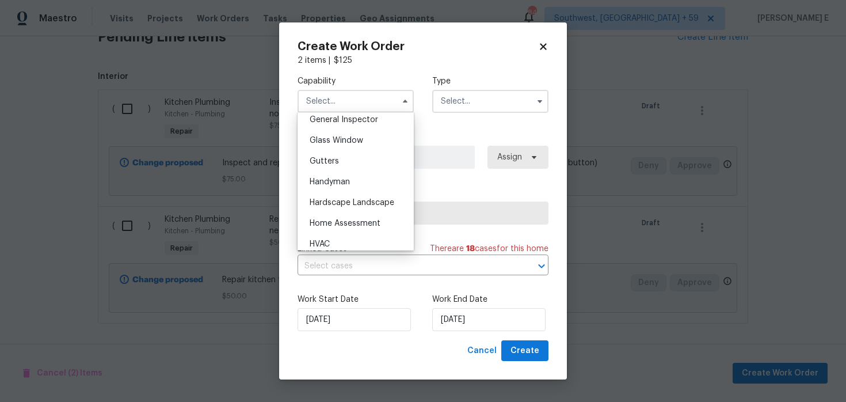
scroll to position [581, 0]
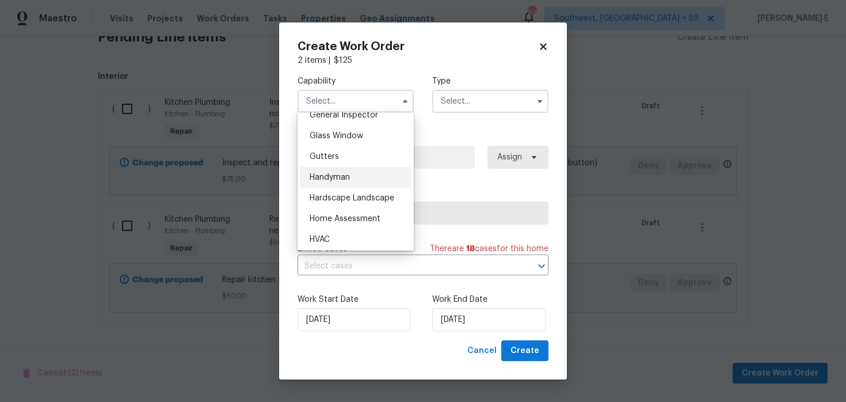
click at [361, 168] on div "Handyman" at bounding box center [355, 177] width 110 height 21
type input "Handyman"
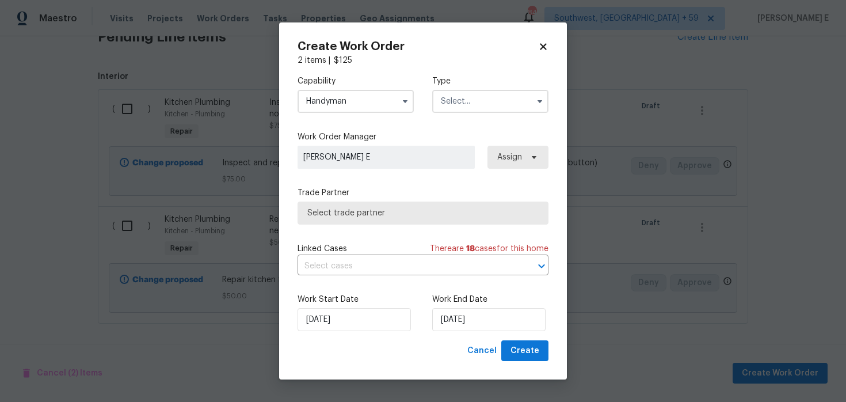
click at [456, 101] on input "text" at bounding box center [490, 101] width 116 height 23
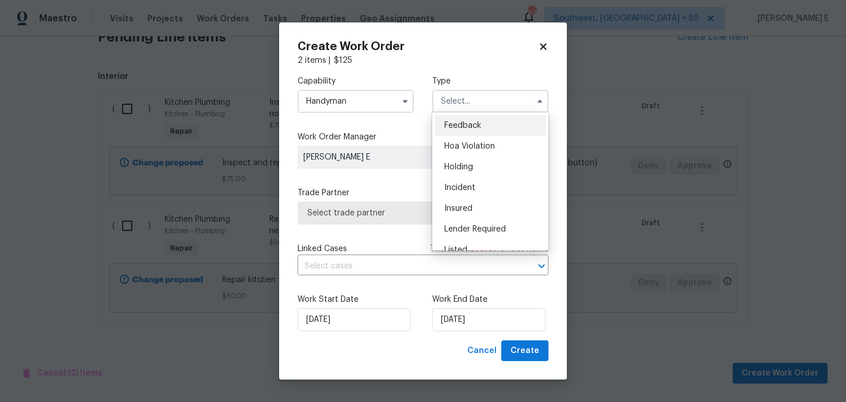
click at [453, 115] on div "Feedback" at bounding box center [490, 125] width 110 height 21
type input "Feedback"
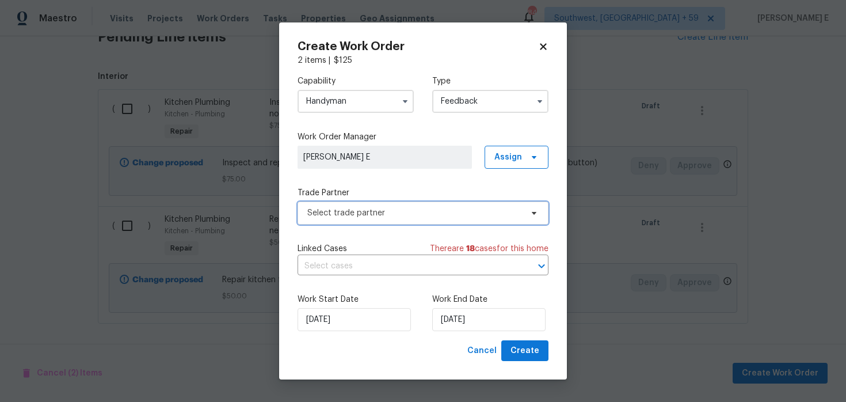
click at [368, 215] on span "Select trade partner" at bounding box center [414, 213] width 215 height 12
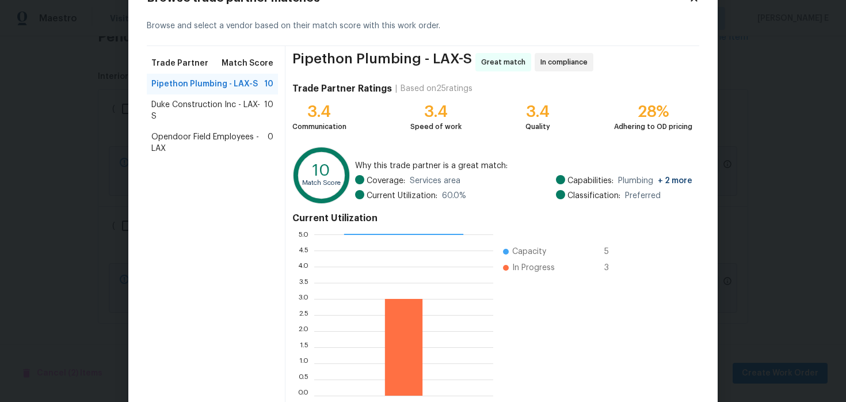
scroll to position [54, 0]
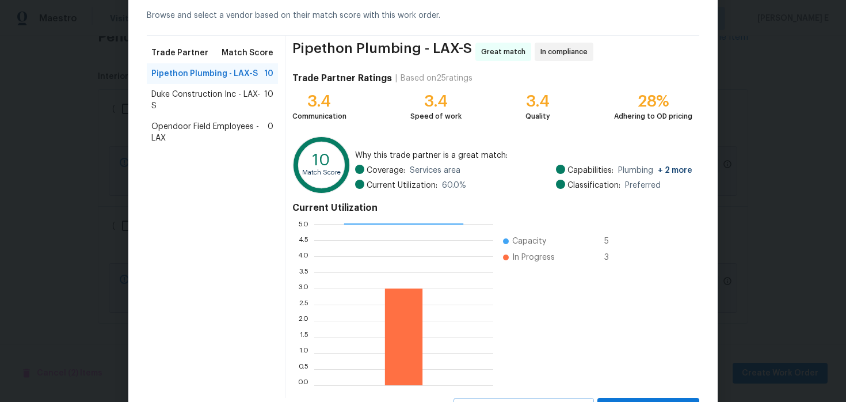
click at [191, 98] on span "Duke Construction Inc - LAX-S" at bounding box center [207, 100] width 113 height 23
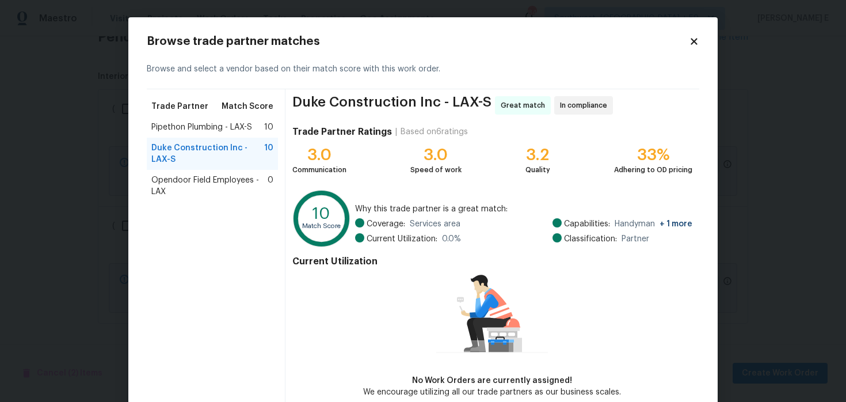
scroll to position [59, 0]
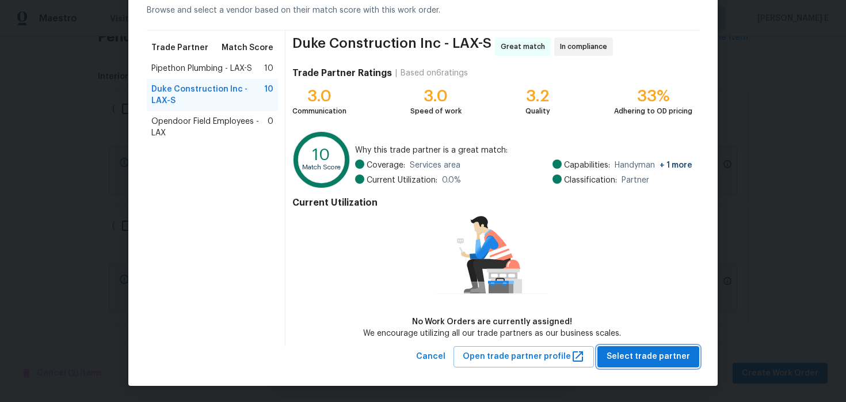
click at [619, 354] on span "Select trade partner" at bounding box center [648, 356] width 83 height 14
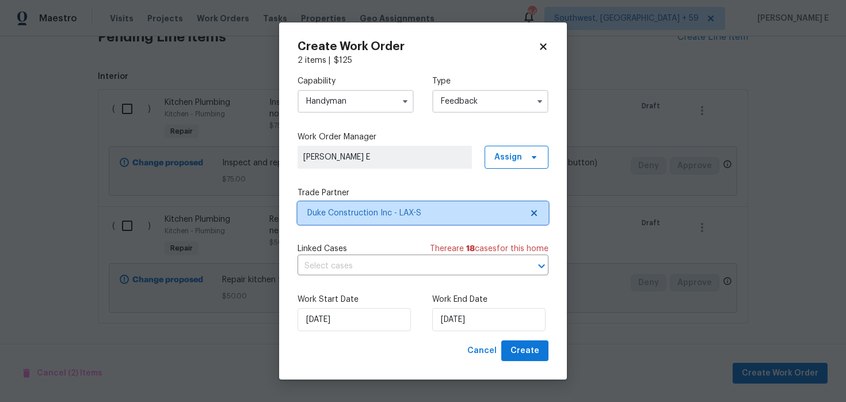
scroll to position [0, 0]
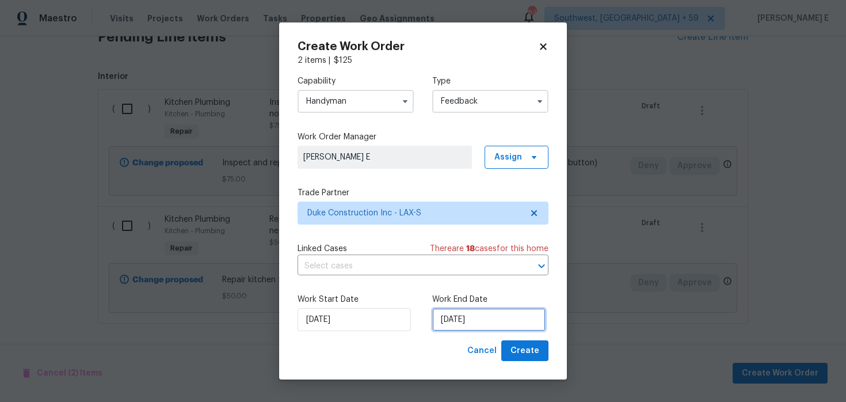
click at [471, 322] on input "[DATE]" at bounding box center [488, 319] width 113 height 23
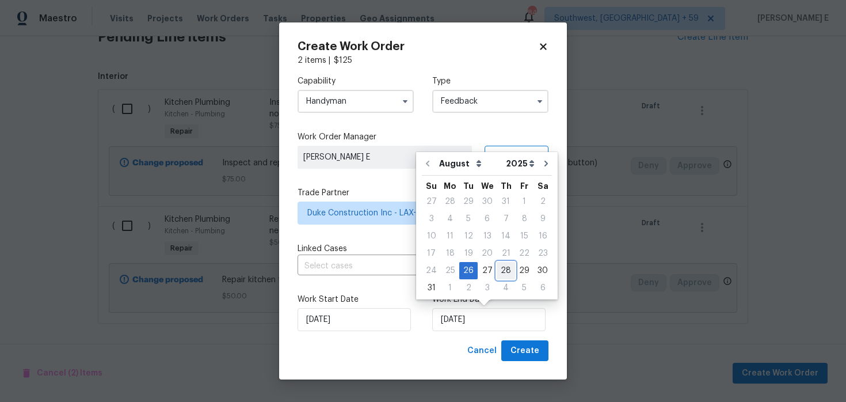
click at [497, 270] on div "28" at bounding box center [506, 270] width 18 height 16
type input "28/08/2025"
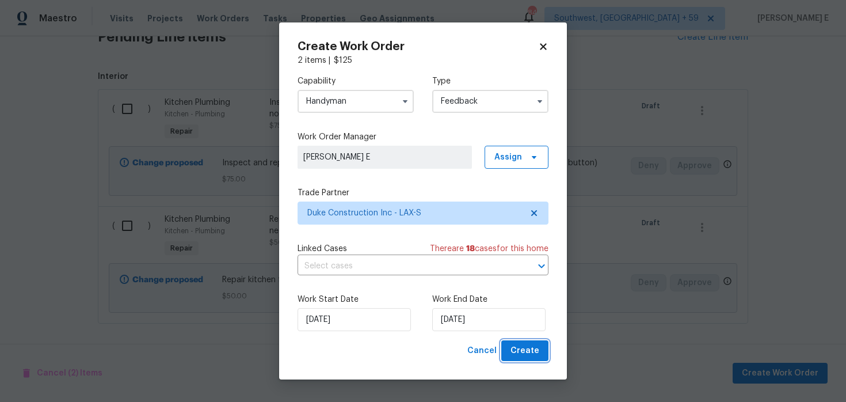
click at [516, 352] on span "Create" at bounding box center [524, 351] width 29 height 14
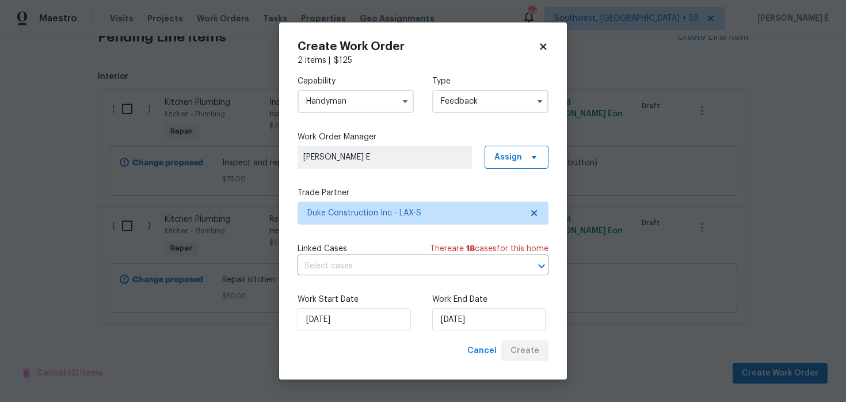
scroll to position [121, 0]
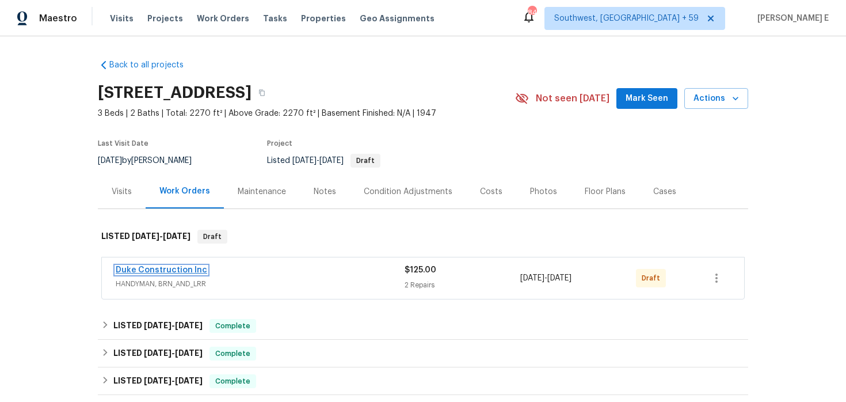
click at [171, 272] on link "Duke Construction Inc" at bounding box center [161, 270] width 91 height 8
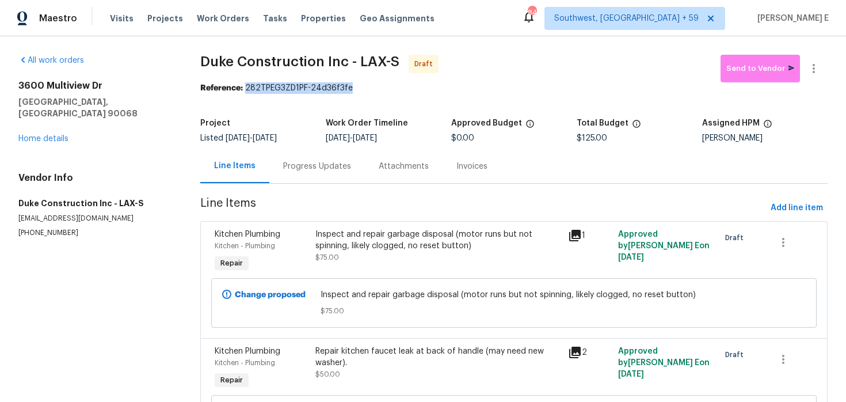
drag, startPoint x: 248, startPoint y: 89, endPoint x: 354, endPoint y: 90, distance: 106.5
click at [354, 90] on div "Reference: 282TPEG3ZD1PF-24d36f3fe" at bounding box center [513, 88] width 627 height 12
copy div "282TPEG3ZD1PF-24d36f3fe"
click at [303, 178] on div "Progress Updates" at bounding box center [317, 166] width 96 height 34
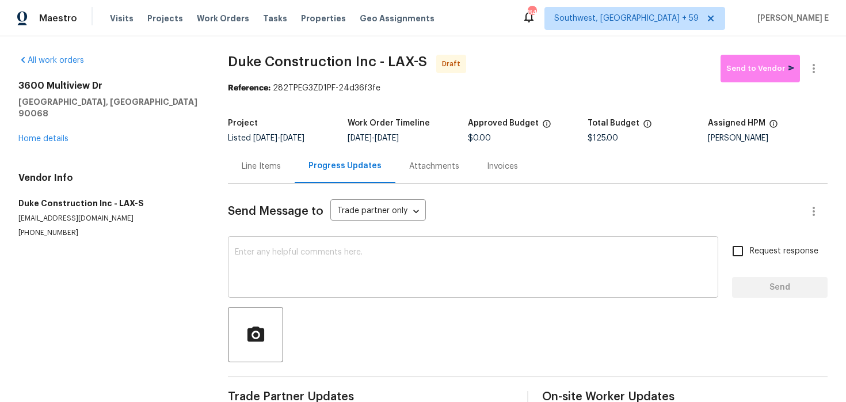
click at [269, 259] on textarea at bounding box center [473, 268] width 476 height 40
paste textarea "Hi this is Keerthana with Opendoor. I’m confirming you received the WO for the …"
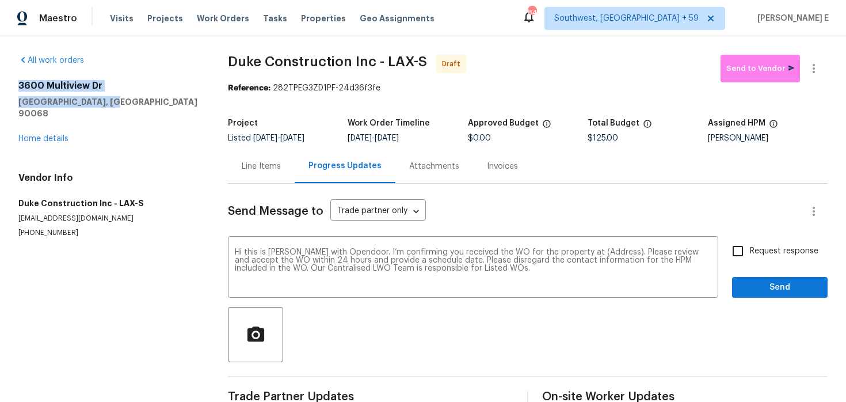
drag, startPoint x: 18, startPoint y: 82, endPoint x: 123, endPoint y: 99, distance: 106.7
click at [123, 99] on div "3600 Multiview Dr Los Angeles, CA 90068" at bounding box center [109, 99] width 182 height 39
copy div "3600 Multiview Dr Los Angeles, CA 90068"
click at [595, 252] on textarea "Hi this is Keerthana with Opendoor. I’m confirming you received the WO for the …" at bounding box center [473, 268] width 476 height 40
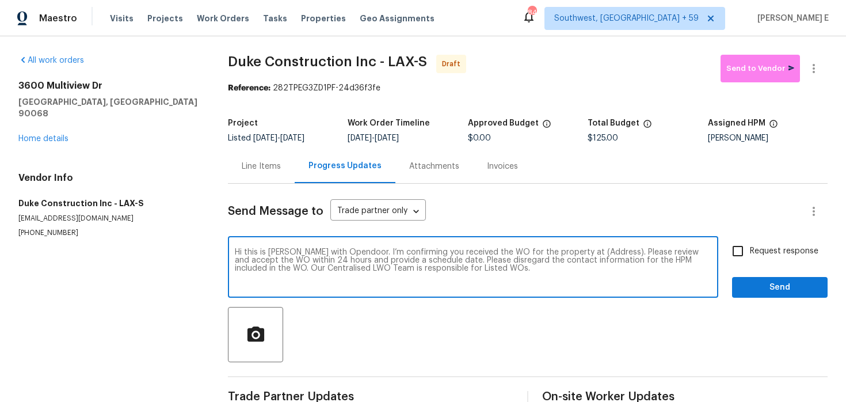
paste textarea "3600 Multiview Dr Los Angeles, CA 90068"
type textarea "Hi this is Keerthana with Opendoor. I’m confirming you received the WO for the …"
click at [794, 262] on label "Request response" at bounding box center [772, 251] width 93 height 24
click at [750, 262] on input "Request response" at bounding box center [738, 251] width 24 height 24
checkbox input "true"
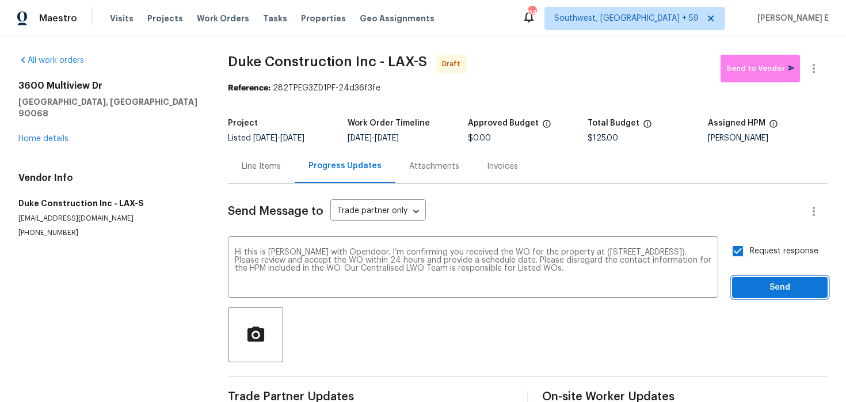
click at [776, 295] on button "Send" at bounding box center [780, 287] width 96 height 21
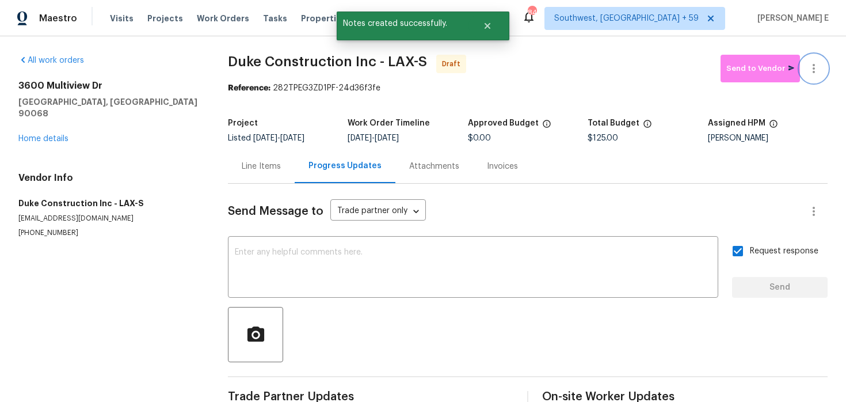
click at [813, 75] on icon "button" at bounding box center [814, 69] width 14 height 14
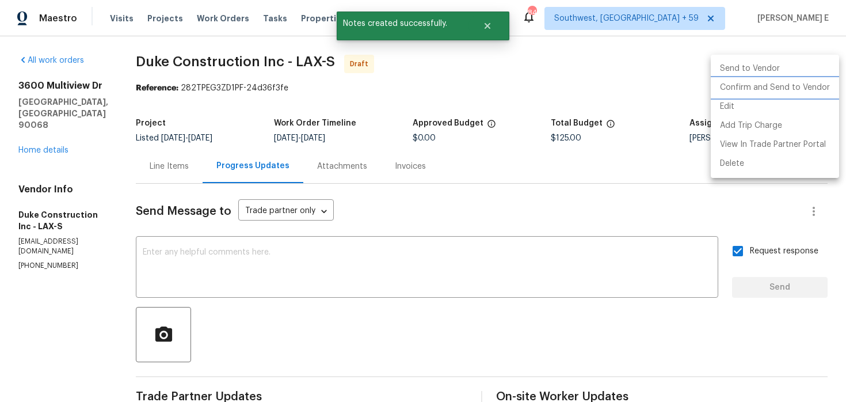
click at [784, 87] on li "Confirm and Send to Vendor" at bounding box center [775, 87] width 128 height 19
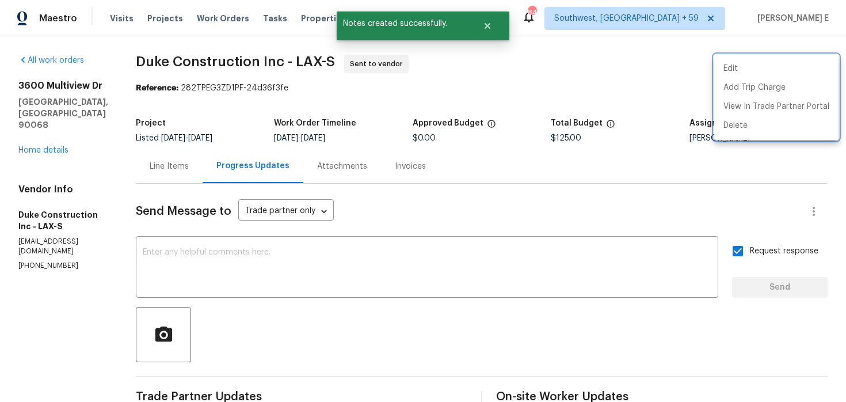
click at [436, 101] on div at bounding box center [423, 201] width 846 height 402
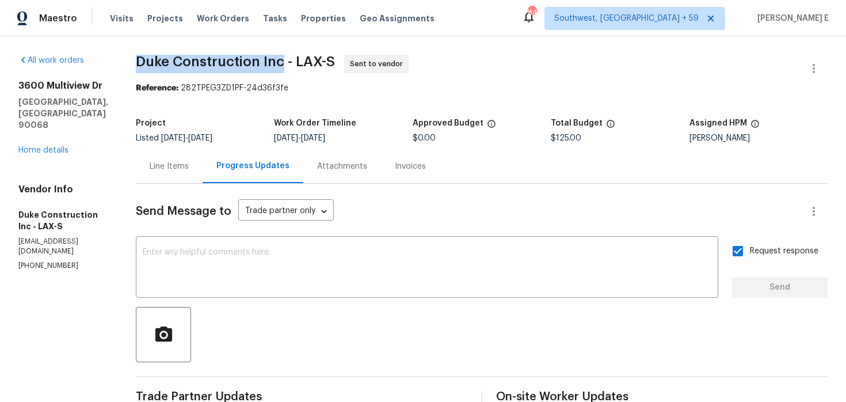
drag, startPoint x: 155, startPoint y: 60, endPoint x: 299, endPoint y: 62, distance: 144.4
click at [299, 62] on span "Duke Construction Inc - LAX-S" at bounding box center [235, 62] width 199 height 14
copy span "Duke Construction Inc"
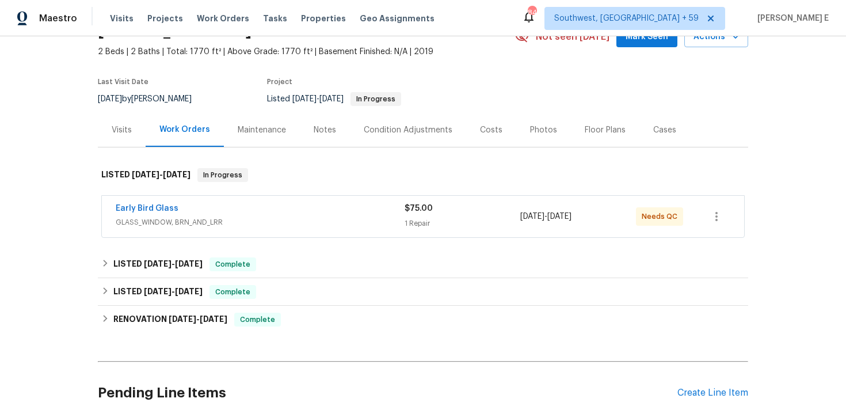
scroll to position [82, 0]
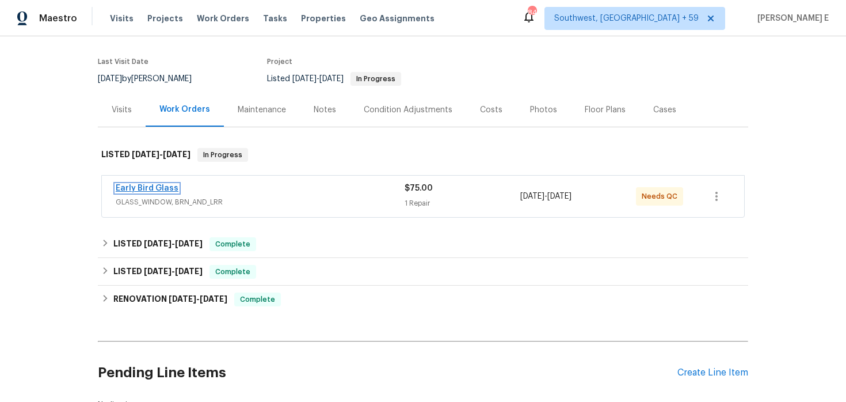
click at [138, 185] on link "Early Bird Glass" at bounding box center [147, 188] width 63 height 8
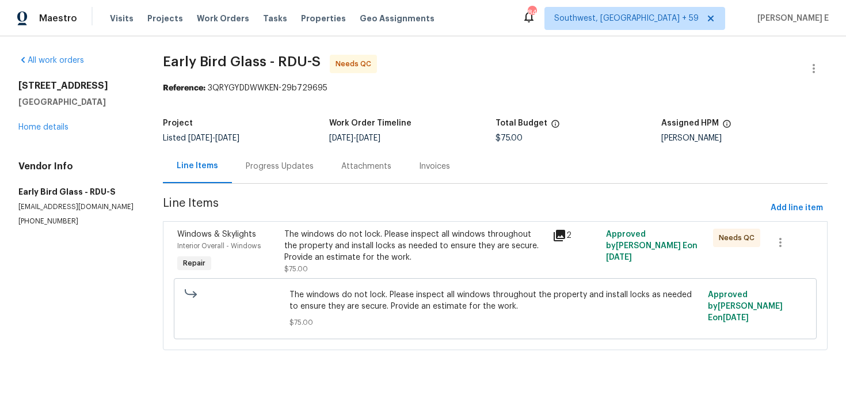
click at [301, 249] on div "The windows do not lock. Please inspect all windows throughout the property and…" at bounding box center [414, 245] width 261 height 35
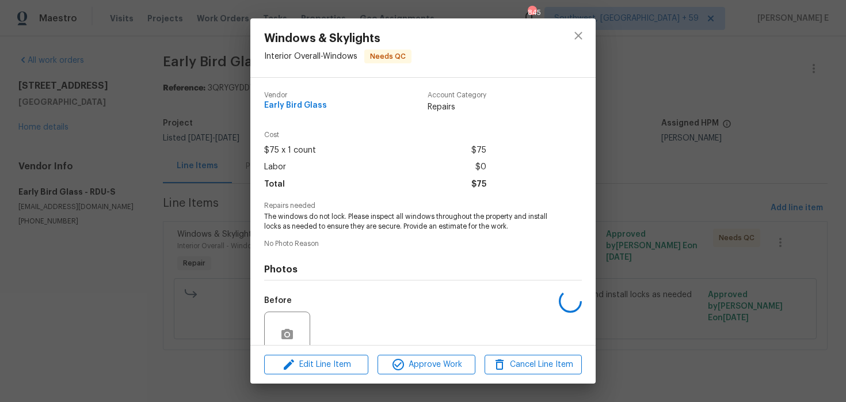
scroll to position [99, 0]
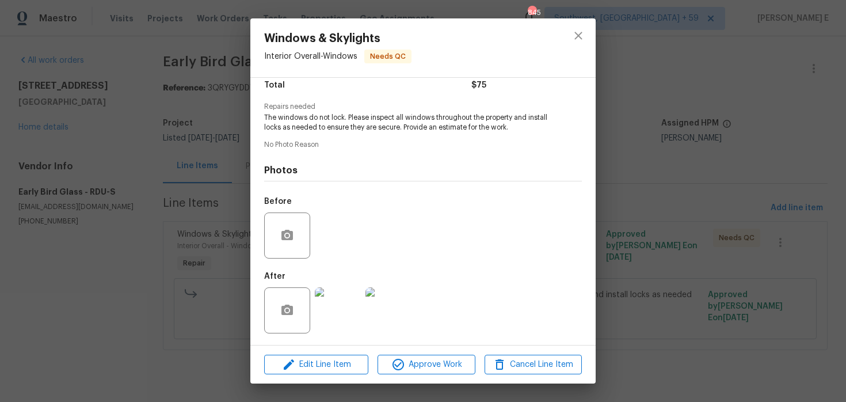
click at [336, 293] on img at bounding box center [338, 310] width 46 height 46
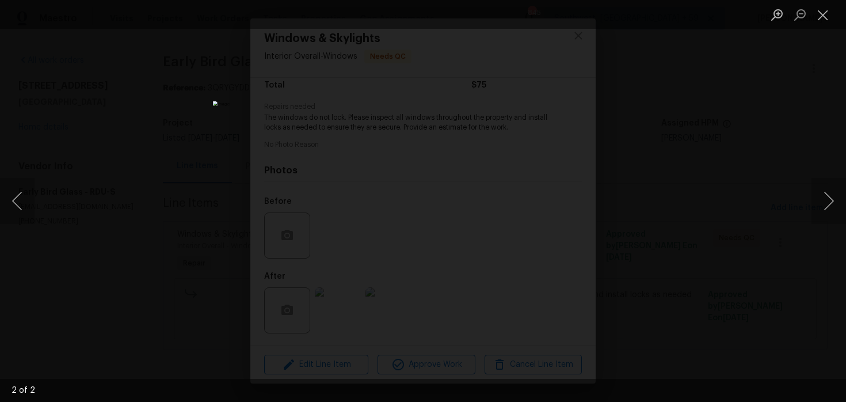
click at [696, 165] on div "Lightbox" at bounding box center [423, 201] width 846 height 402
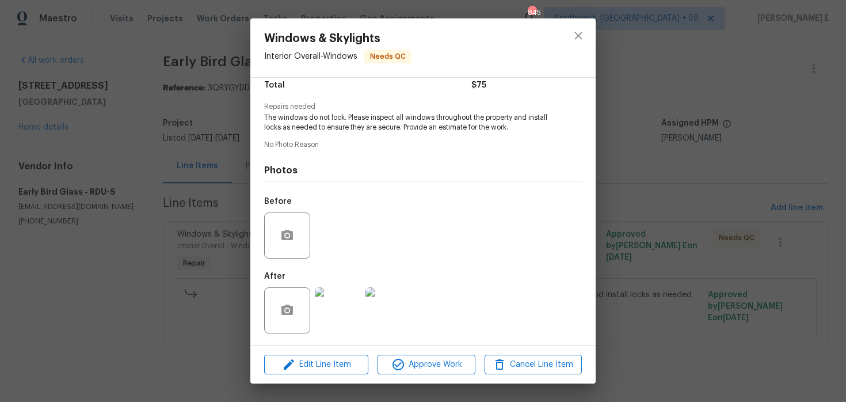
click at [696, 165] on div "Windows & Skylights Interior Overall - Windows Needs QC Vendor Early Bird Glass…" at bounding box center [423, 201] width 846 height 402
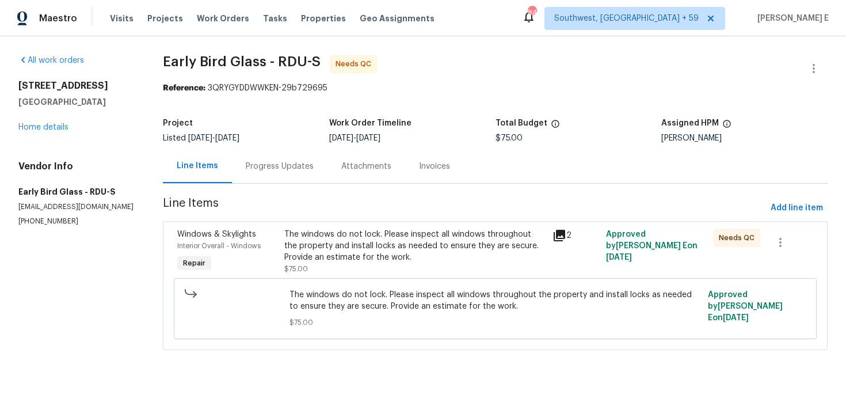
click at [296, 169] on div "Progress Updates" at bounding box center [280, 167] width 68 height 12
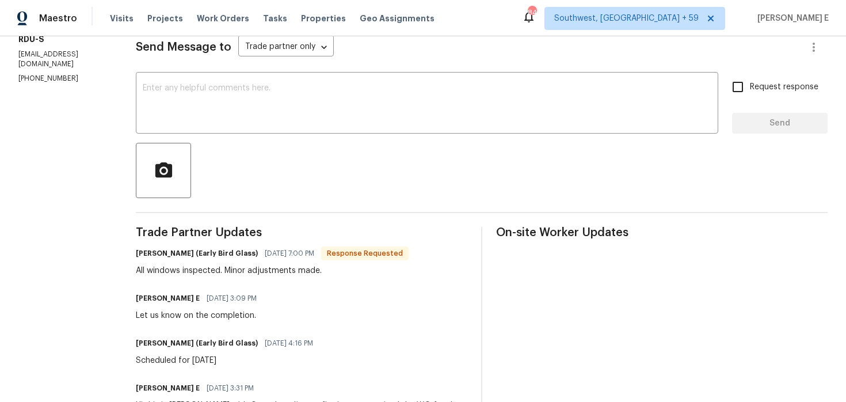
scroll to position [154, 0]
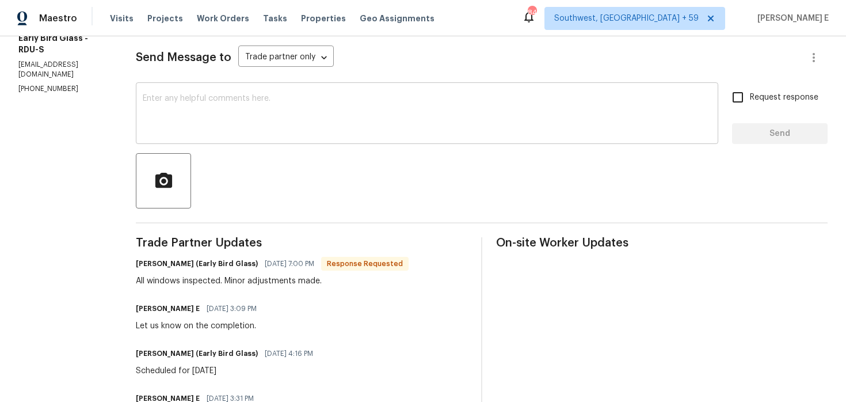
click at [382, 135] on div "x ​" at bounding box center [427, 114] width 582 height 59
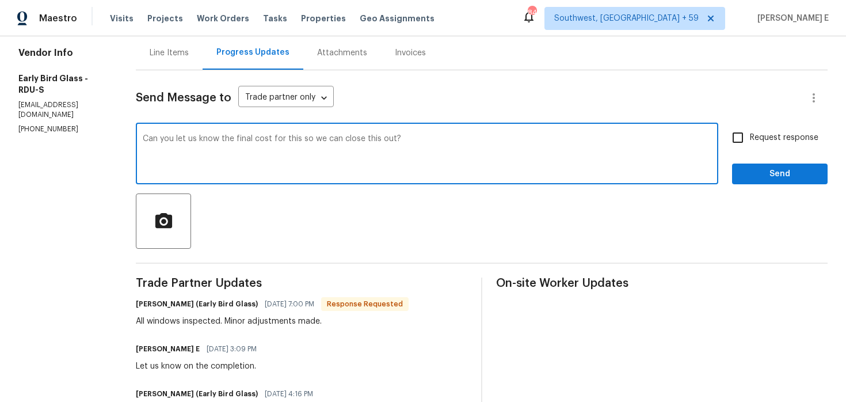
scroll to position [103, 0]
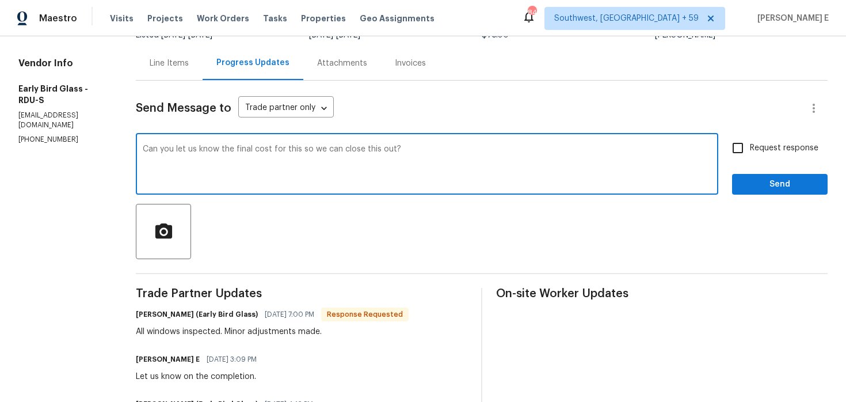
type textarea "Can you let us know the final cost for this so we can close this out?"
click at [765, 148] on span "Request response" at bounding box center [784, 148] width 68 height 12
click at [750, 148] on input "Request response" at bounding box center [738, 148] width 24 height 24
checkbox input "true"
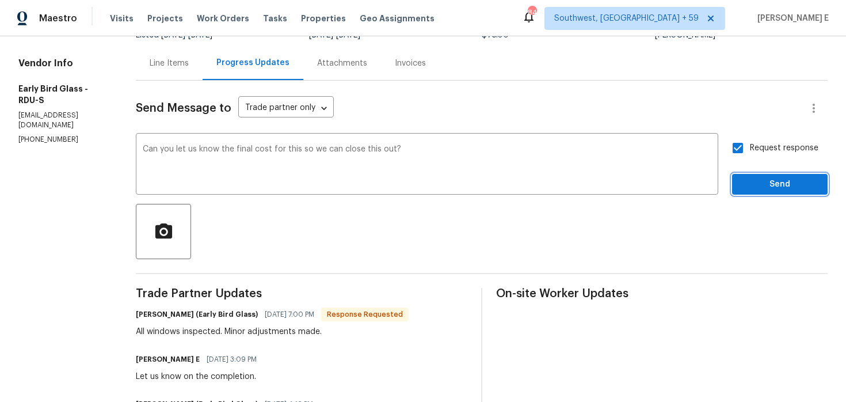
click at [753, 186] on span "Send" at bounding box center [779, 184] width 77 height 14
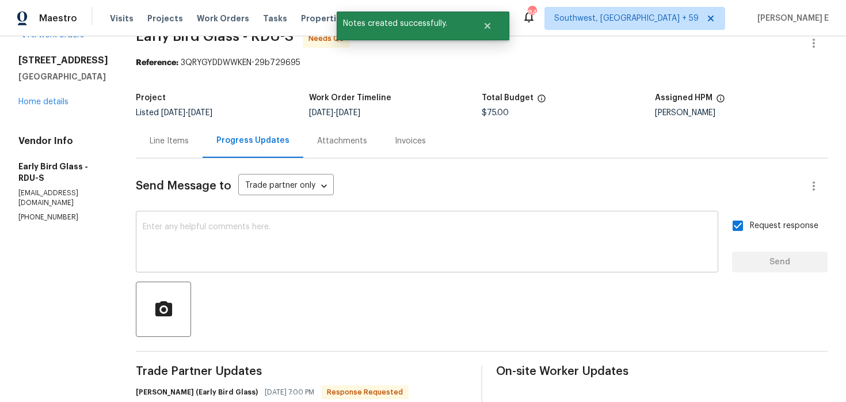
scroll to position [0, 0]
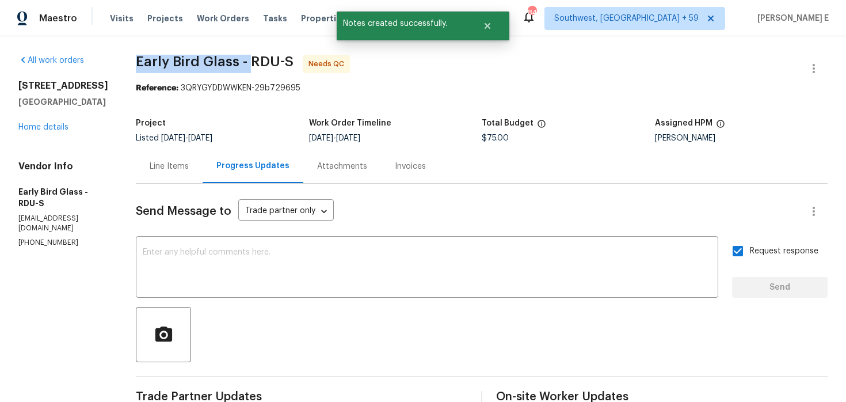
drag, startPoint x: 132, startPoint y: 61, endPoint x: 243, endPoint y: 63, distance: 111.1
click at [243, 63] on span "Early Bird Glass - RDU-S" at bounding box center [215, 62] width 158 height 14
copy span "Early Bird Glass -"
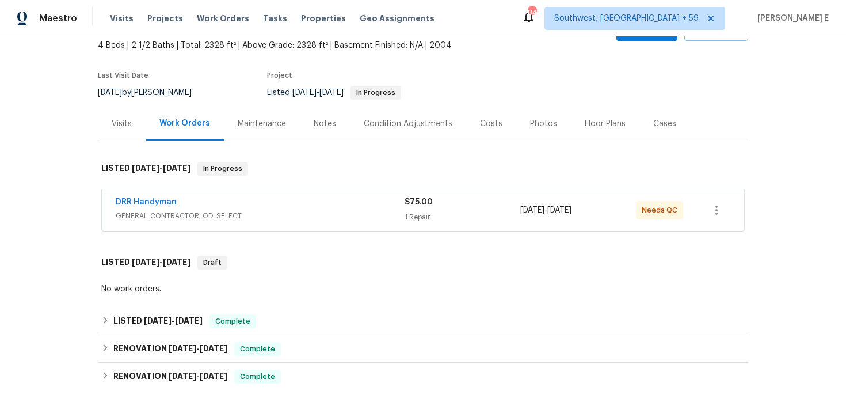
scroll to position [75, 0]
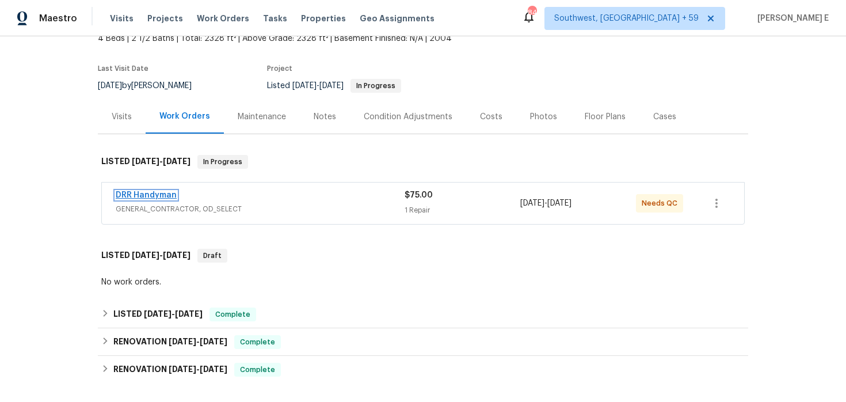
click at [166, 194] on link "DRR Handyman" at bounding box center [146, 195] width 61 height 8
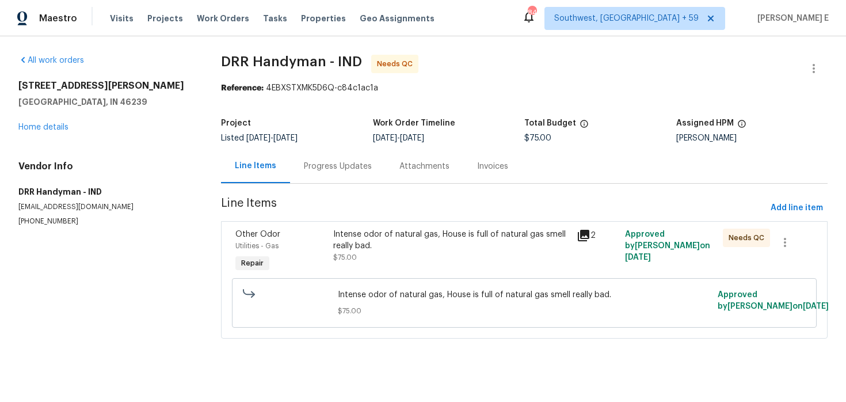
click at [310, 180] on div "Progress Updates" at bounding box center [338, 166] width 96 height 34
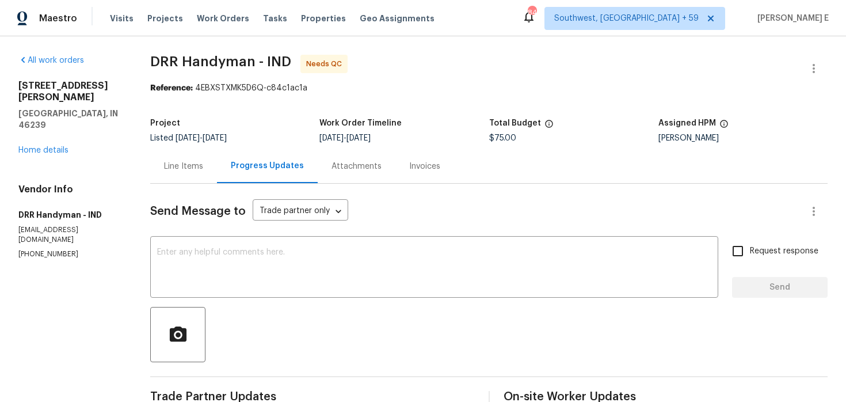
click at [174, 159] on div "Line Items" at bounding box center [183, 166] width 67 height 34
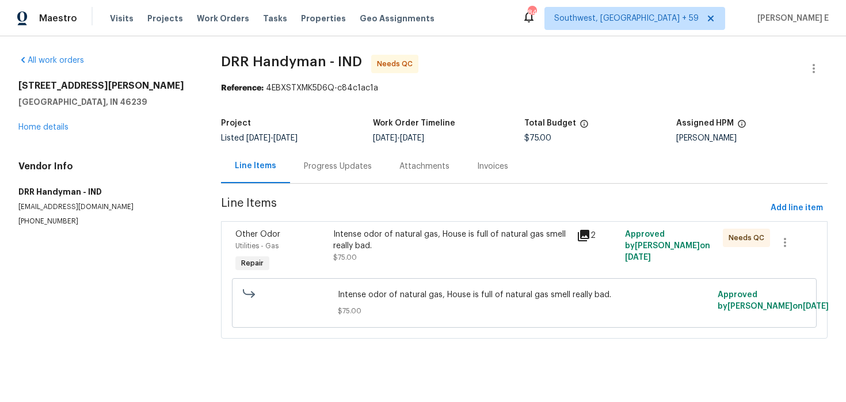
click at [375, 237] on div "Intense odor of natural gas, House is full of natural gas smell really bad." at bounding box center [451, 239] width 237 height 23
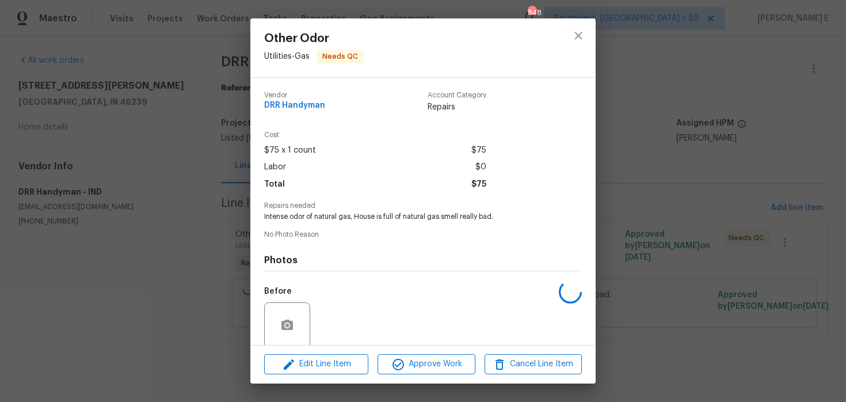
scroll to position [89, 0]
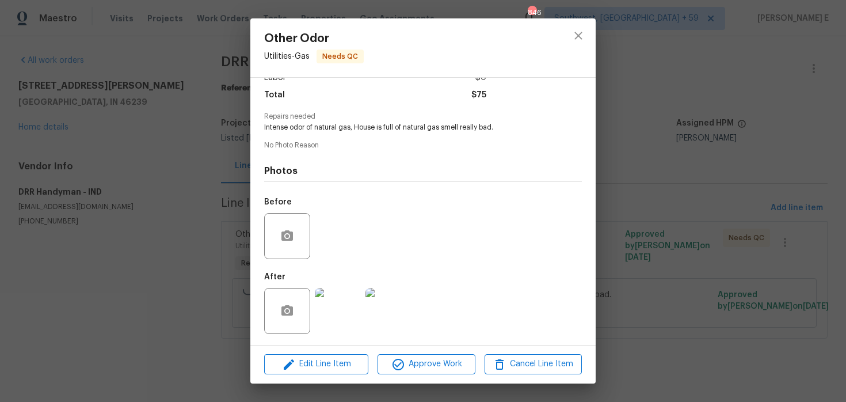
click at [340, 307] on img at bounding box center [338, 311] width 46 height 46
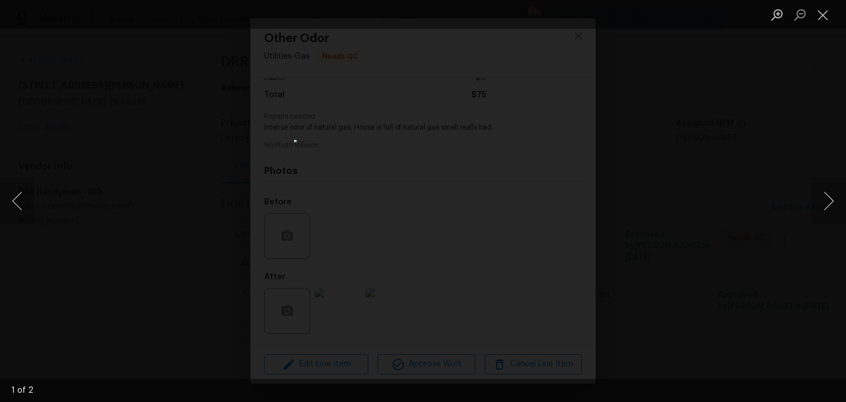
click at [537, 138] on div "Lightbox" at bounding box center [423, 201] width 846 height 402
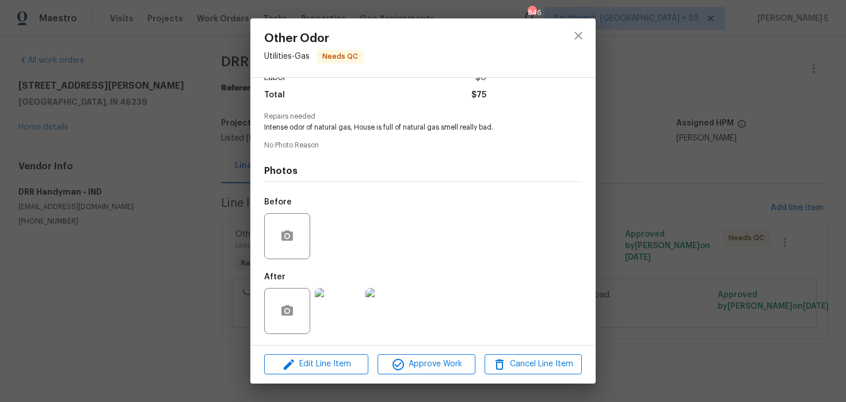
click at [329, 305] on img at bounding box center [338, 311] width 46 height 46
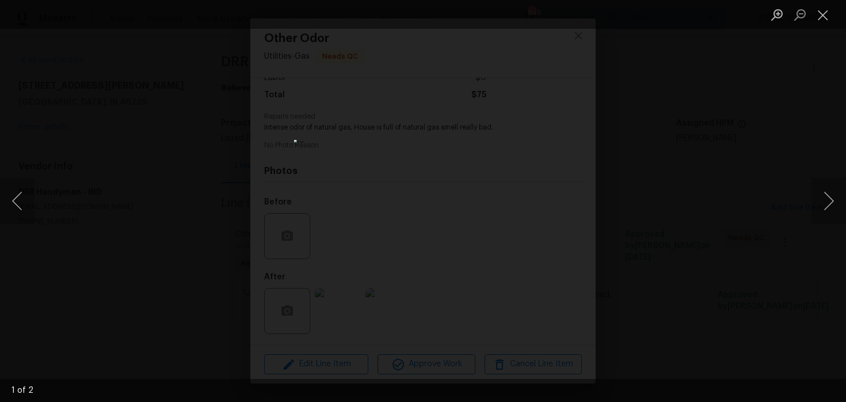
click at [422, 160] on img "Lightbox" at bounding box center [423, 201] width 258 height 123
click at [828, 202] on button "Next image" at bounding box center [828, 201] width 35 height 46
click at [795, 79] on div "Lightbox" at bounding box center [423, 201] width 846 height 402
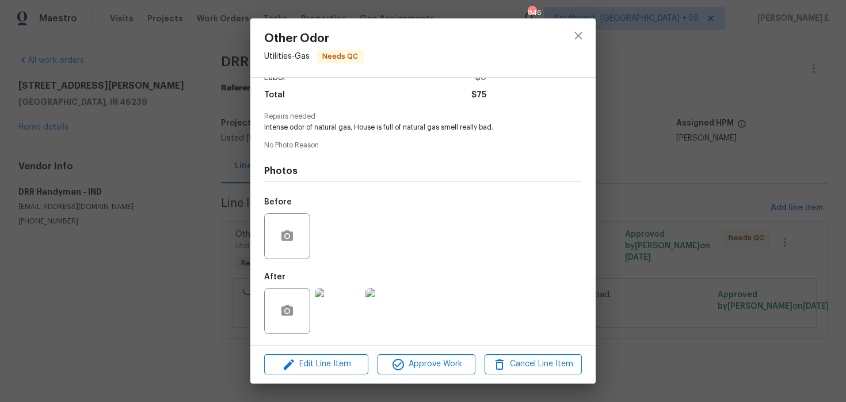
click at [795, 79] on div "Lightbox" at bounding box center [423, 201] width 846 height 402
click at [795, 79] on div "Other Odor Utilities - Gas Needs QC Vendor DRR Handyman Account Category Repair…" at bounding box center [423, 201] width 846 height 402
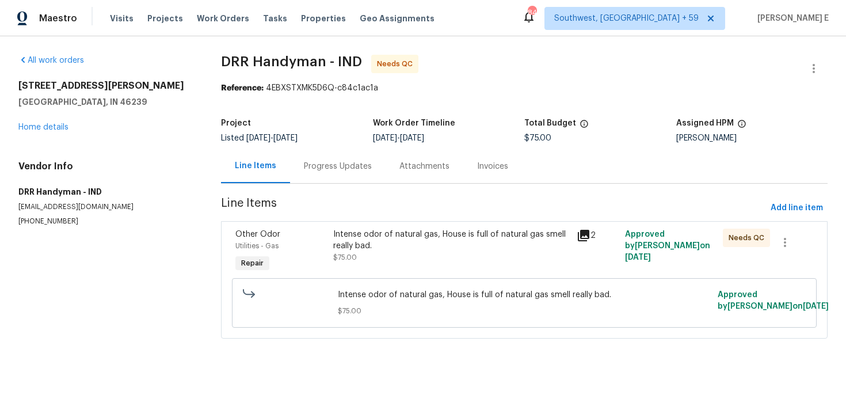
click at [287, 171] on div "Line Items" at bounding box center [255, 166] width 69 height 34
click at [320, 178] on div "Progress Updates" at bounding box center [338, 166] width 96 height 34
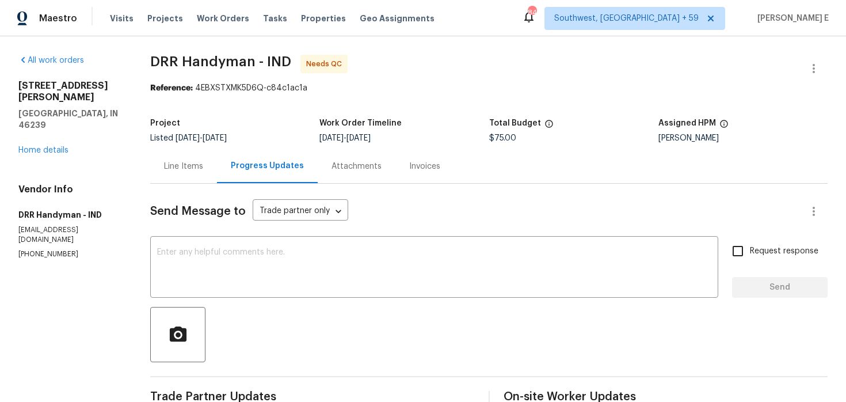
click at [198, 158] on div "Line Items" at bounding box center [183, 166] width 67 height 34
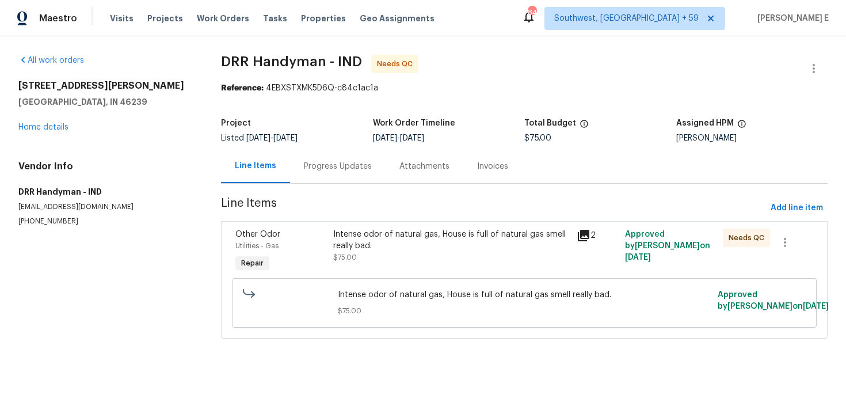
click at [321, 247] on div "Utilities - Gas" at bounding box center [280, 246] width 90 height 12
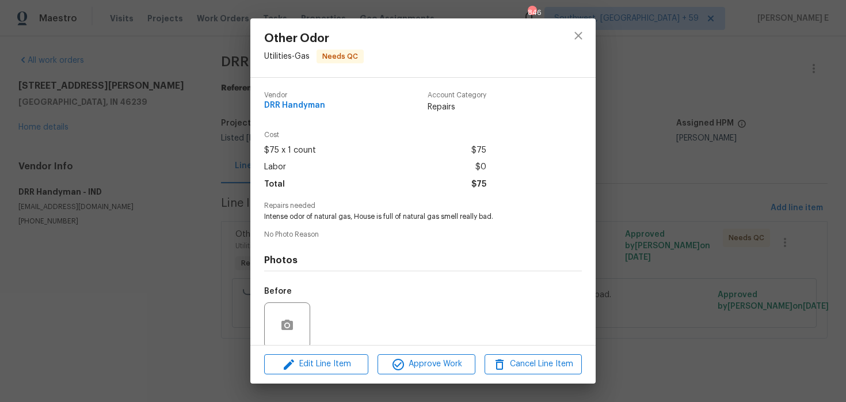
scroll to position [89, 0]
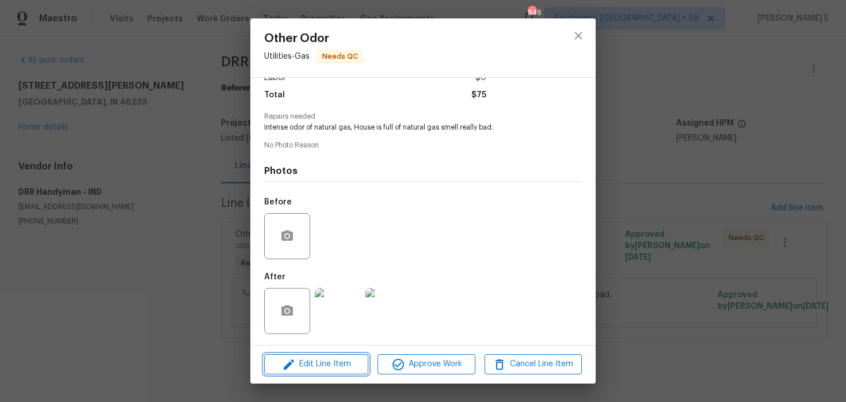
click at [330, 369] on span "Edit Line Item" at bounding box center [316, 364] width 97 height 14
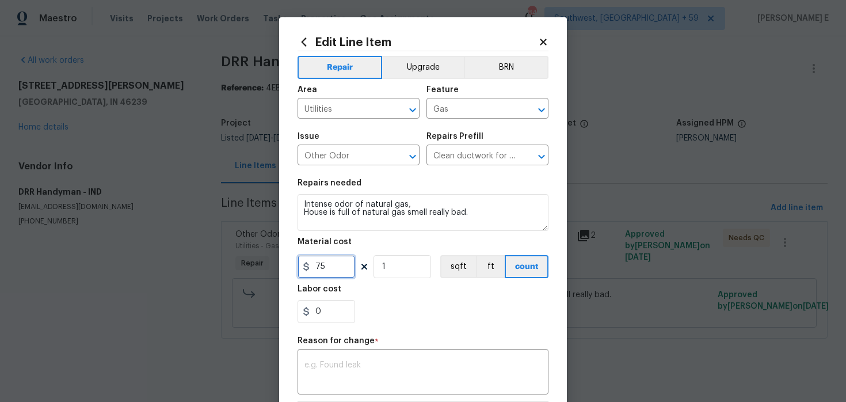
click at [323, 267] on input "75" at bounding box center [326, 266] width 58 height 23
type input "325"
click at [406, 365] on textarea at bounding box center [422, 373] width 237 height 24
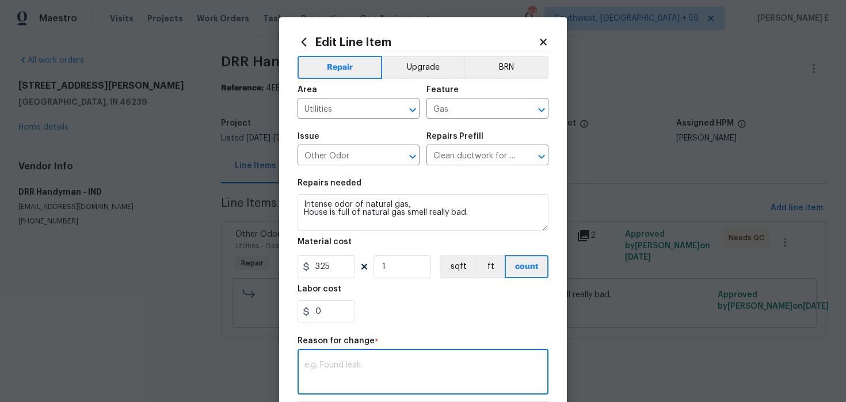
paste textarea "(KE) Updated per vendor's final cost."
type textarea "(KE) Updated per vendor's final cost."
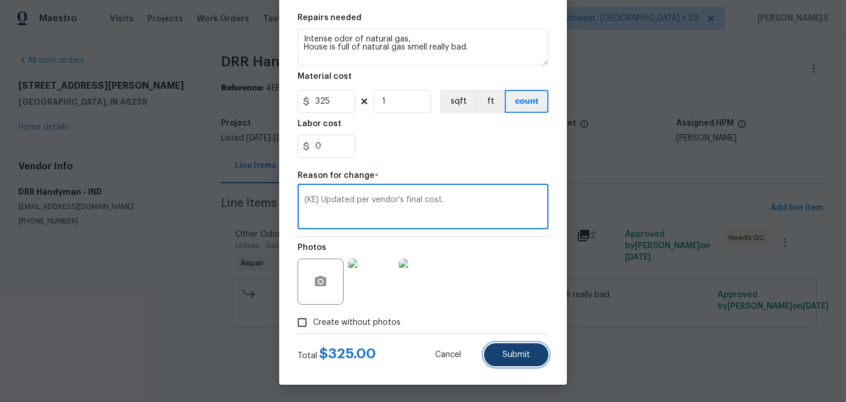
click at [512, 360] on button "Submit" at bounding box center [516, 354] width 64 height 23
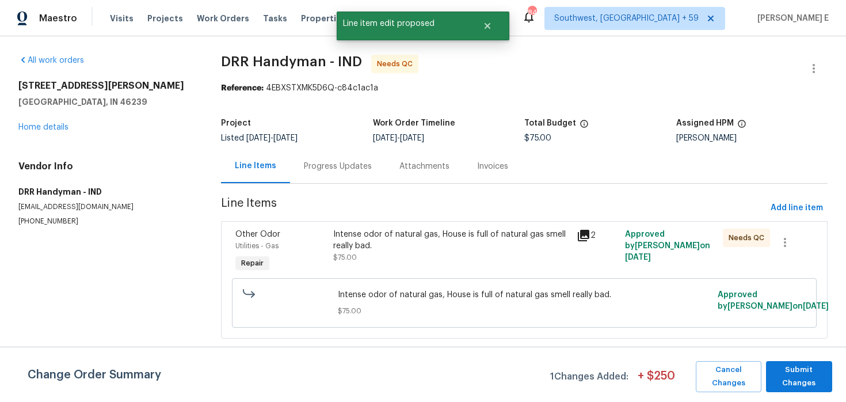
scroll to position [0, 0]
click at [789, 375] on span "Submit Changes" at bounding box center [799, 376] width 55 height 26
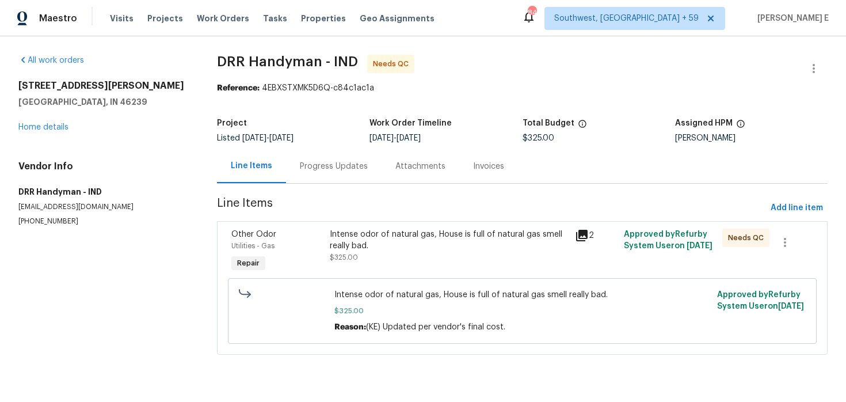
click at [322, 169] on div "Progress Updates" at bounding box center [334, 167] width 68 height 12
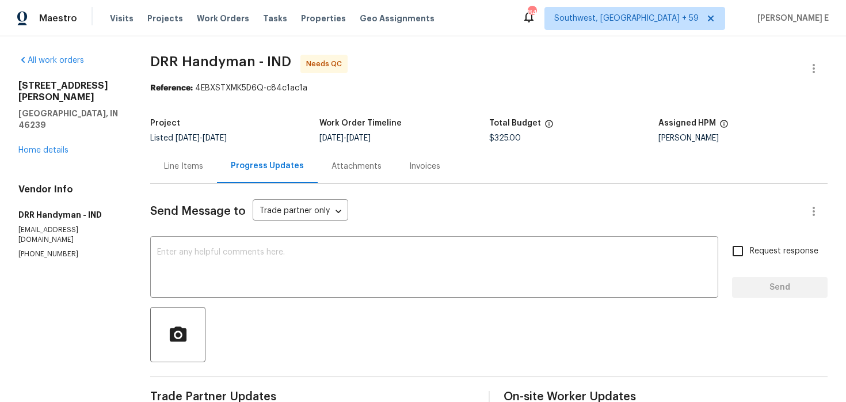
click at [191, 166] on div "Line Items" at bounding box center [183, 167] width 39 height 12
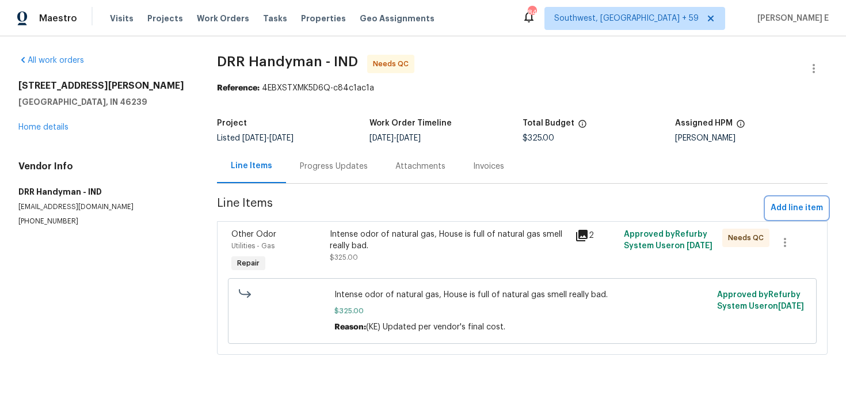
click at [797, 211] on span "Add line item" at bounding box center [797, 208] width 52 height 14
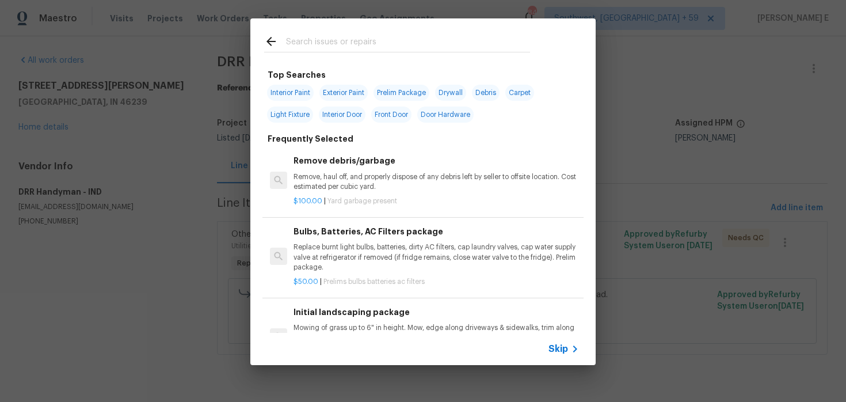
click at [551, 345] on span "Skip" at bounding box center [558, 349] width 20 height 12
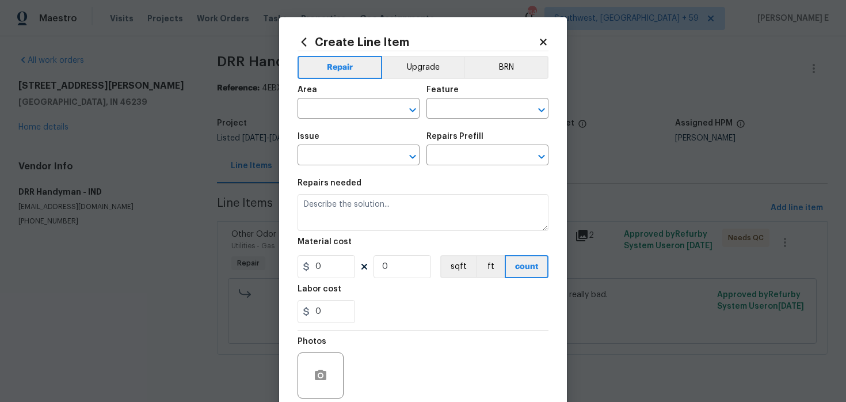
click at [301, 40] on icon at bounding box center [303, 42] width 13 height 13
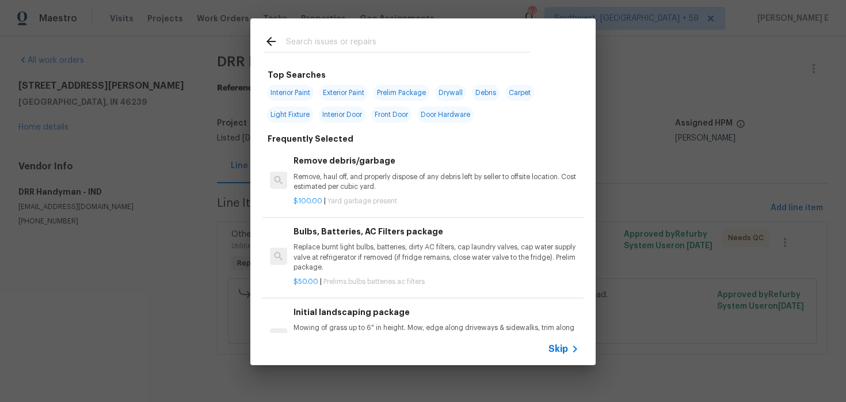
scroll to position [35, 0]
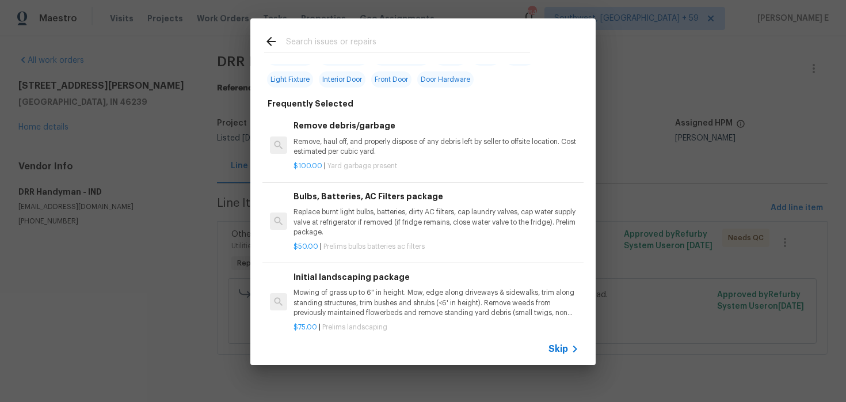
click at [327, 42] on input "text" at bounding box center [408, 43] width 244 height 17
type input "odor"
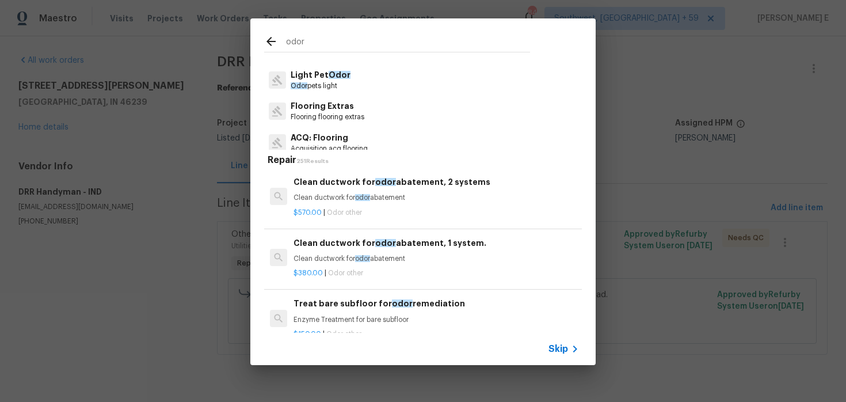
scroll to position [0, 0]
click at [323, 85] on p "Odor smoke severe" at bounding box center [321, 87] width 61 height 10
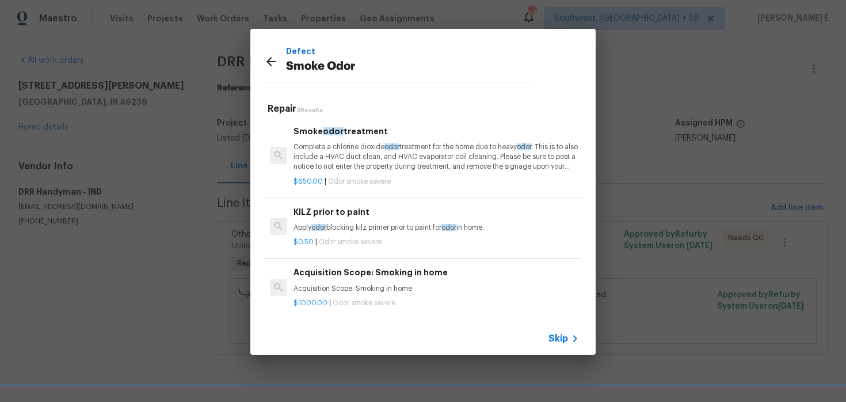
click at [388, 169] on p "Complete a chlorine dioxide odor treatment for the home due to heavy odor . Thi…" at bounding box center [435, 156] width 285 height 29
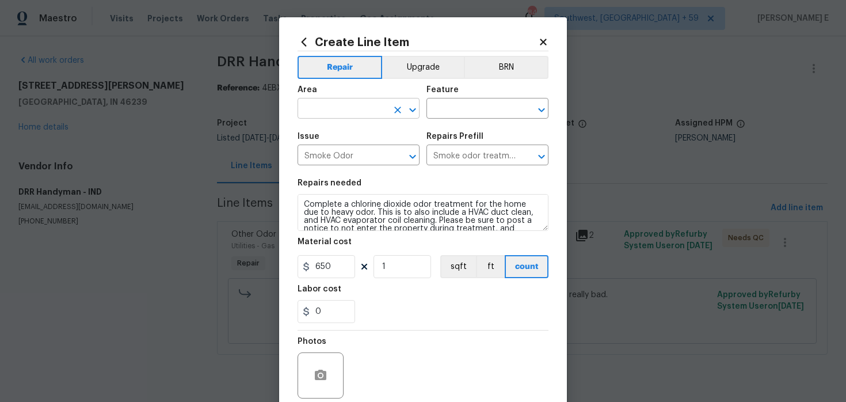
click at [370, 109] on input "text" at bounding box center [342, 110] width 90 height 18
type input "Interior Overall"
type input "Odor"
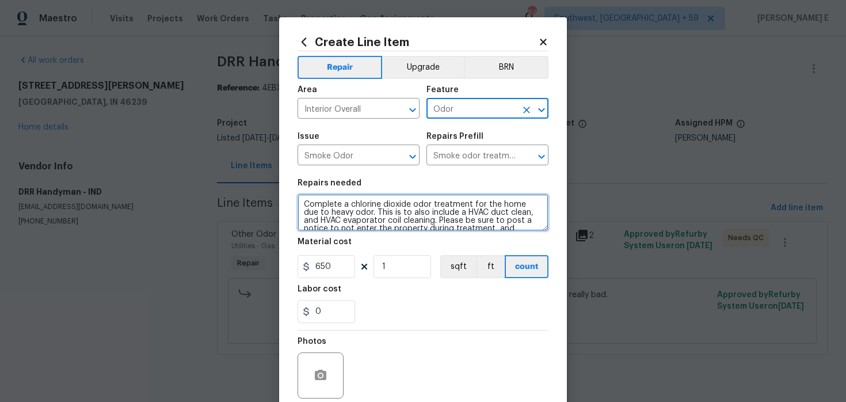
click at [382, 227] on textarea "Complete a chlorine dioxide odor treatment for the home due to heavy odor. This…" at bounding box center [422, 212] width 251 height 37
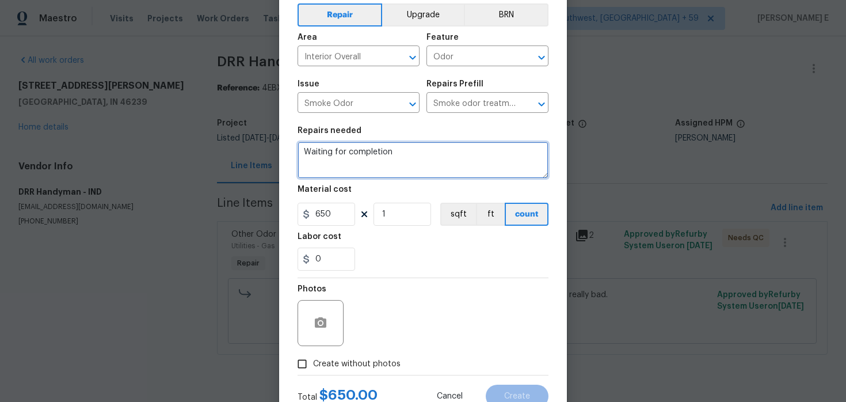
scroll to position [94, 0]
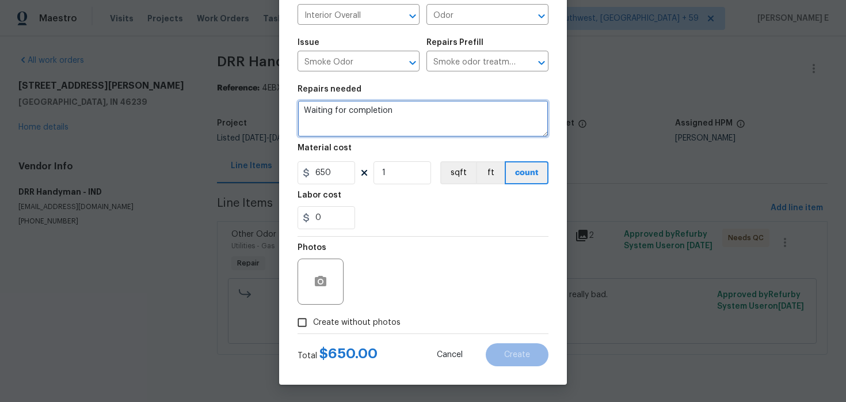
type textarea "Waiting for completion"
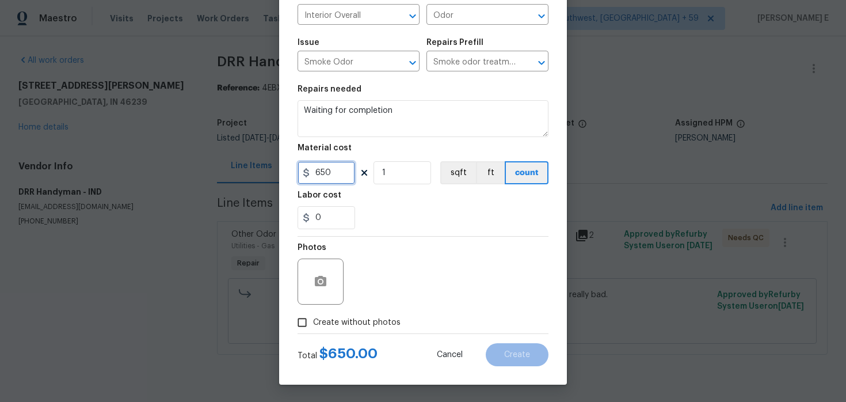
click at [320, 176] on input "650" at bounding box center [326, 172] width 58 height 23
type input "1"
click at [307, 321] on input "Create without photos" at bounding box center [302, 322] width 22 height 22
checkbox input "true"
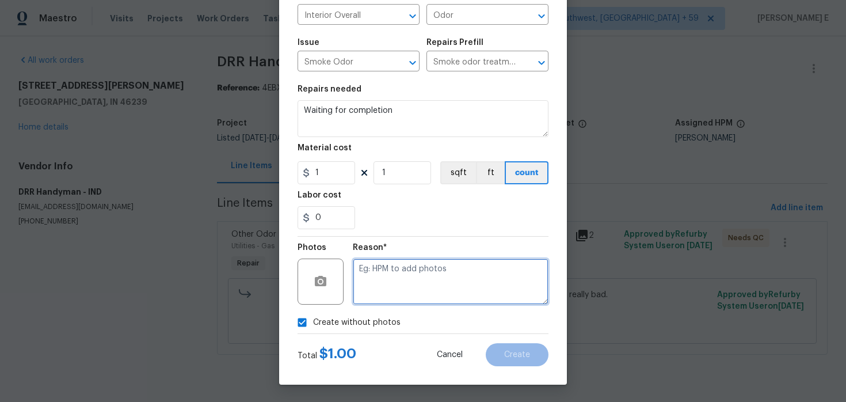
click at [394, 292] on textarea at bounding box center [451, 281] width 196 height 46
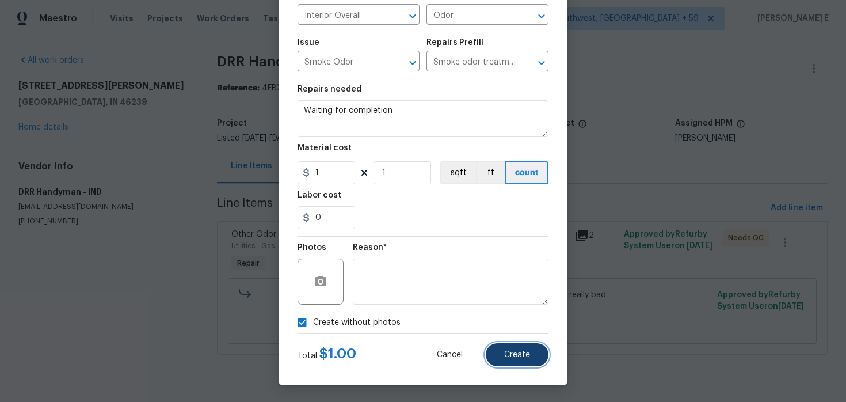
click at [522, 355] on span "Create" at bounding box center [517, 354] width 26 height 9
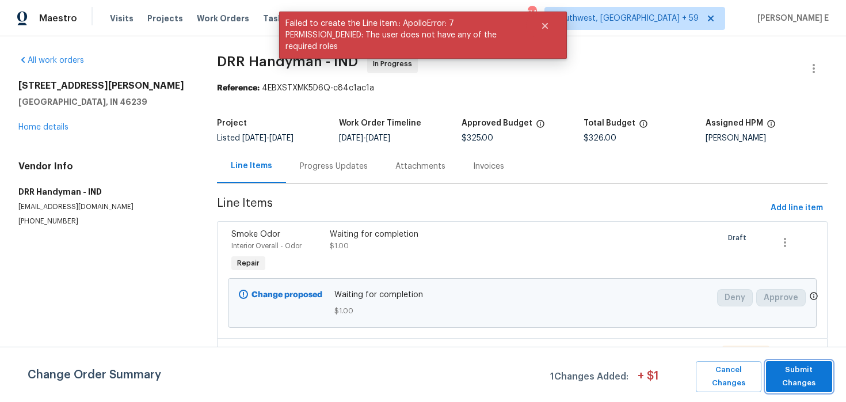
click at [774, 363] on span "Submit Changes" at bounding box center [799, 376] width 55 height 26
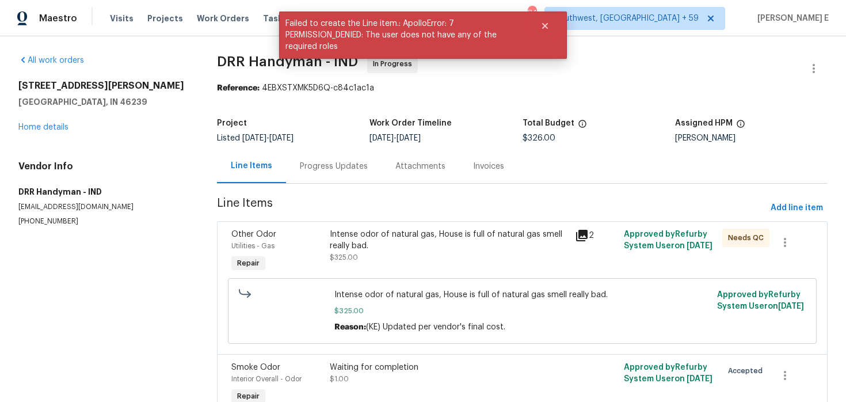
click at [318, 181] on div "Progress Updates" at bounding box center [334, 166] width 96 height 34
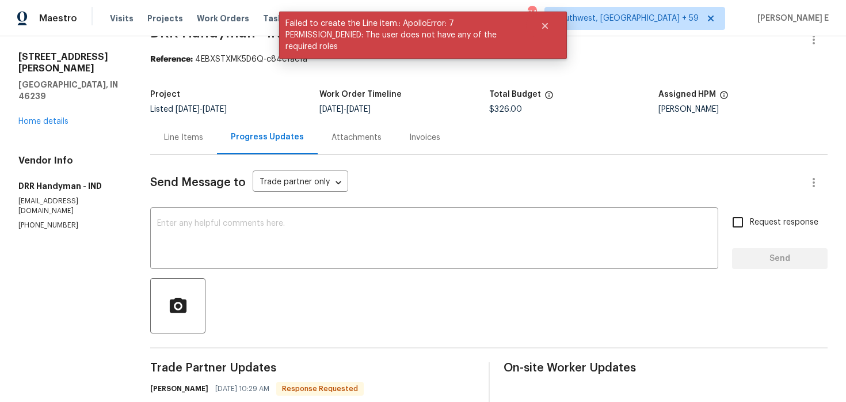
scroll to position [47, 0]
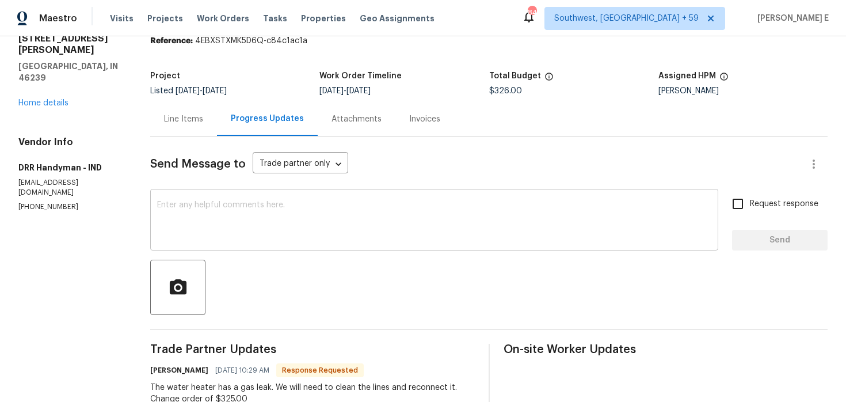
click at [310, 215] on textarea at bounding box center [434, 221] width 554 height 40
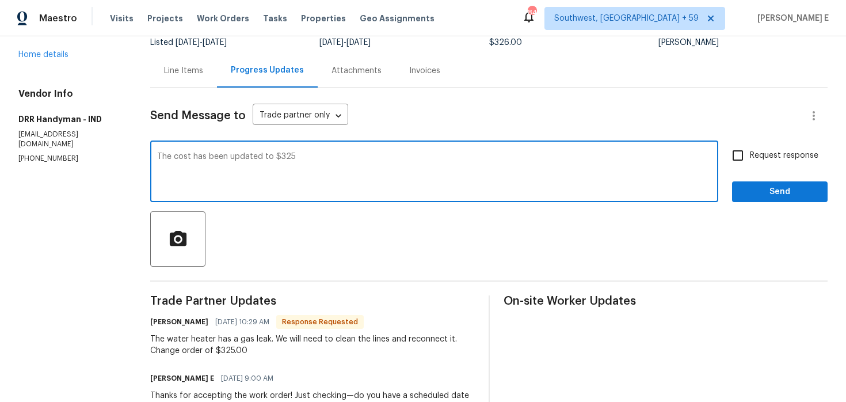
scroll to position [96, 0]
type textarea "The cost has been updated to $325, please proceed with the work order."
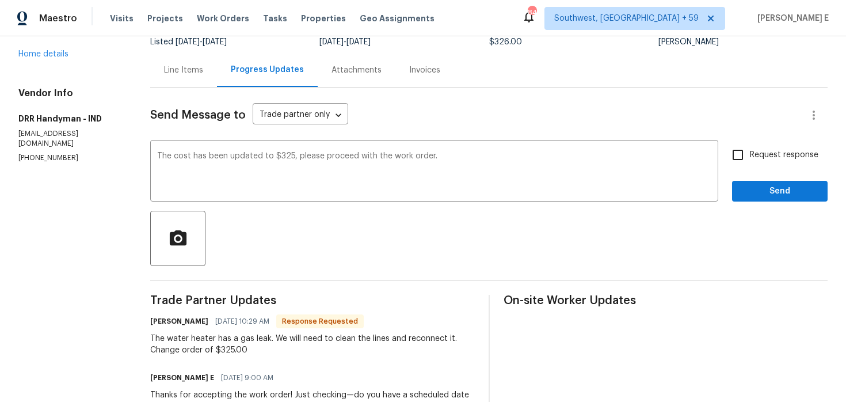
click at [765, 153] on span "Request response" at bounding box center [784, 155] width 68 height 12
click at [750, 153] on input "Request response" at bounding box center [738, 155] width 24 height 24
checkbox input "true"
click at [764, 184] on span "Send" at bounding box center [779, 191] width 77 height 14
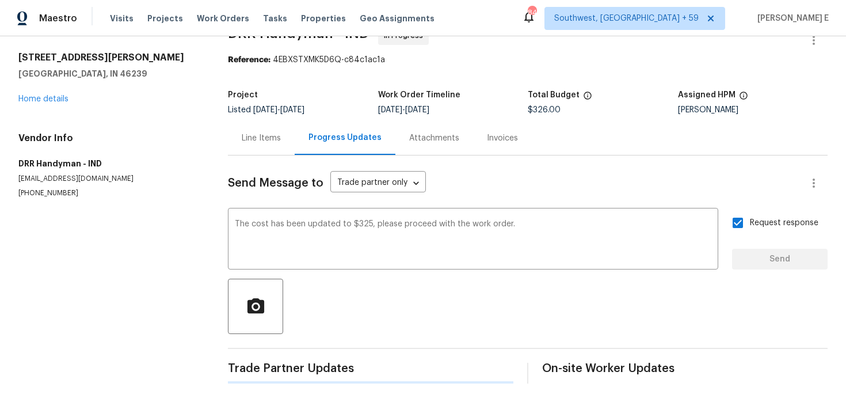
scroll to position [0, 0]
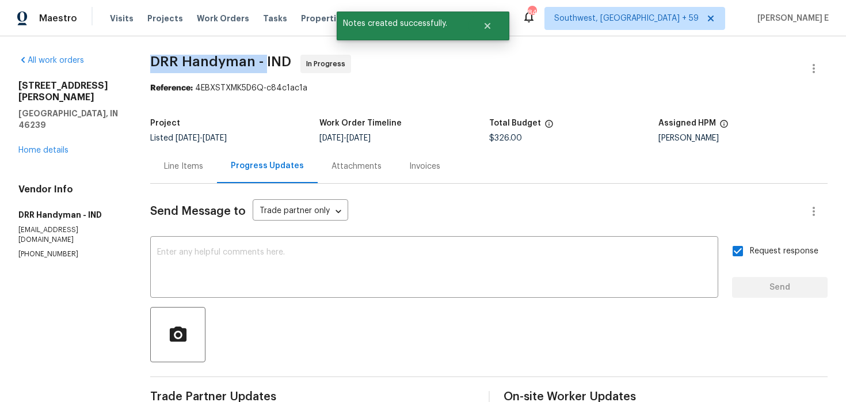
drag, startPoint x: 142, startPoint y: 64, endPoint x: 264, endPoint y: 66, distance: 122.6
click at [264, 66] on div "All work orders 3445 Brandenburg Blvd Indianapolis, IN 46239 Home details Vendo…" at bounding box center [423, 350] width 846 height 628
copy span "DRR Handyman -"
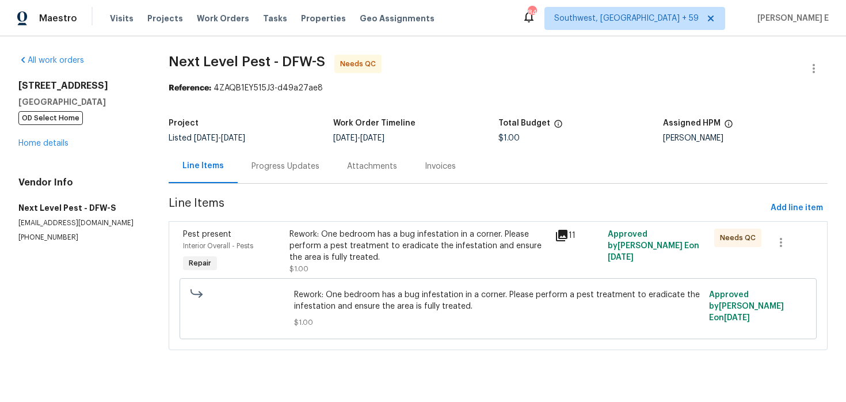
click at [279, 186] on section "Next Level Pest - DFW-S Needs QC Reference: 4ZAQB1EY515J3-d49a27ae8 Project Lis…" at bounding box center [498, 209] width 659 height 309
click at [285, 174] on div "Progress Updates" at bounding box center [286, 166] width 96 height 34
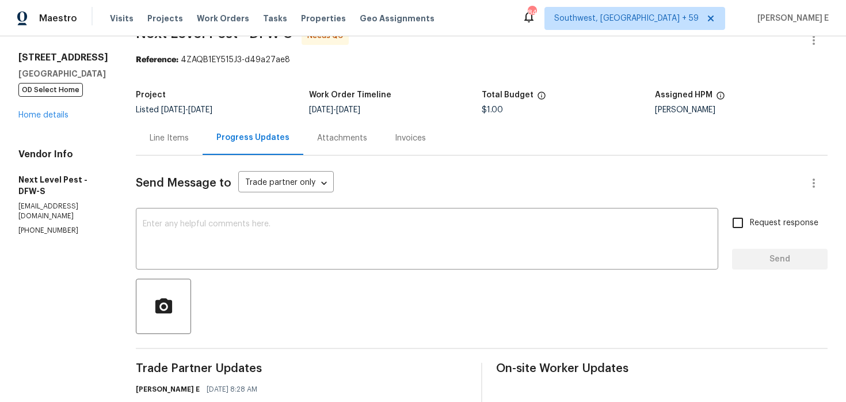
scroll to position [58, 0]
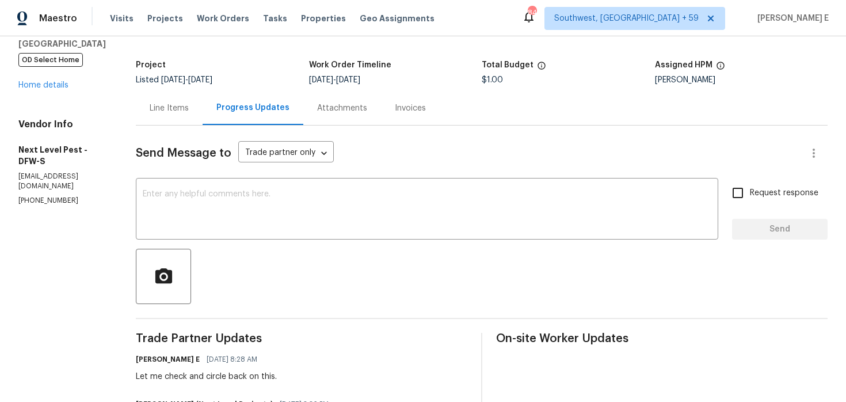
click at [37, 102] on div "All work orders [STREET_ADDRESS] OD Select Home Home details Vendor Info Next L…" at bounding box center [63, 101] width 90 height 209
click at [43, 89] on link "Home details" at bounding box center [43, 85] width 50 height 8
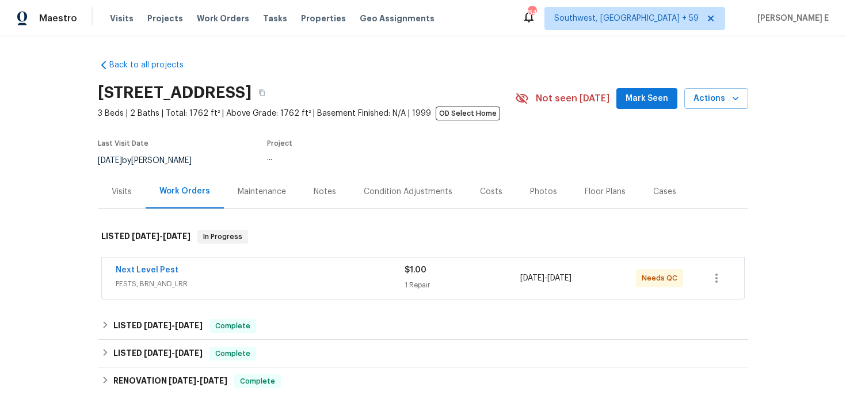
scroll to position [33, 0]
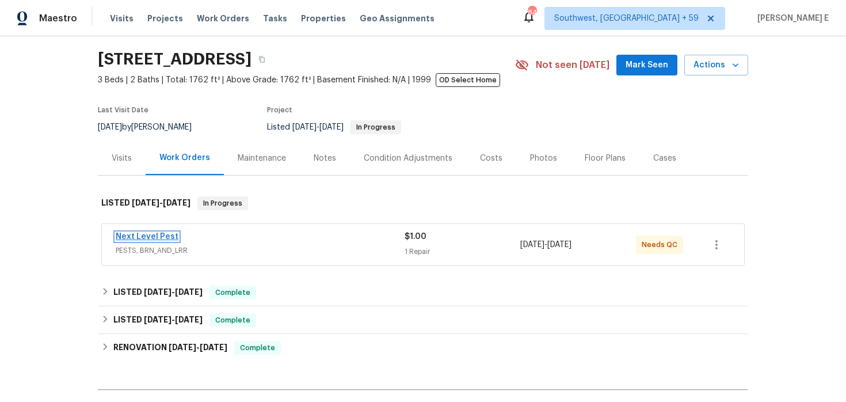
click at [133, 237] on link "Next Level Pest" at bounding box center [147, 236] width 63 height 8
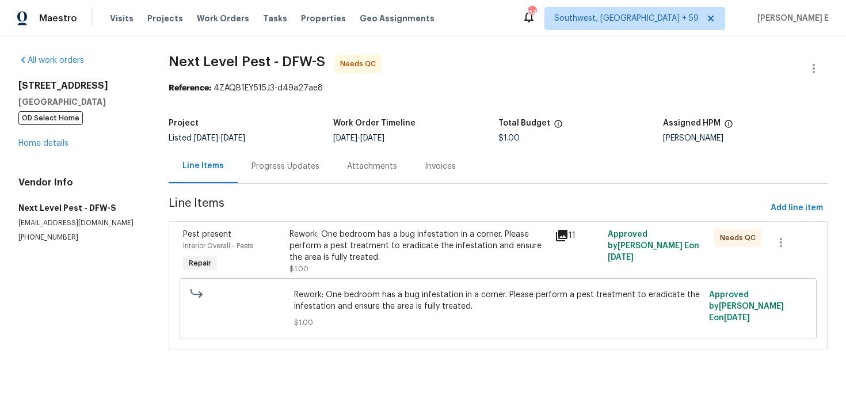
click at [316, 169] on div "Progress Updates" at bounding box center [285, 167] width 68 height 12
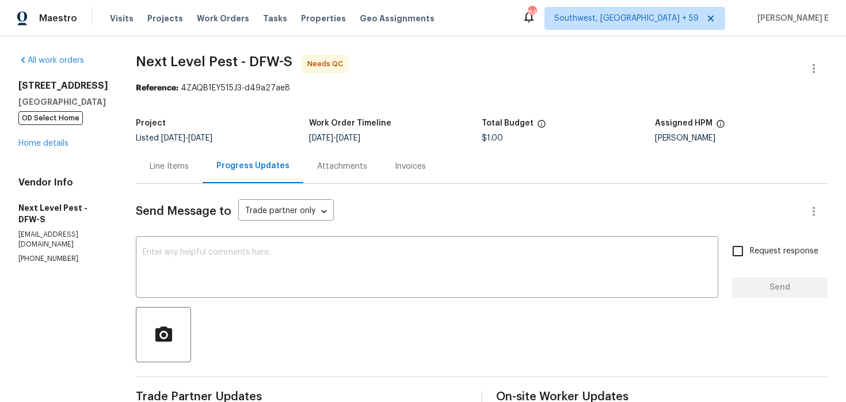
click at [186, 174] on div "Line Items" at bounding box center [169, 166] width 67 height 34
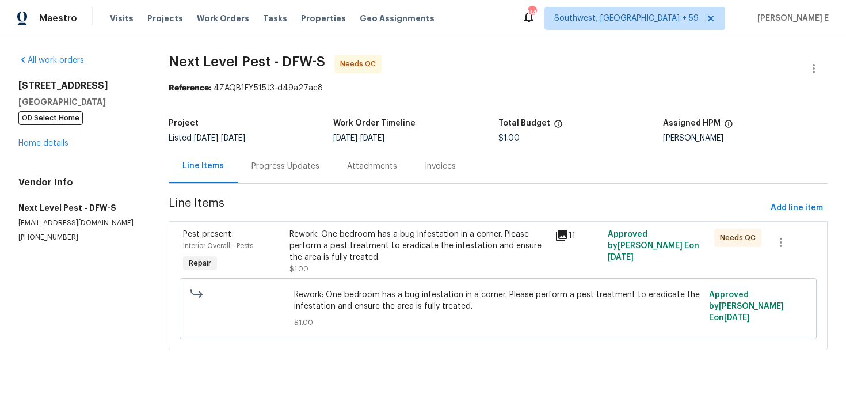
click at [407, 273] on div "Rework: One bedroom has a bug infestation in a corner. Please perform a pest tr…" at bounding box center [418, 251] width 258 height 46
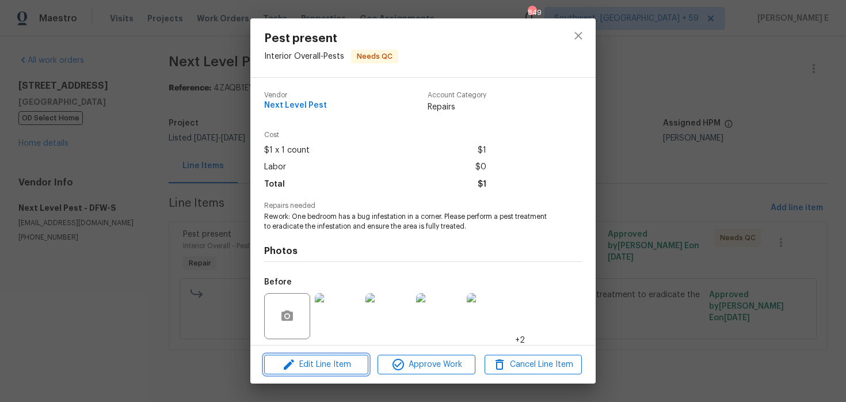
click at [338, 373] on button "Edit Line Item" at bounding box center [316, 364] width 104 height 20
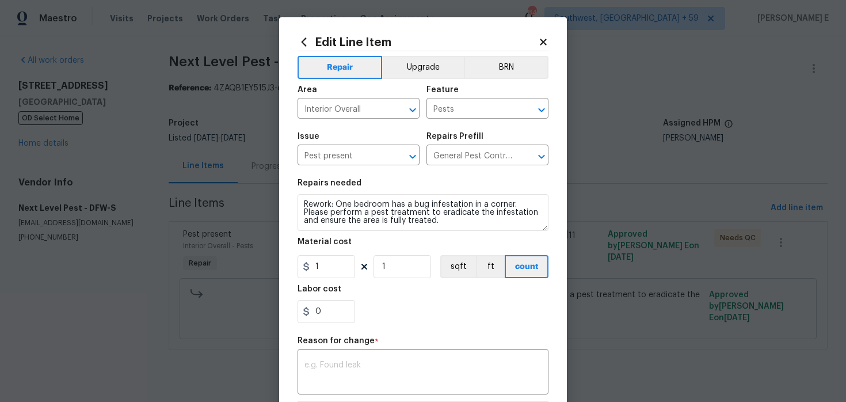
click at [329, 279] on section "Repairs needed Rework: One bedroom has a bug infestation in a corner. Please pe…" at bounding box center [422, 251] width 251 height 158
click at [329, 263] on input "1" at bounding box center [326, 266] width 58 height 23
type input "75"
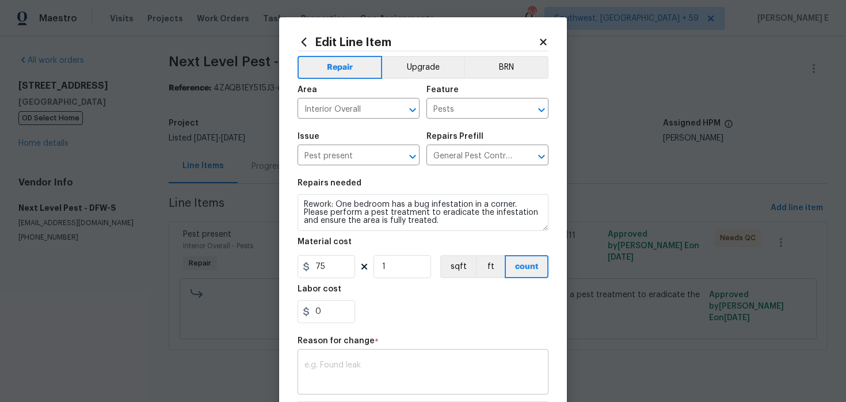
click at [418, 372] on textarea at bounding box center [422, 373] width 237 height 24
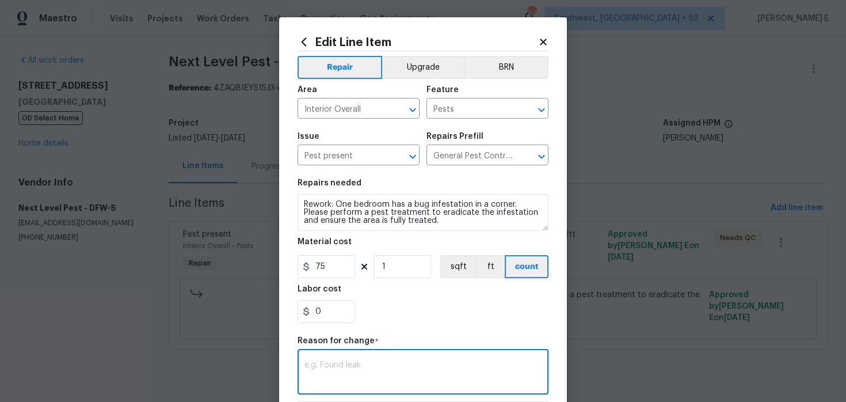
paste textarea "(KE) Updated per vendor's final cost."
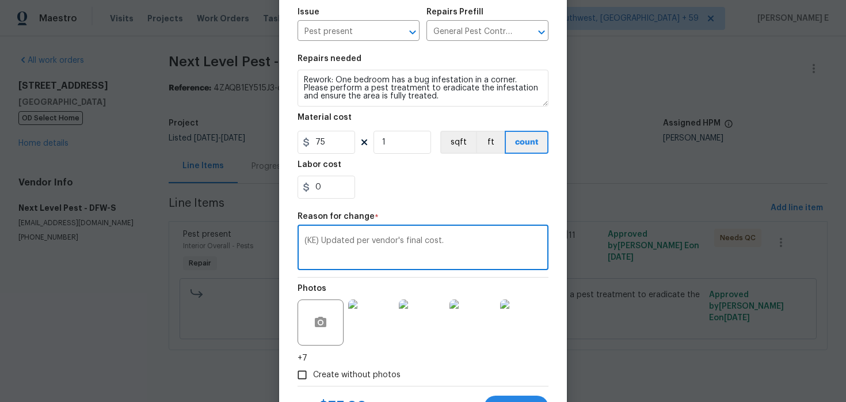
scroll to position [177, 0]
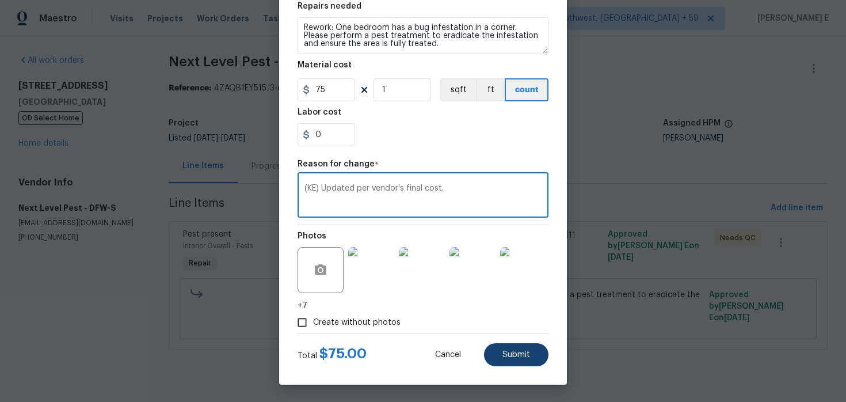
type textarea "(KE) Updated per vendor's final cost."
click at [520, 357] on span "Submit" at bounding box center [516, 354] width 28 height 9
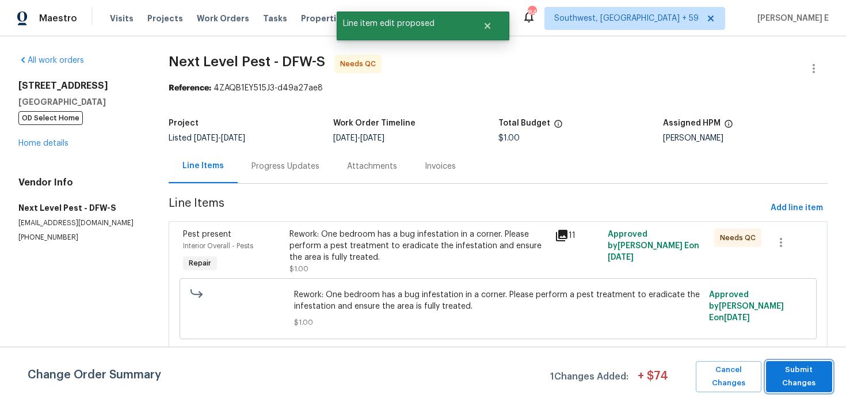
click at [811, 378] on span "Submit Changes" at bounding box center [799, 376] width 55 height 26
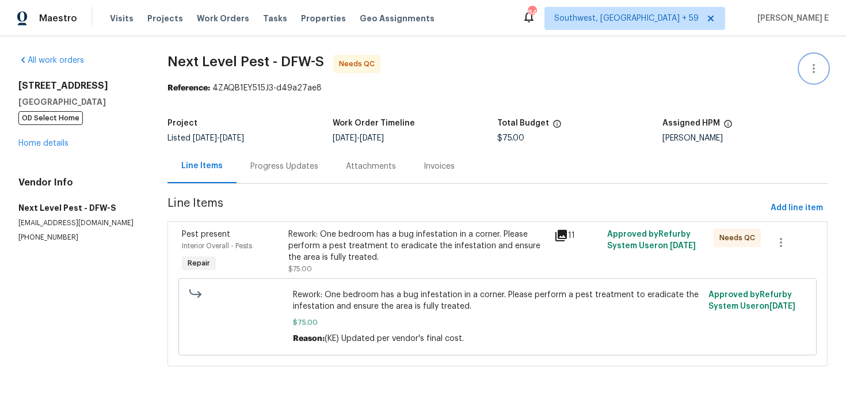
click at [806, 75] on button "button" at bounding box center [814, 69] width 28 height 28
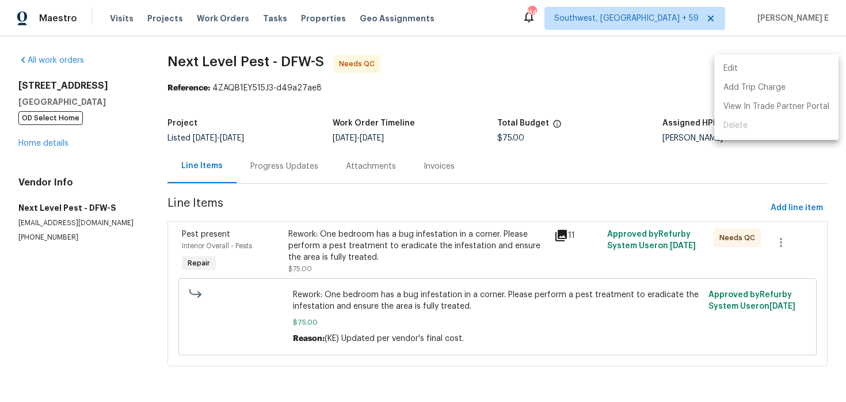
click at [743, 68] on li "Edit" at bounding box center [776, 68] width 124 height 19
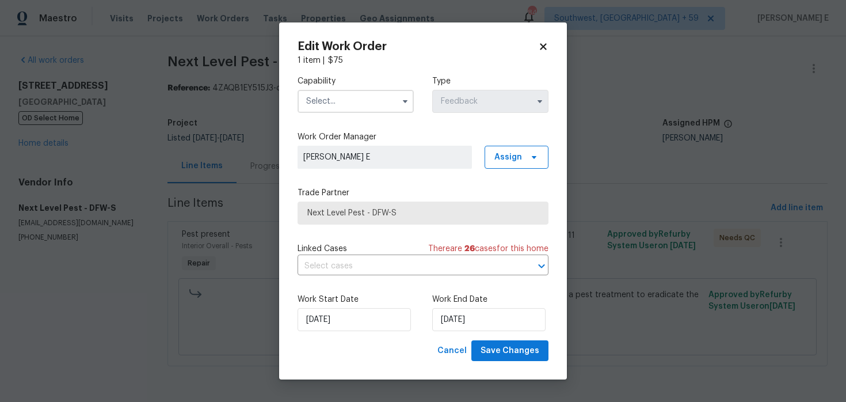
click at [346, 97] on input "text" at bounding box center [355, 101] width 116 height 23
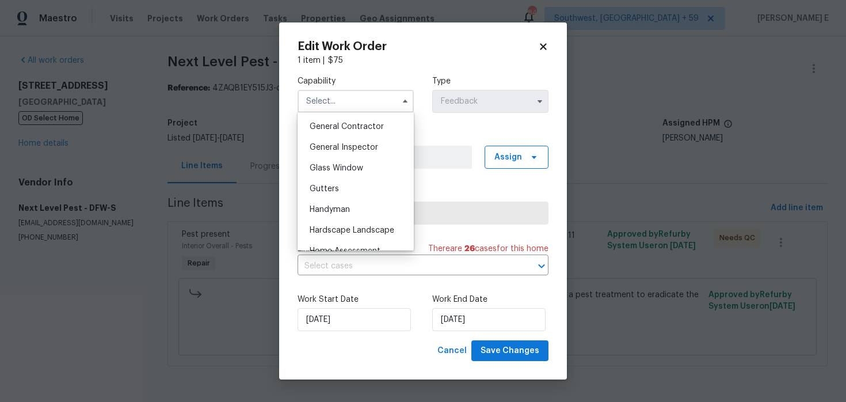
scroll to position [552, 0]
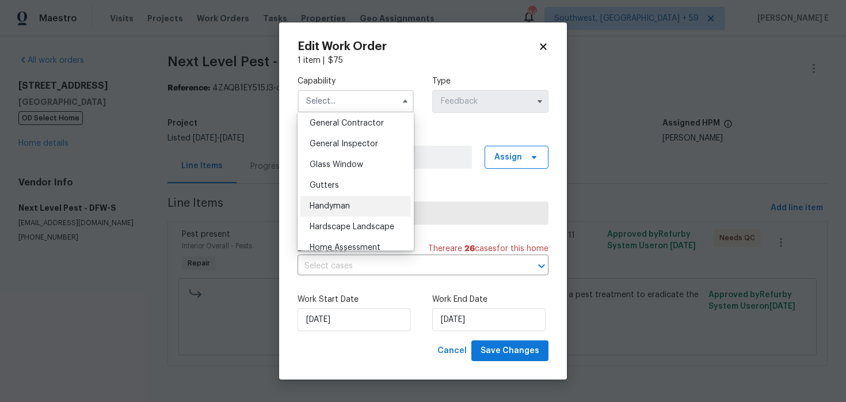
click at [348, 205] on span "Handyman" at bounding box center [330, 206] width 40 height 8
type input "Handyman"
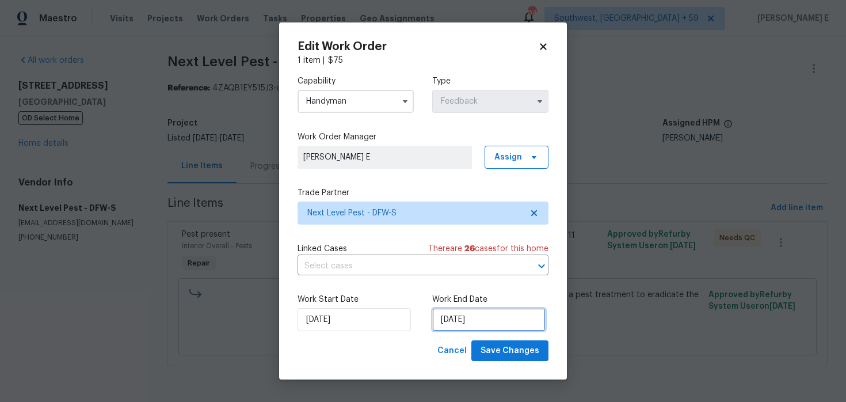
click at [463, 316] on input "[DATE]" at bounding box center [488, 319] width 113 height 23
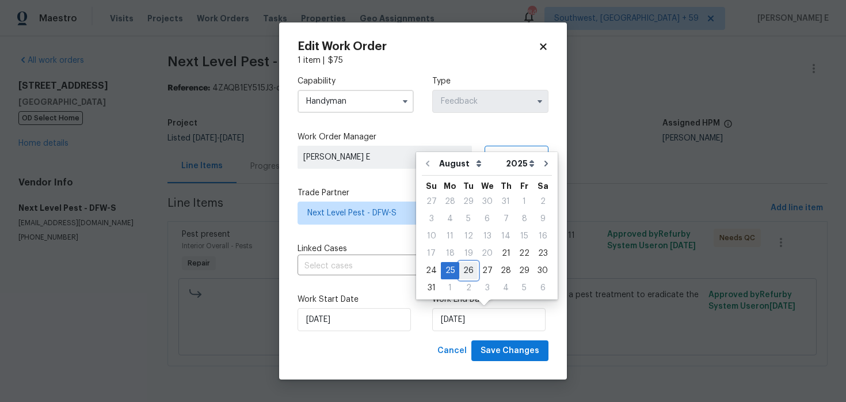
click at [470, 264] on div "26" at bounding box center [468, 270] width 18 height 16
type input "[DATE]"
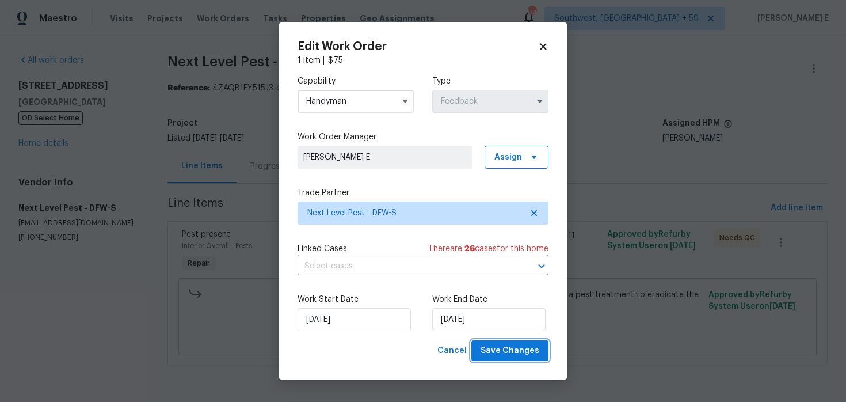
click at [517, 358] on button "Save Changes" at bounding box center [509, 350] width 77 height 21
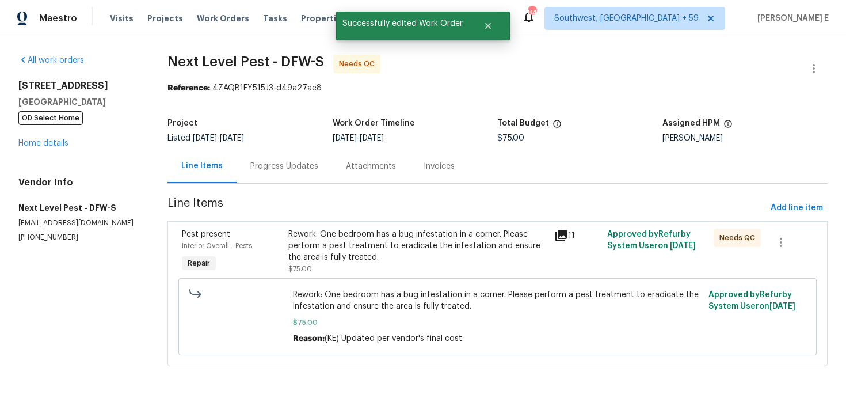
click at [297, 260] on div "Rework: One bedroom has a bug infestation in a corner. Please perform a pest tr…" at bounding box center [417, 245] width 259 height 35
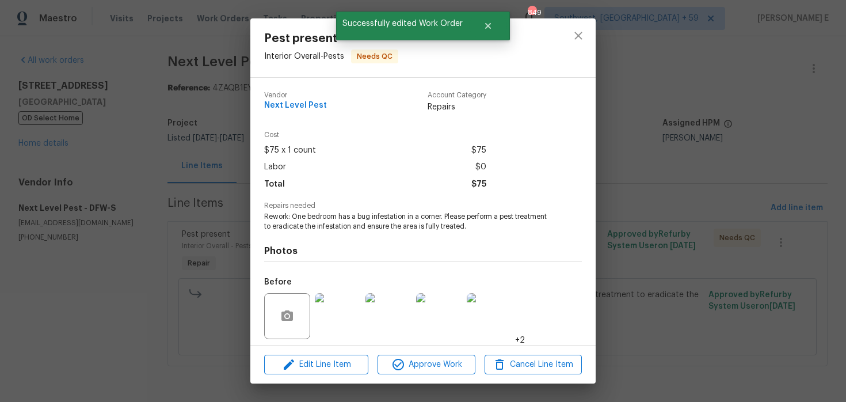
scroll to position [81, 0]
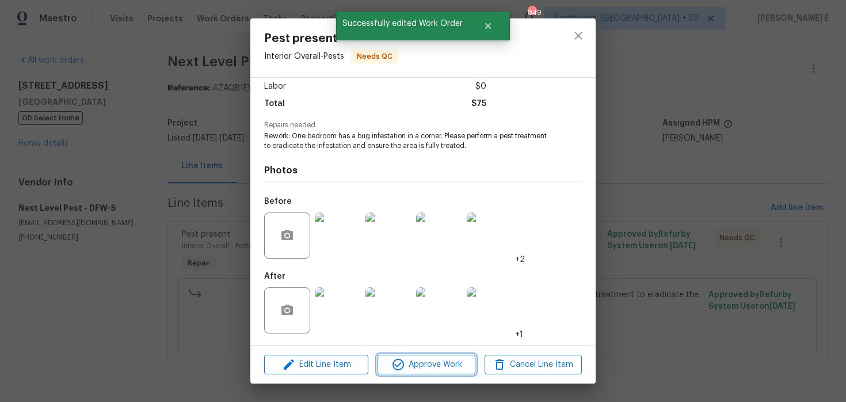
click at [430, 372] on button "Approve Work" at bounding box center [425, 364] width 97 height 20
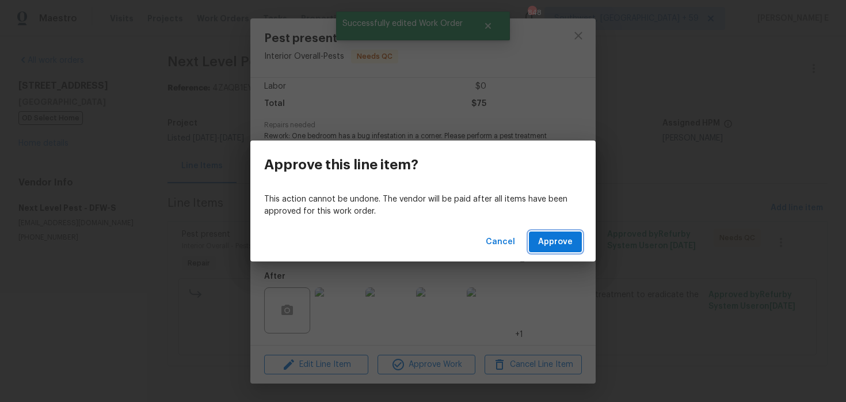
click at [564, 250] on button "Approve" at bounding box center [555, 241] width 53 height 21
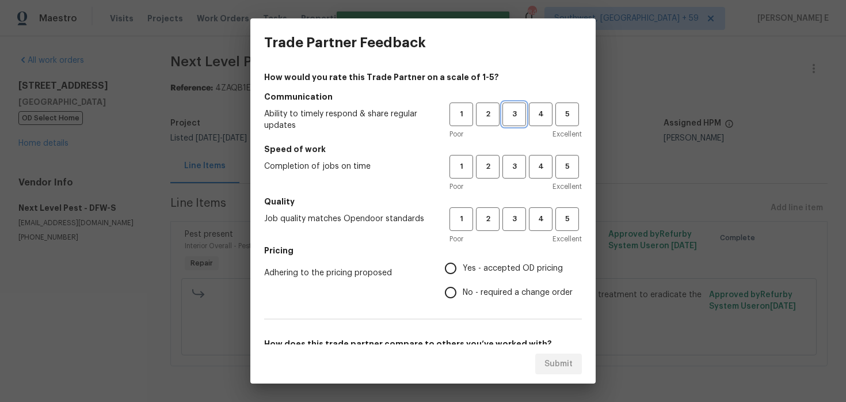
click at [518, 115] on span "3" at bounding box center [514, 114] width 21 height 13
click at [506, 184] on div "Poor Excellent" at bounding box center [515, 187] width 132 height 12
click at [519, 169] on span "3" at bounding box center [514, 166] width 21 height 13
click at [508, 218] on span "3" at bounding box center [514, 218] width 21 height 13
click at [450, 276] on input "Yes - accepted OD pricing" at bounding box center [450, 268] width 24 height 24
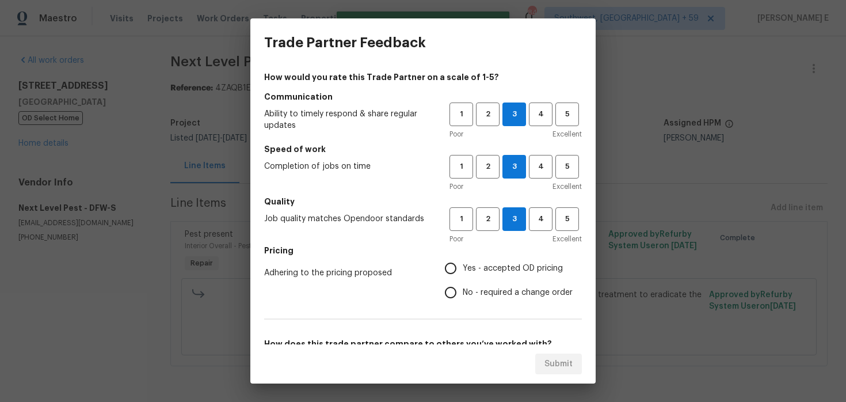
radio input "true"
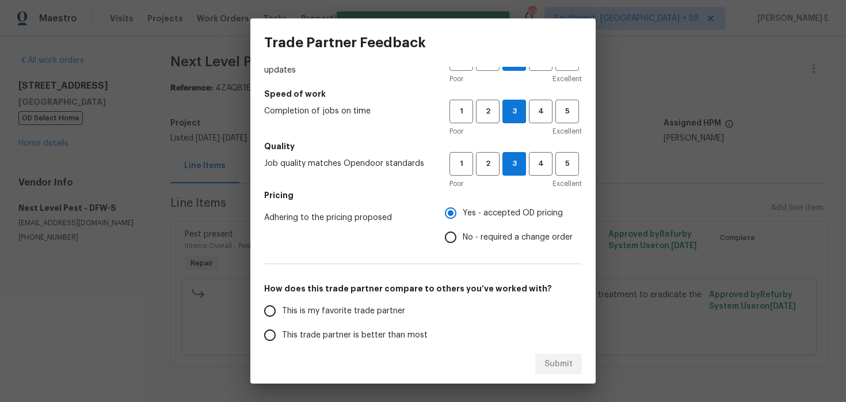
scroll to position [70, 0]
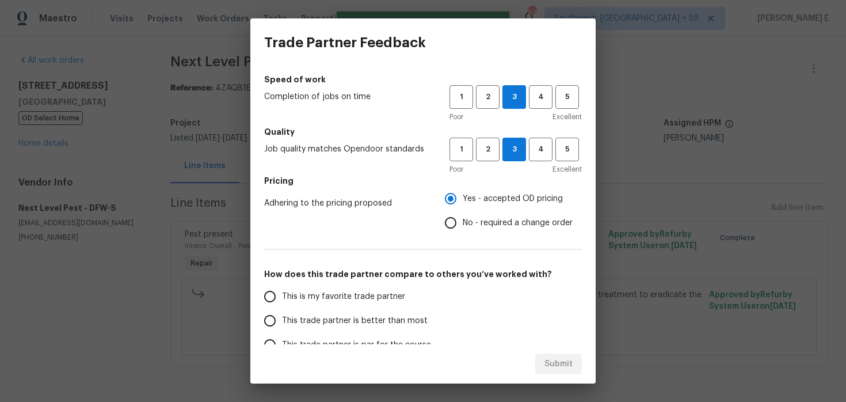
click at [475, 224] on span "No - required a change order" at bounding box center [518, 223] width 110 height 12
click at [463, 224] on input "No - required a change order" at bounding box center [450, 223] width 24 height 24
radio input "true"
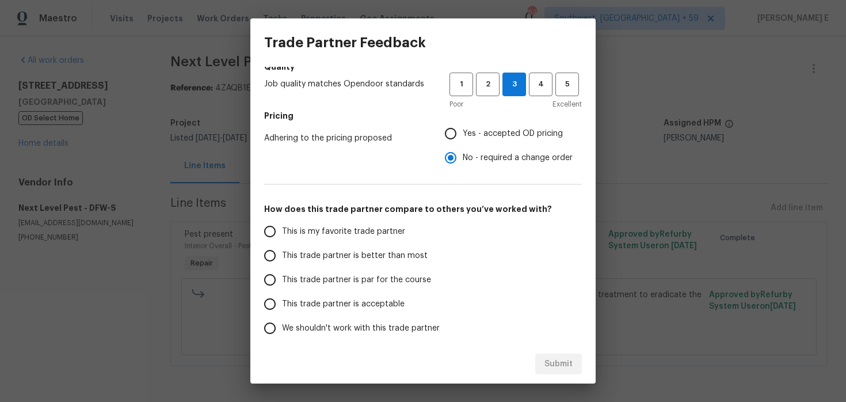
scroll to position [136, 0]
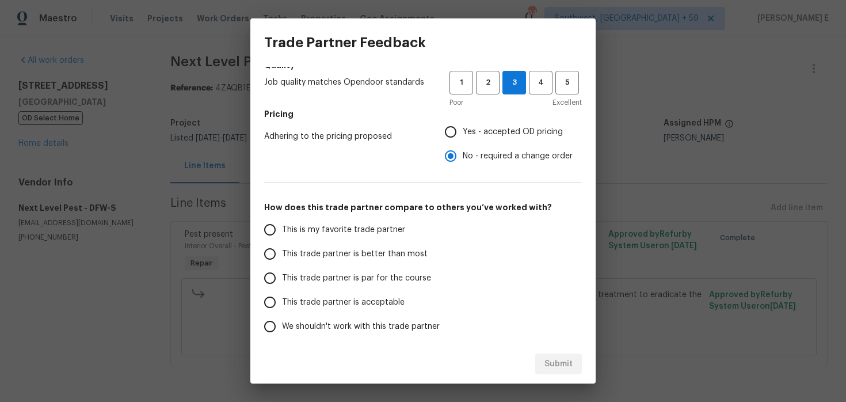
click at [424, 287] on label "This trade partner is par for the course" at bounding box center [349, 278] width 182 height 24
click at [282, 287] on input "This trade partner is par for the course" at bounding box center [270, 278] width 24 height 24
click at [571, 365] on span "Submit" at bounding box center [558, 364] width 28 height 14
radio input "true"
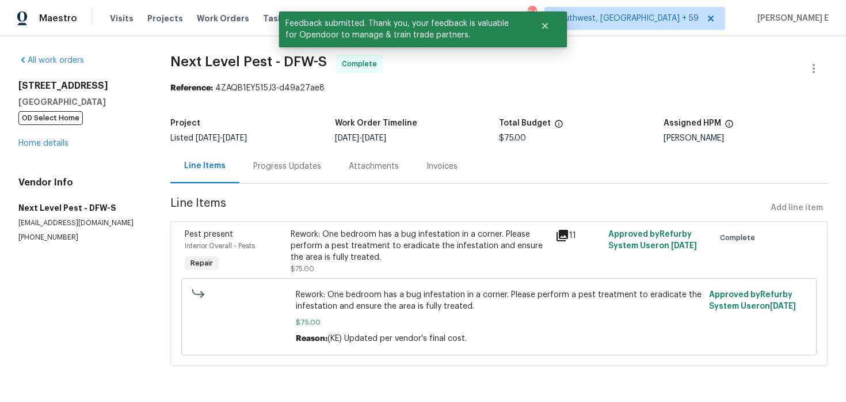
click at [312, 171] on div "Progress Updates" at bounding box center [287, 167] width 68 height 12
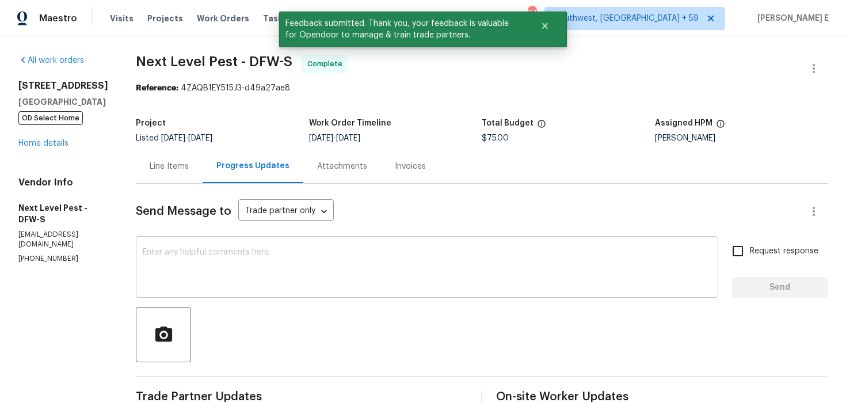
click at [293, 264] on textarea at bounding box center [427, 268] width 569 height 40
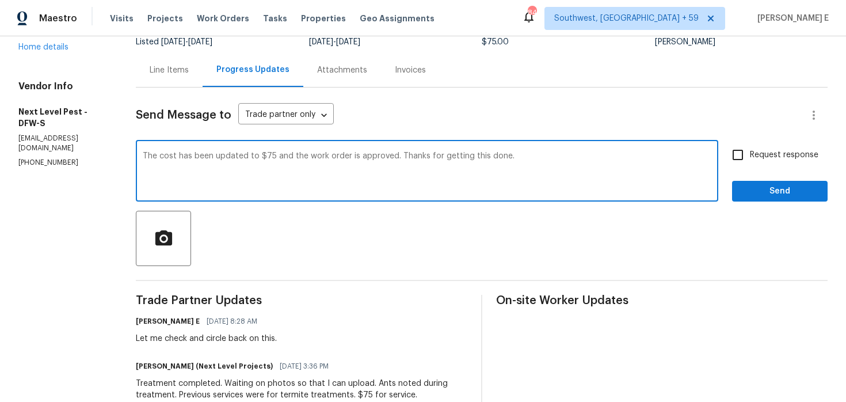
scroll to position [86, 0]
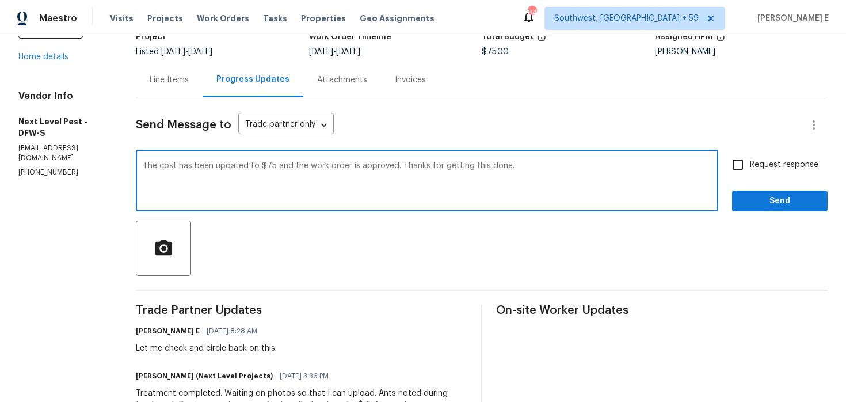
type textarea "The cost has been updated to $75 and the work order is approved. Thanks for get…"
click at [747, 167] on input "Request response" at bounding box center [738, 164] width 24 height 24
checkbox input "true"
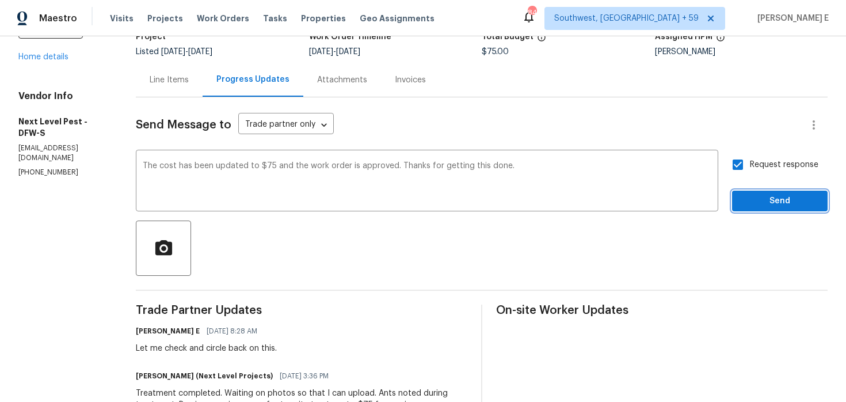
click at [754, 195] on span "Send" at bounding box center [779, 201] width 77 height 14
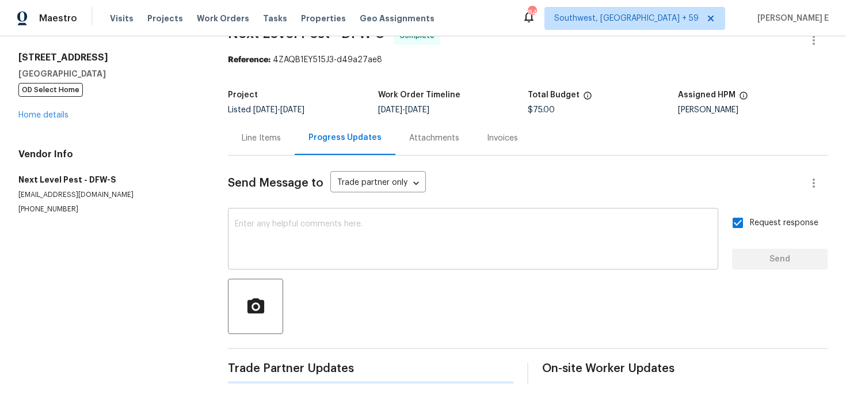
scroll to position [0, 0]
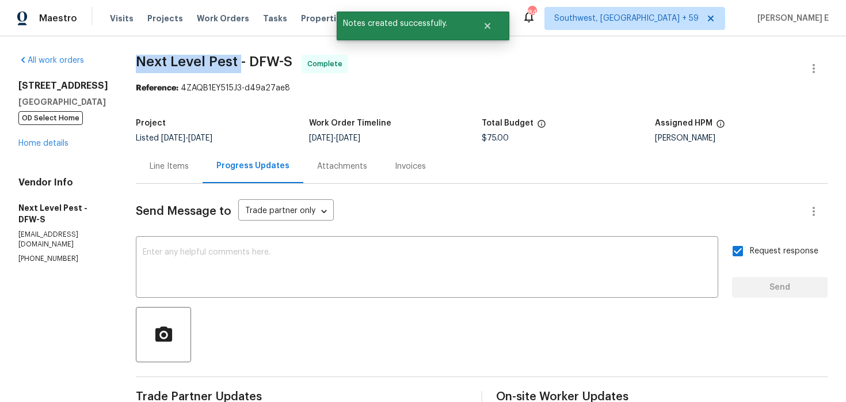
drag, startPoint x: 138, startPoint y: 64, endPoint x: 236, endPoint y: 64, distance: 98.4
click at [236, 64] on span "Next Level Pest - DFW-S" at bounding box center [214, 62] width 157 height 14
copy span "Next Level Pest"
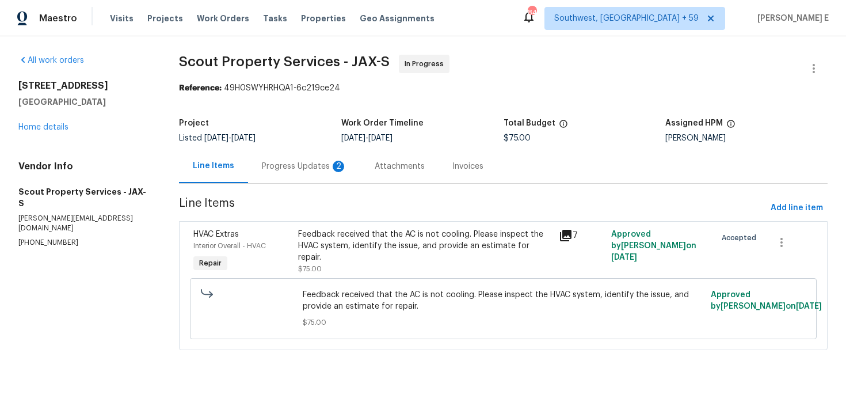
click at [316, 177] on div "Progress Updates 2" at bounding box center [304, 166] width 113 height 34
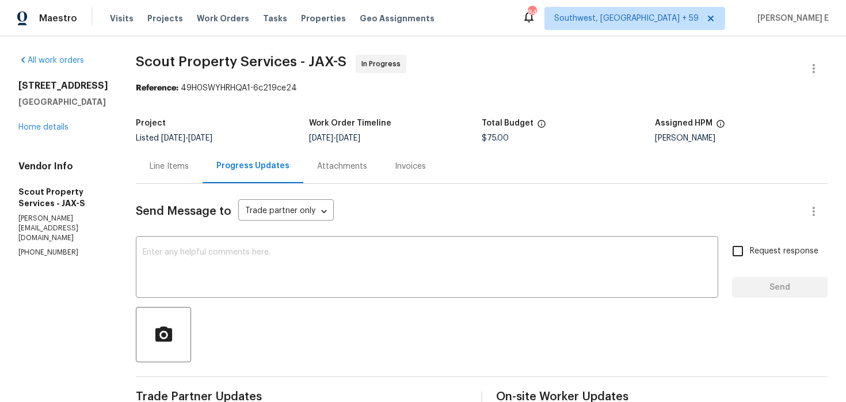
click at [150, 161] on div "Line Items" at bounding box center [169, 167] width 39 height 12
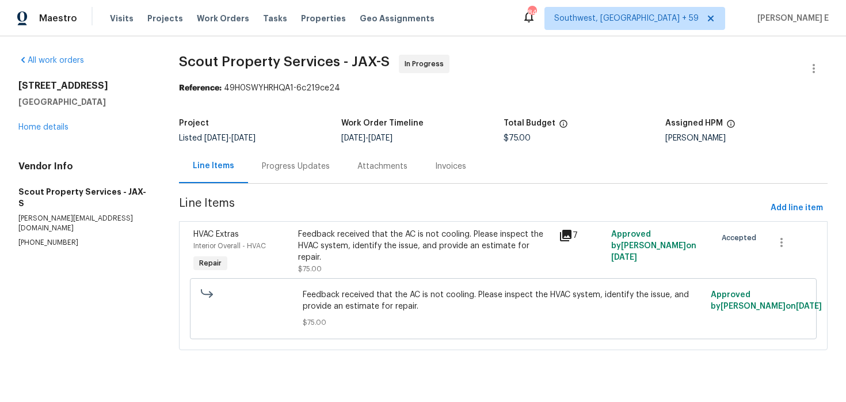
click at [373, 249] on div "Feedback received that the AC is not cooling. Please inspect the HVAC system, i…" at bounding box center [425, 245] width 254 height 35
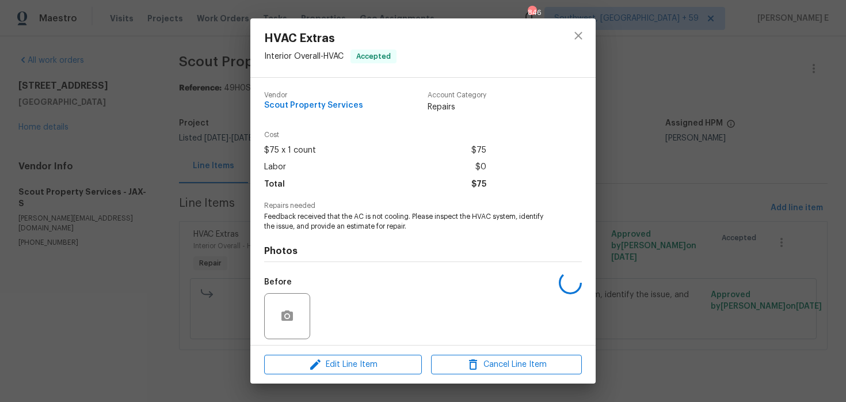
scroll to position [81, 0]
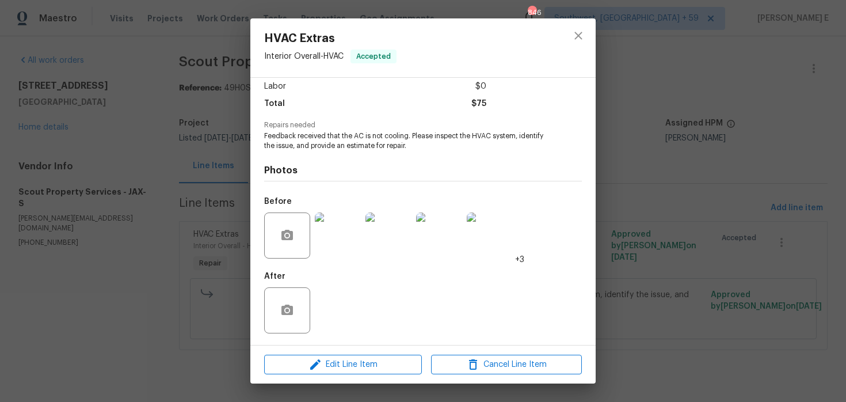
click at [333, 244] on img at bounding box center [338, 235] width 46 height 46
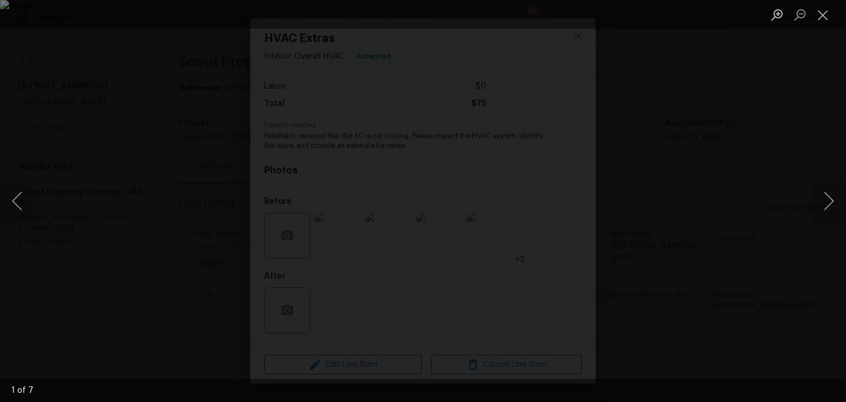
click at [776, 131] on div "Lightbox" at bounding box center [423, 201] width 846 height 402
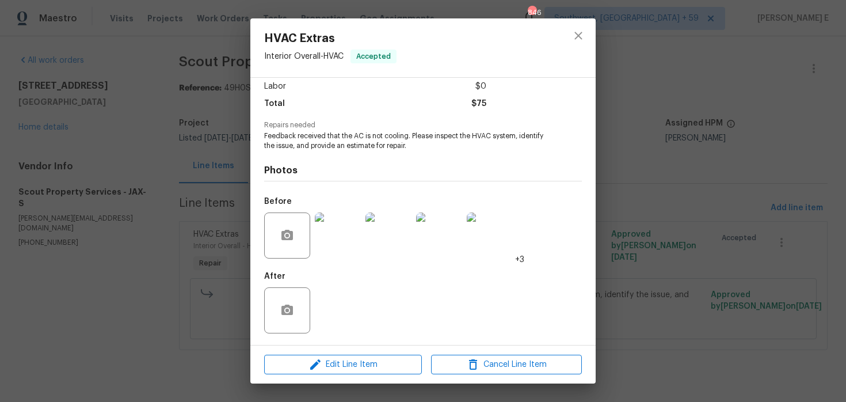
click at [776, 131] on div "HVAC Extras Interior Overall - HVAC Accepted Vendor Scout Property Services Acc…" at bounding box center [423, 201] width 846 height 402
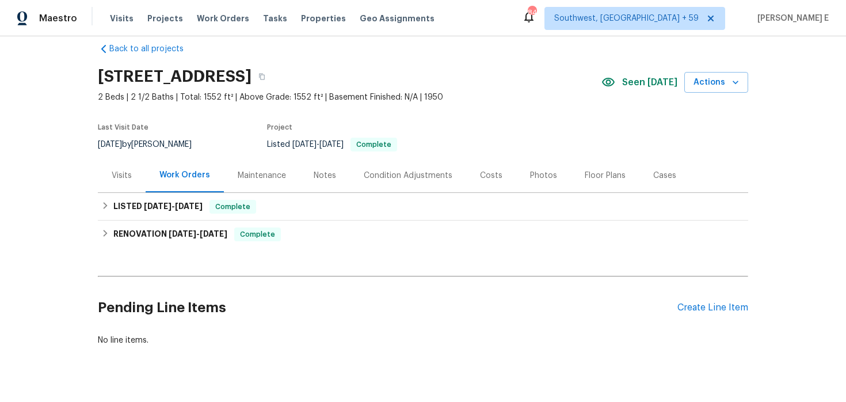
scroll to position [22, 0]
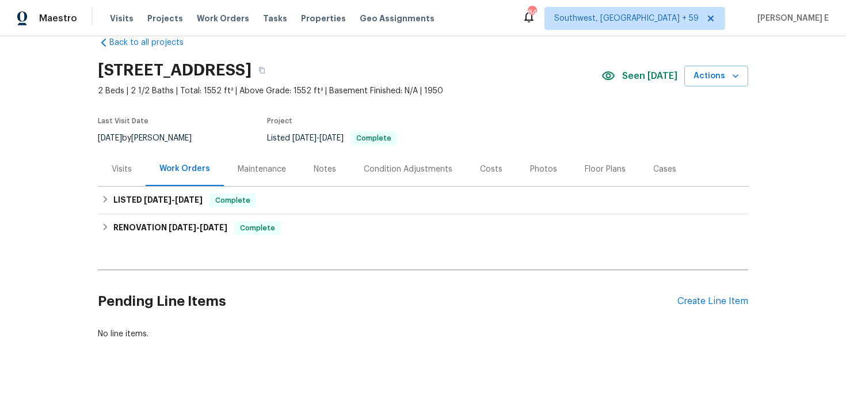
click at [247, 172] on div "Maintenance" at bounding box center [262, 169] width 48 height 12
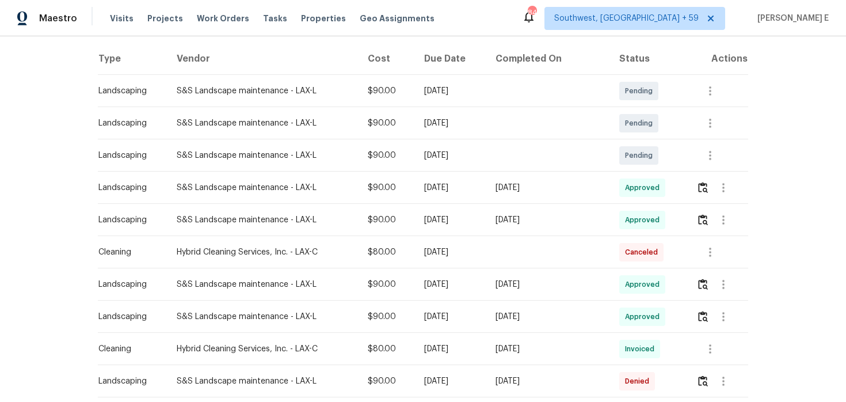
scroll to position [162, 0]
